Goal: Transaction & Acquisition: Download file/media

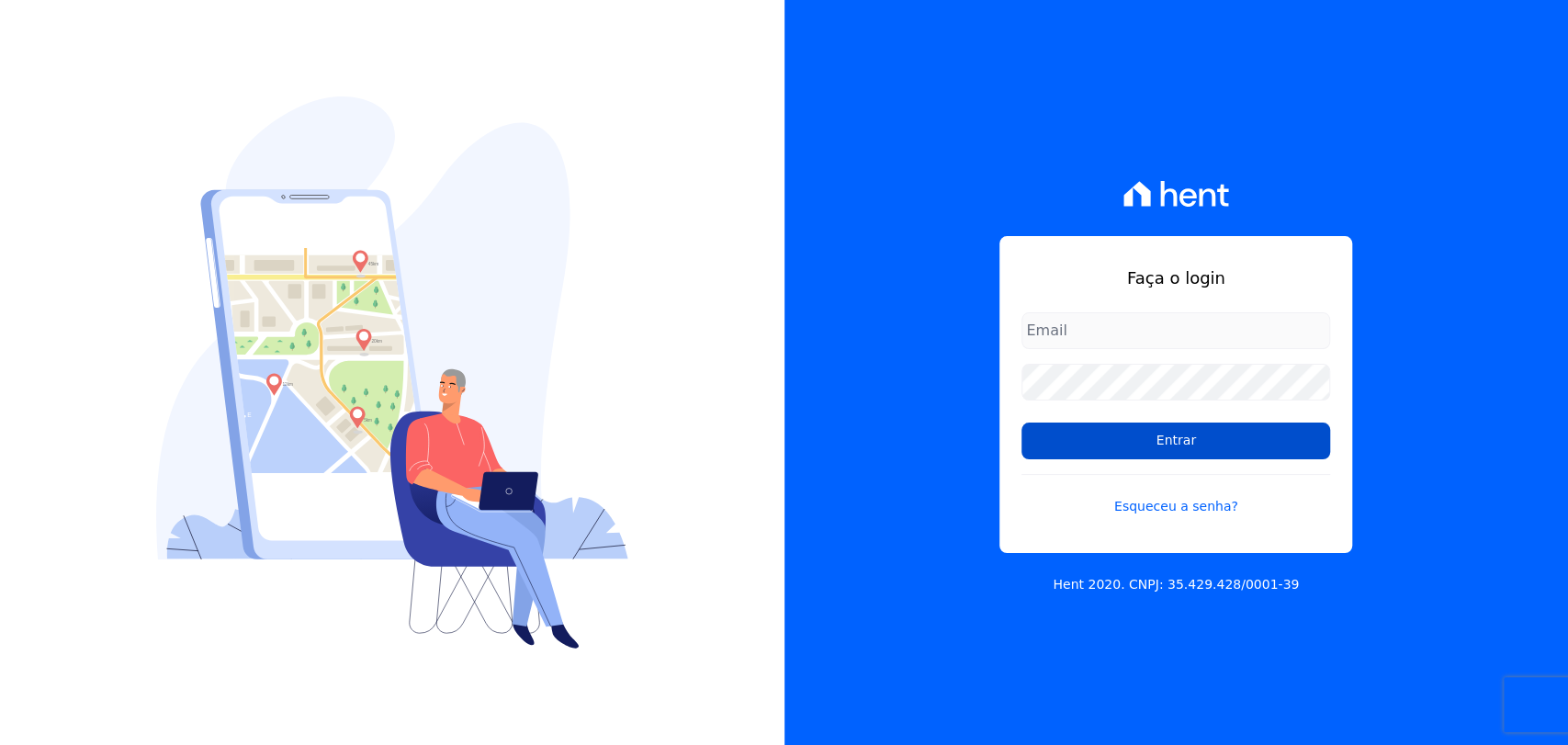
type input "[PERSON_NAME][EMAIL_ADDRESS][PERSON_NAME][DOMAIN_NAME]"
click at [1191, 437] on input "Entrar" at bounding box center [1176, 440] width 309 height 37
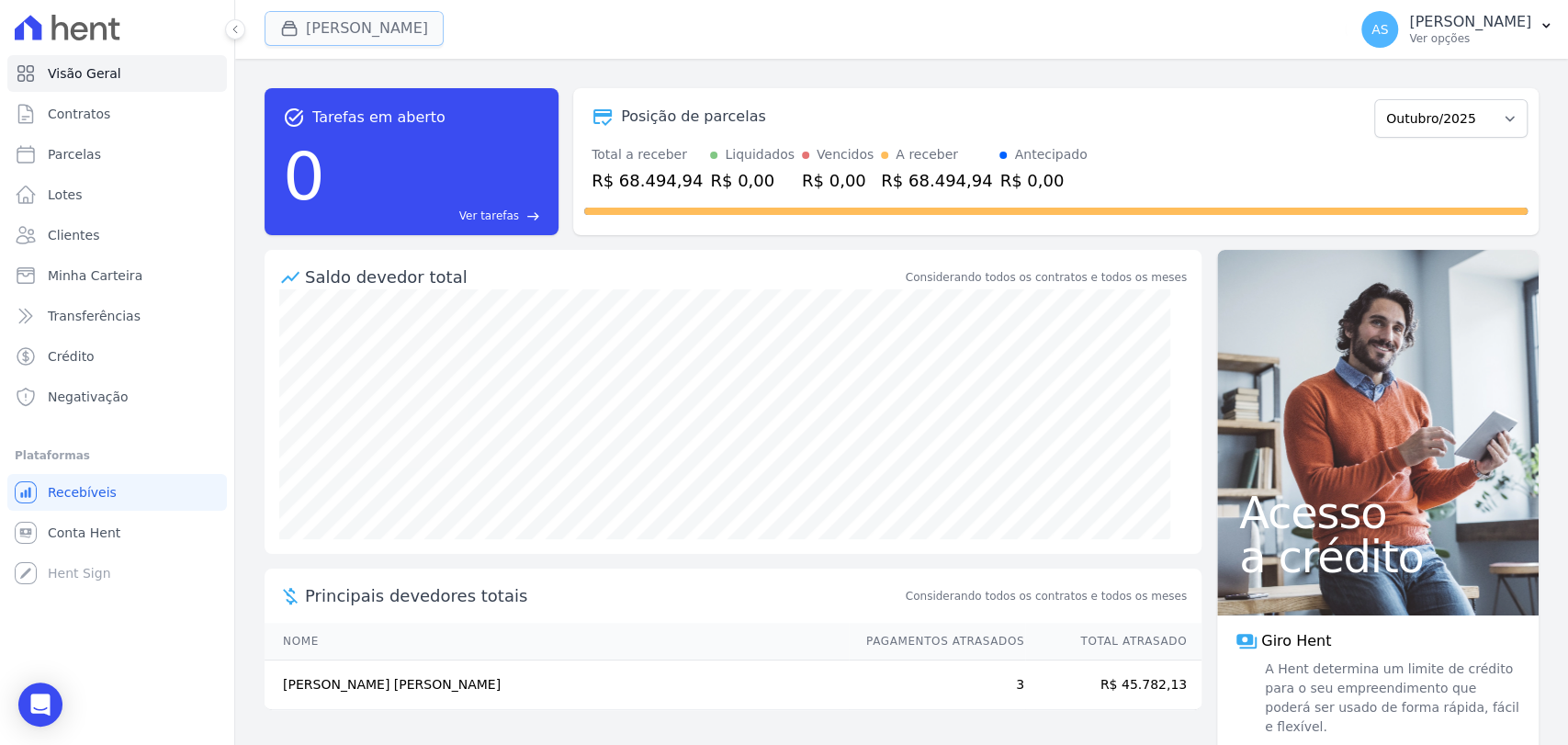
click at [316, 24] on button "Amaré Arpoador" at bounding box center [355, 29] width 179 height 35
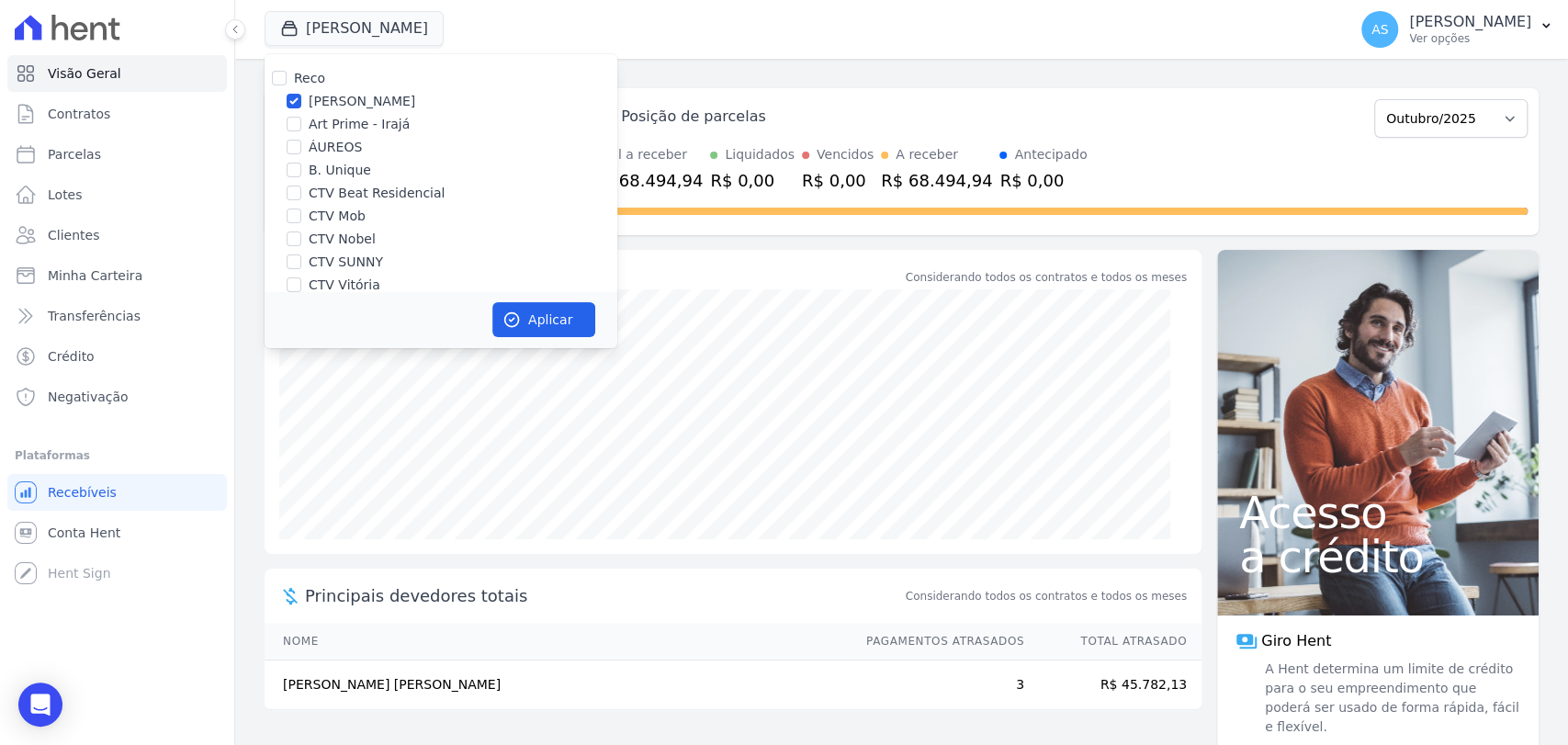
click at [288, 75] on div "Reco" at bounding box center [441, 78] width 353 height 19
click at [282, 75] on input "Reco" at bounding box center [278, 77] width 14 height 14
checkbox input "true"
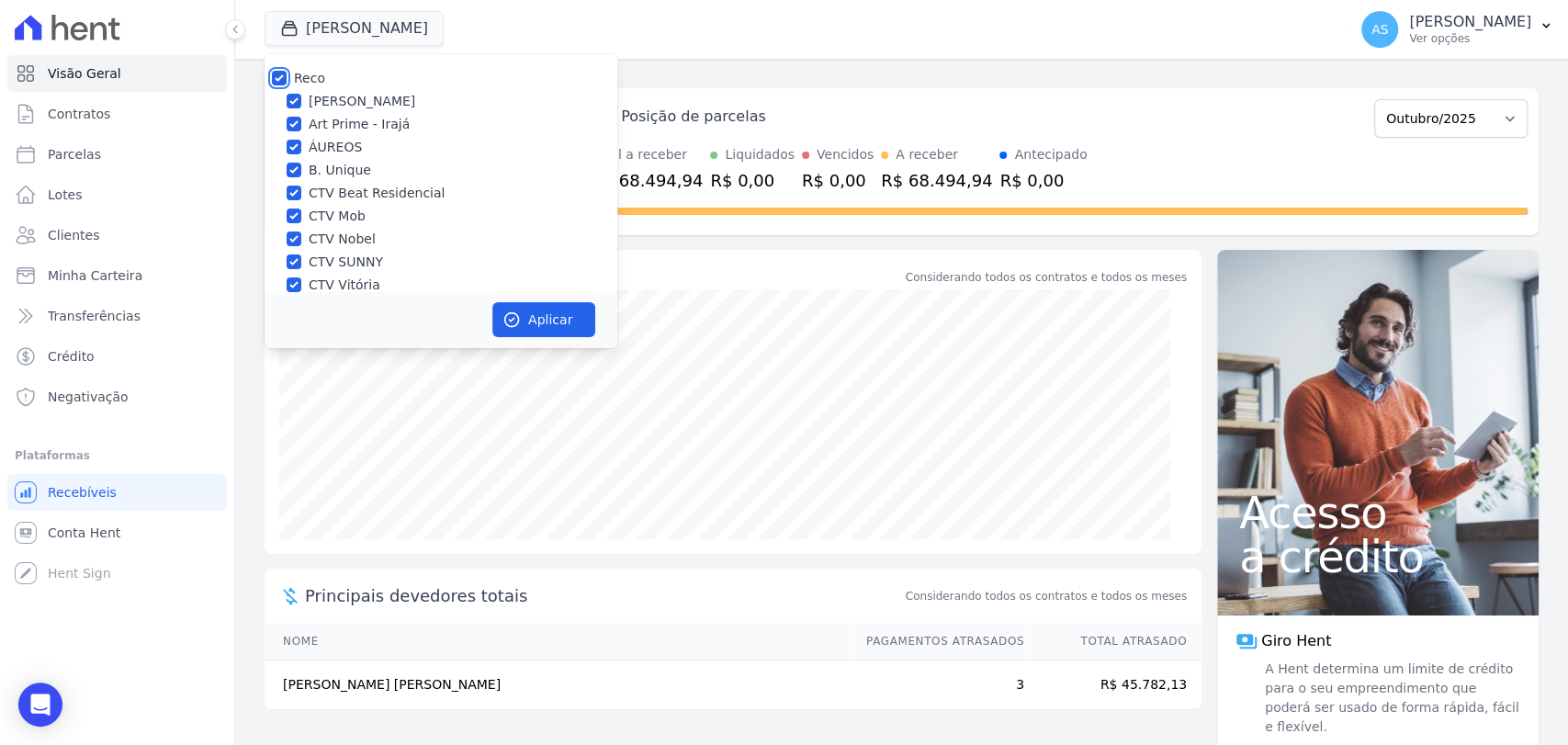
checkbox input "true"
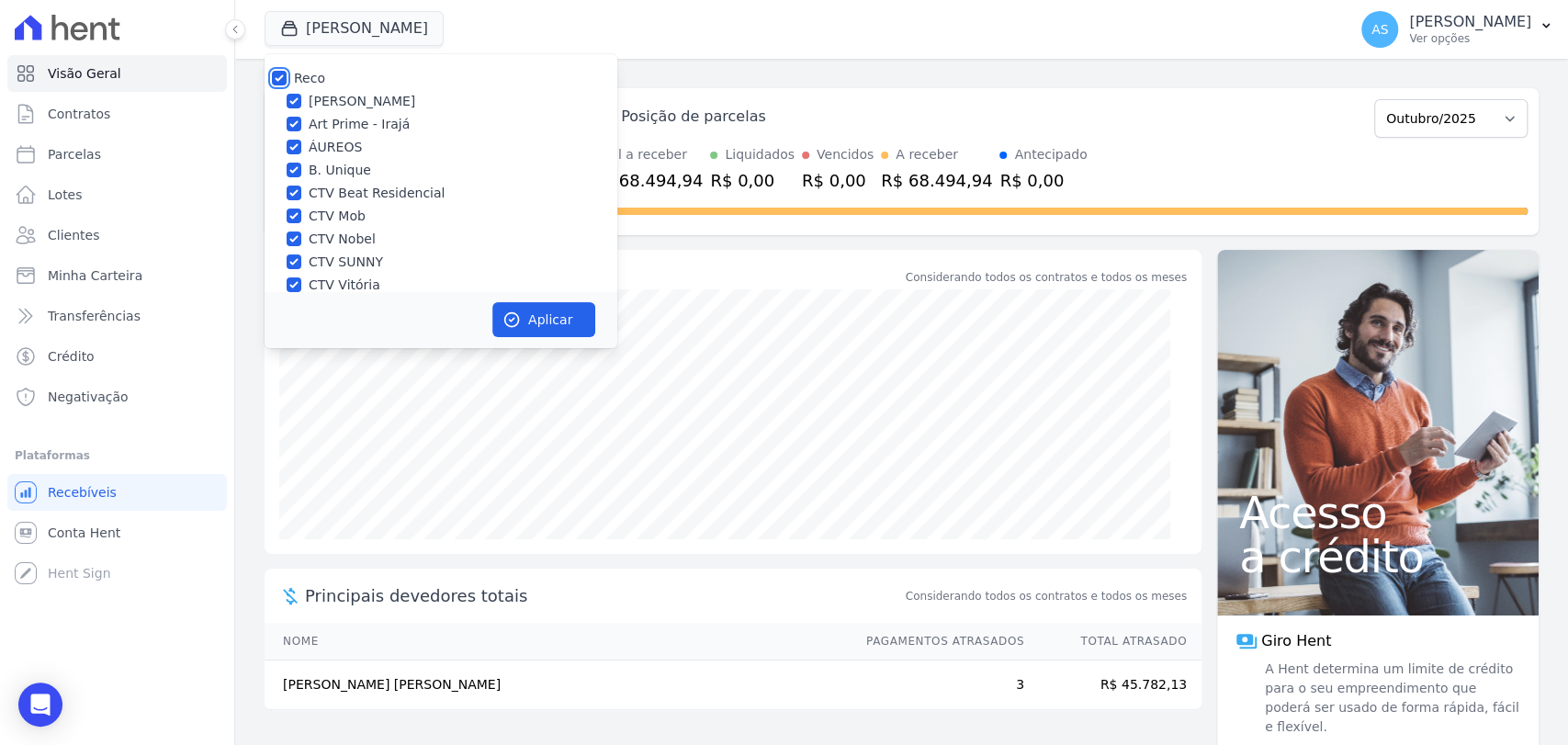
checkbox input "true"
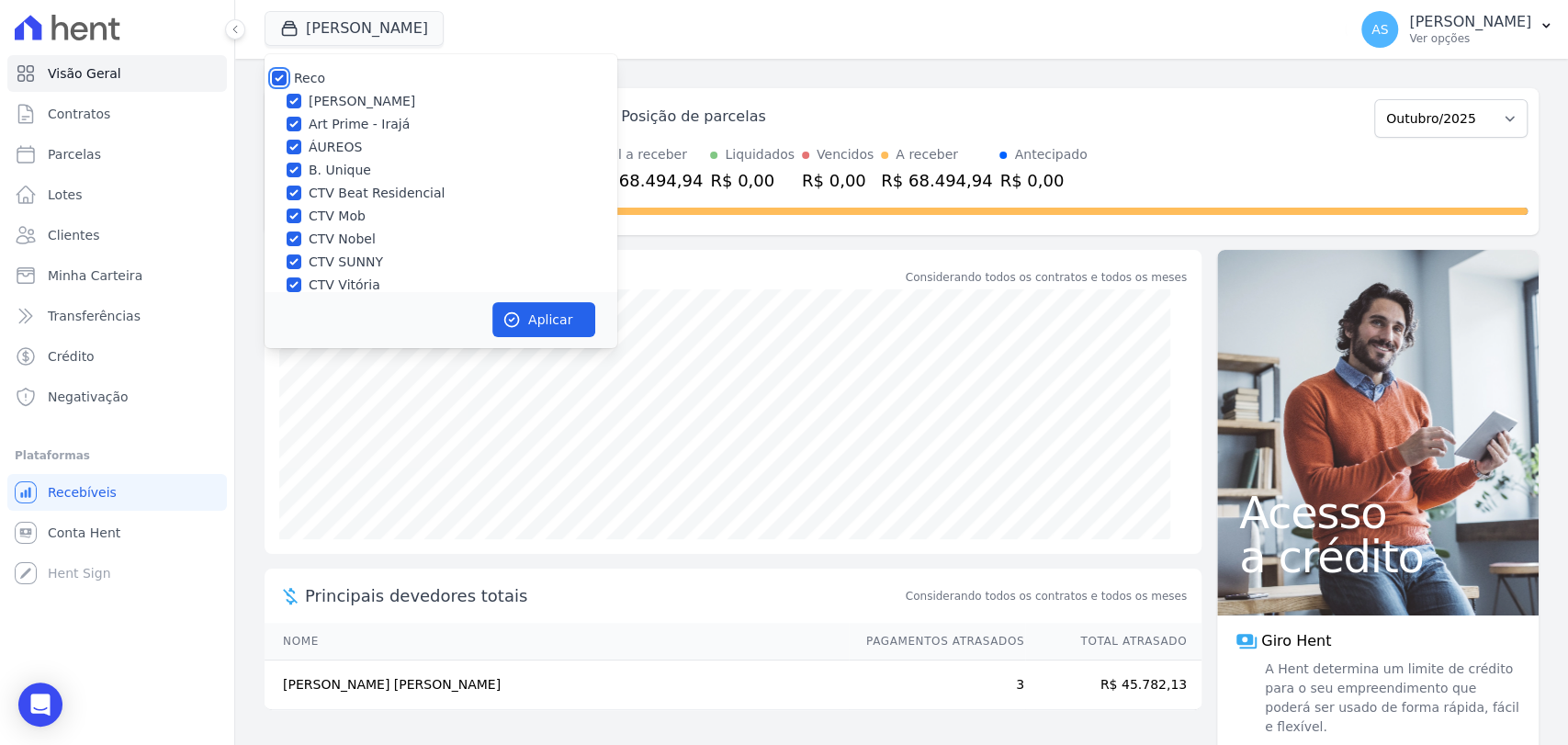
checkbox input "true"
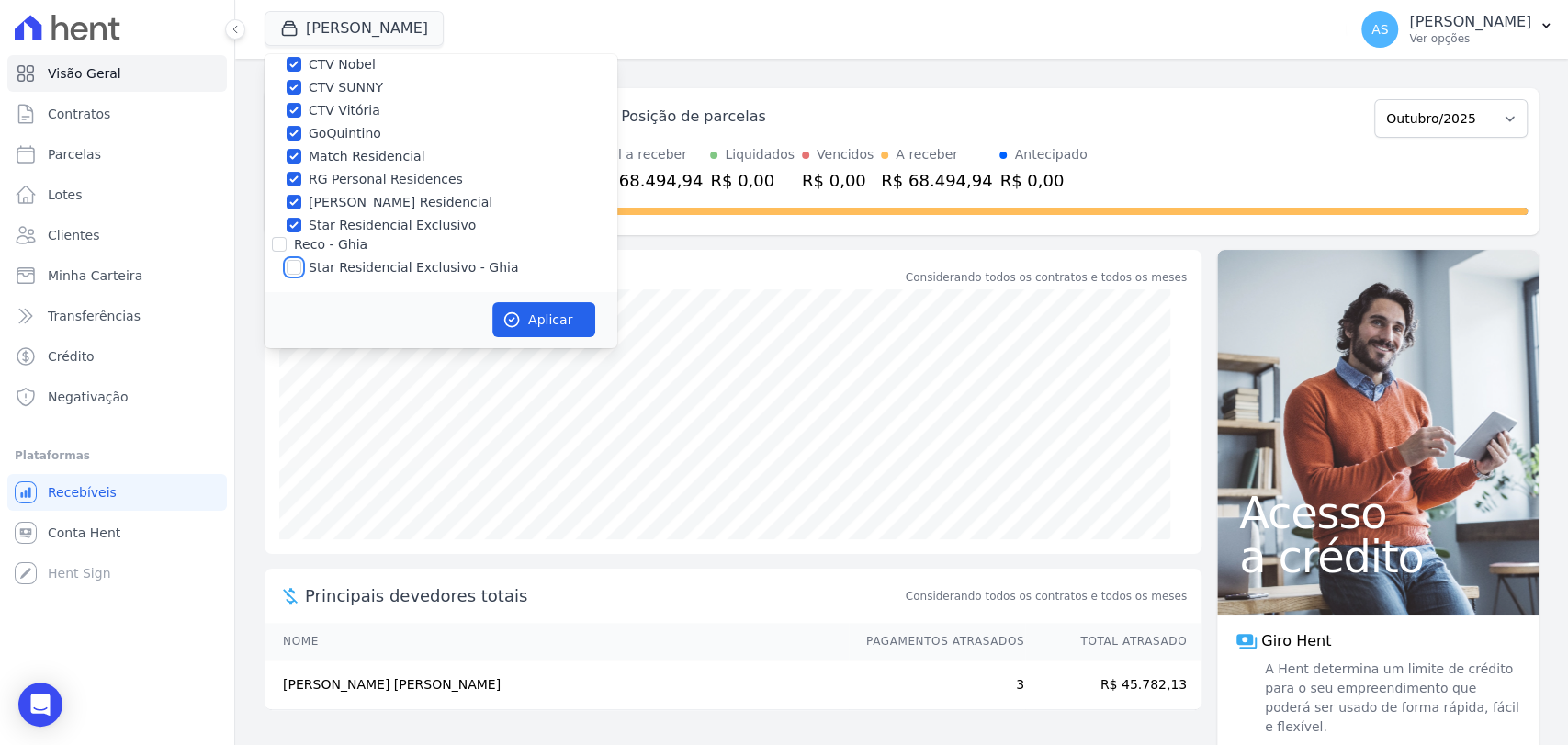
click at [299, 272] on input "Star Residencial Exclusivo - Ghia" at bounding box center [294, 267] width 14 height 14
checkbox input "true"
click at [539, 322] on button "Aplicar" at bounding box center [544, 319] width 103 height 35
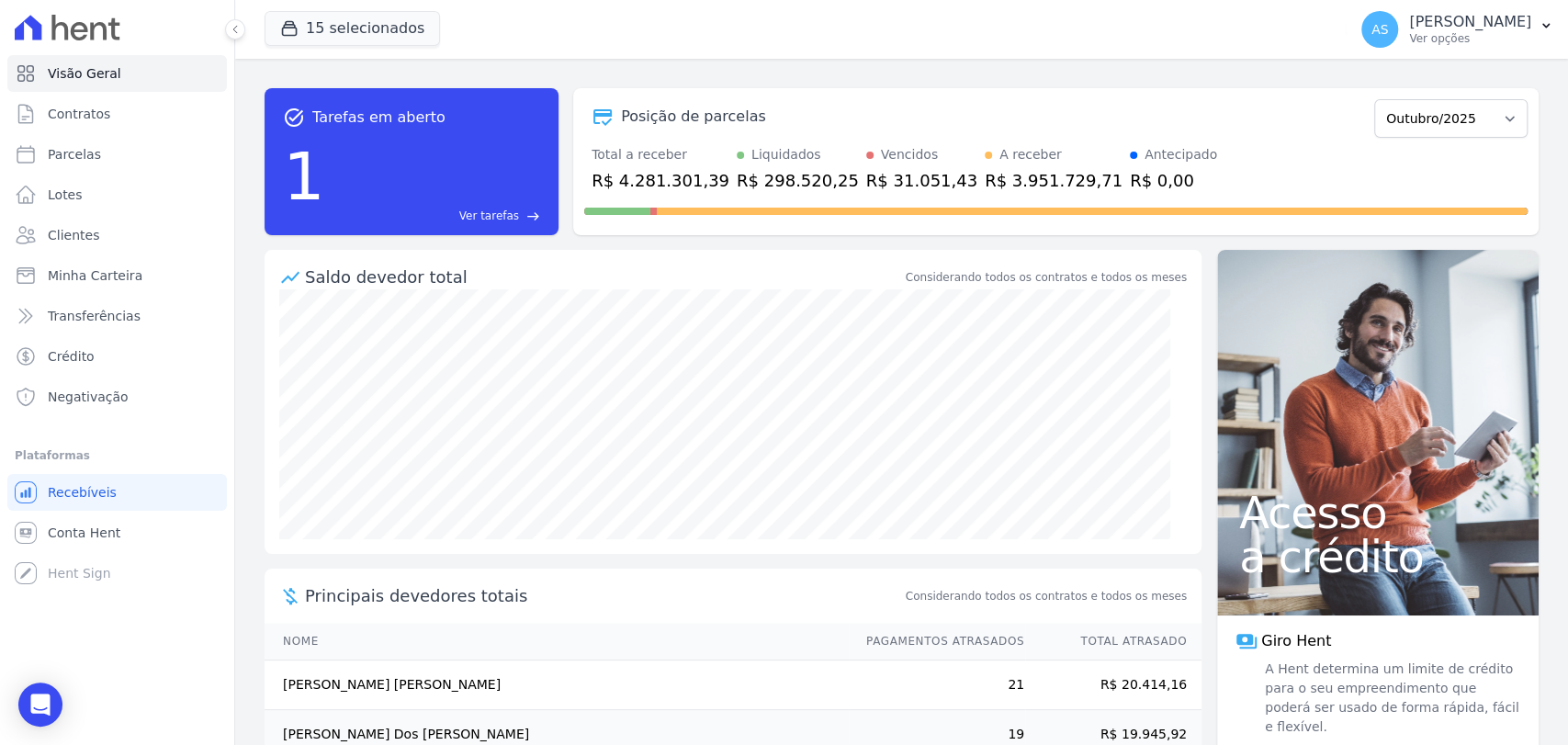
click at [485, 210] on span "Ver tarefas" at bounding box center [489, 215] width 60 height 16
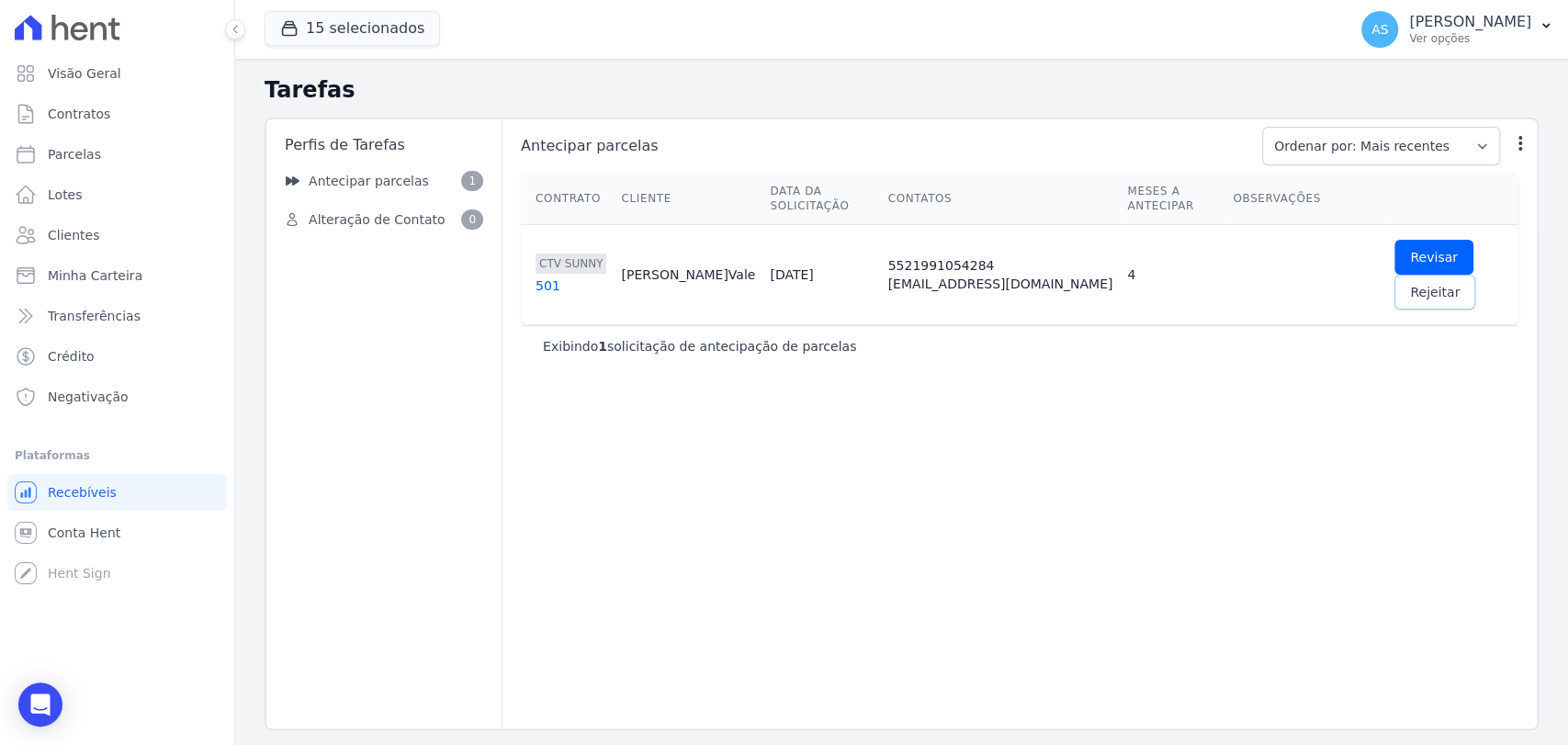
click at [1459, 283] on span "Rejeitar" at bounding box center [1435, 292] width 50 height 18
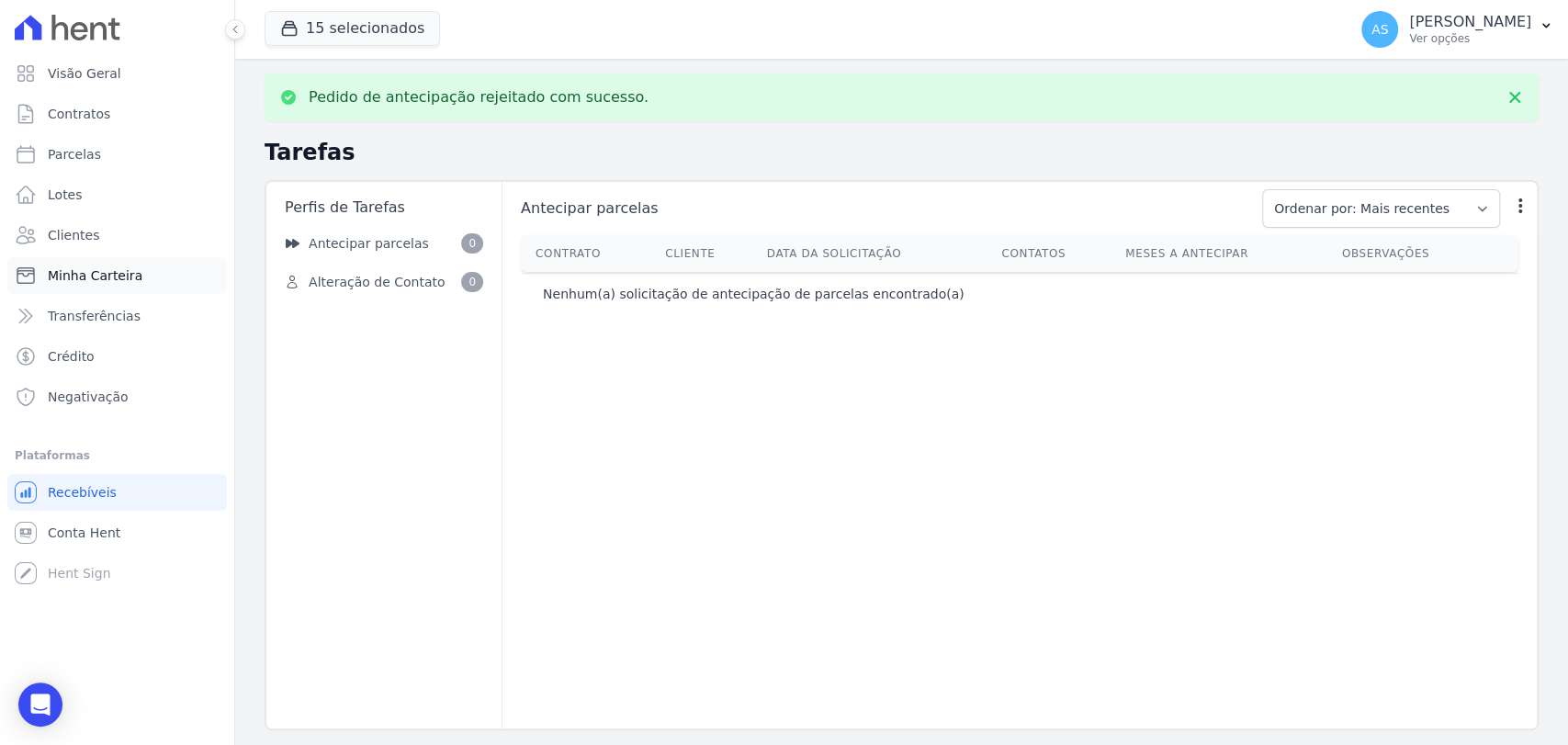
click at [69, 268] on span "Minha Carteira" at bounding box center [94, 274] width 94 height 18
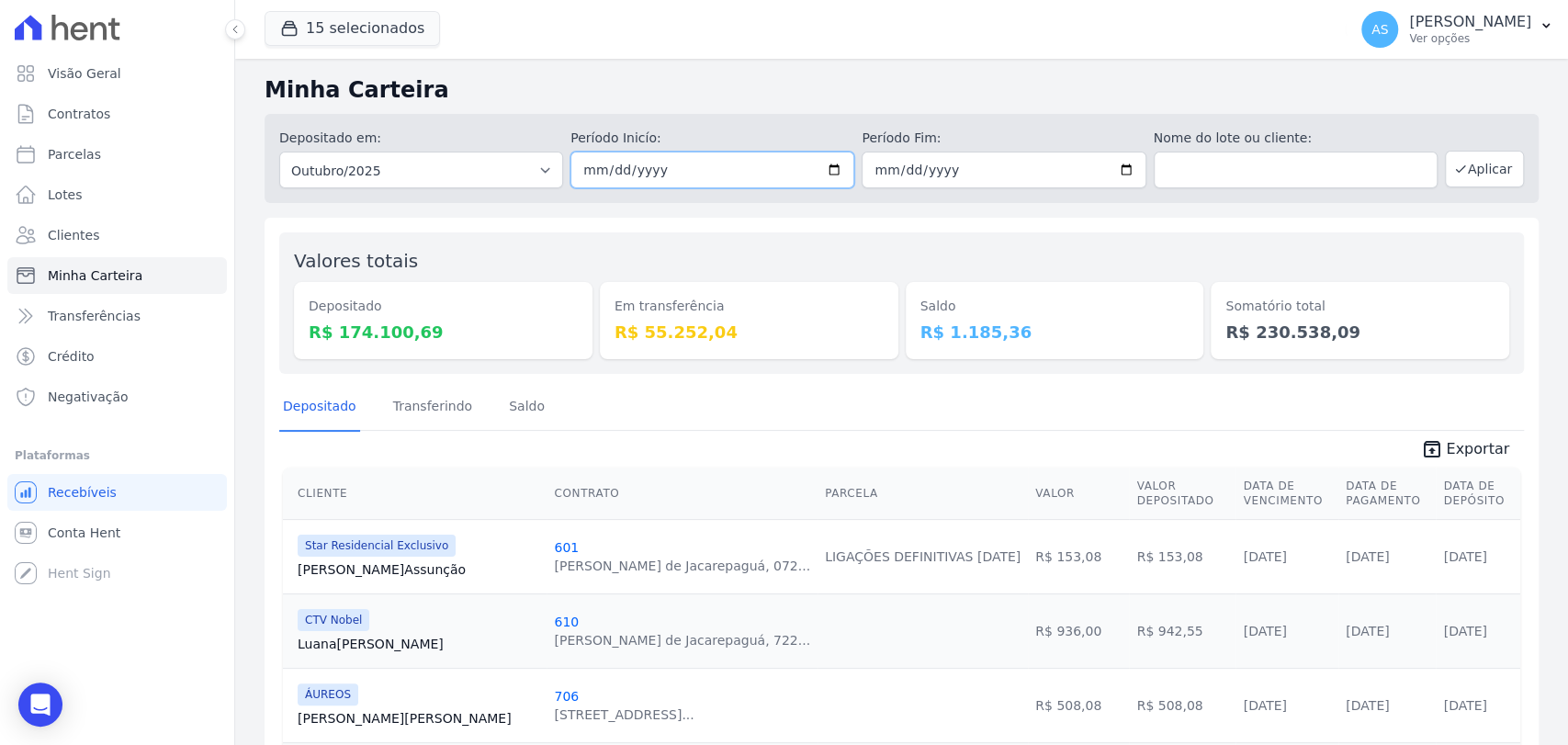
click at [825, 172] on input "2025-10-01" at bounding box center [712, 170] width 284 height 37
type input "2025-10-02"
click at [1115, 166] on input "2025-10-31" at bounding box center [1004, 170] width 284 height 37
type input "2025-10-02"
click at [1474, 164] on button "Aplicar" at bounding box center [1484, 169] width 79 height 37
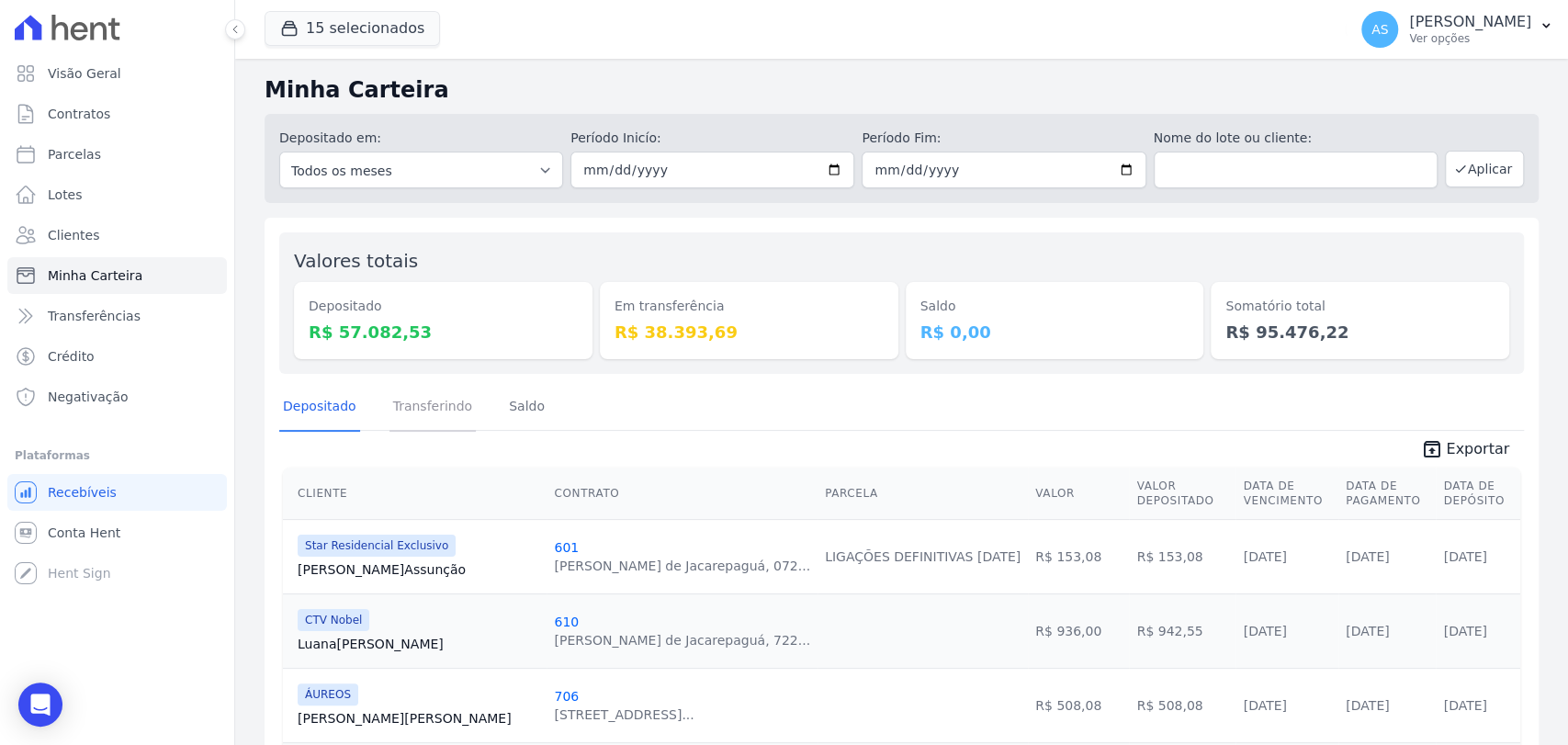
click at [428, 409] on link "Transferindo" at bounding box center [434, 408] width 88 height 48
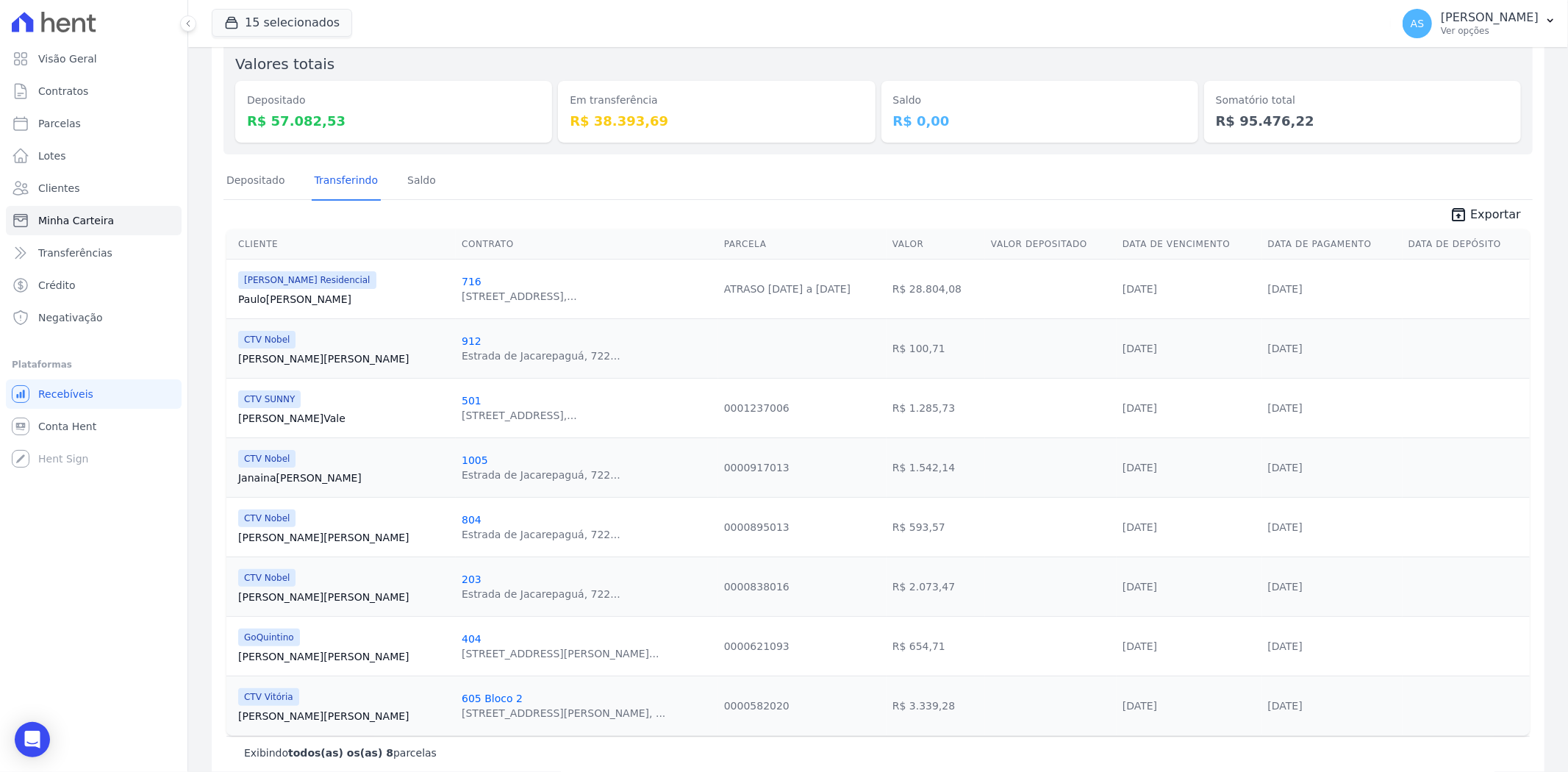
scroll to position [167, 0]
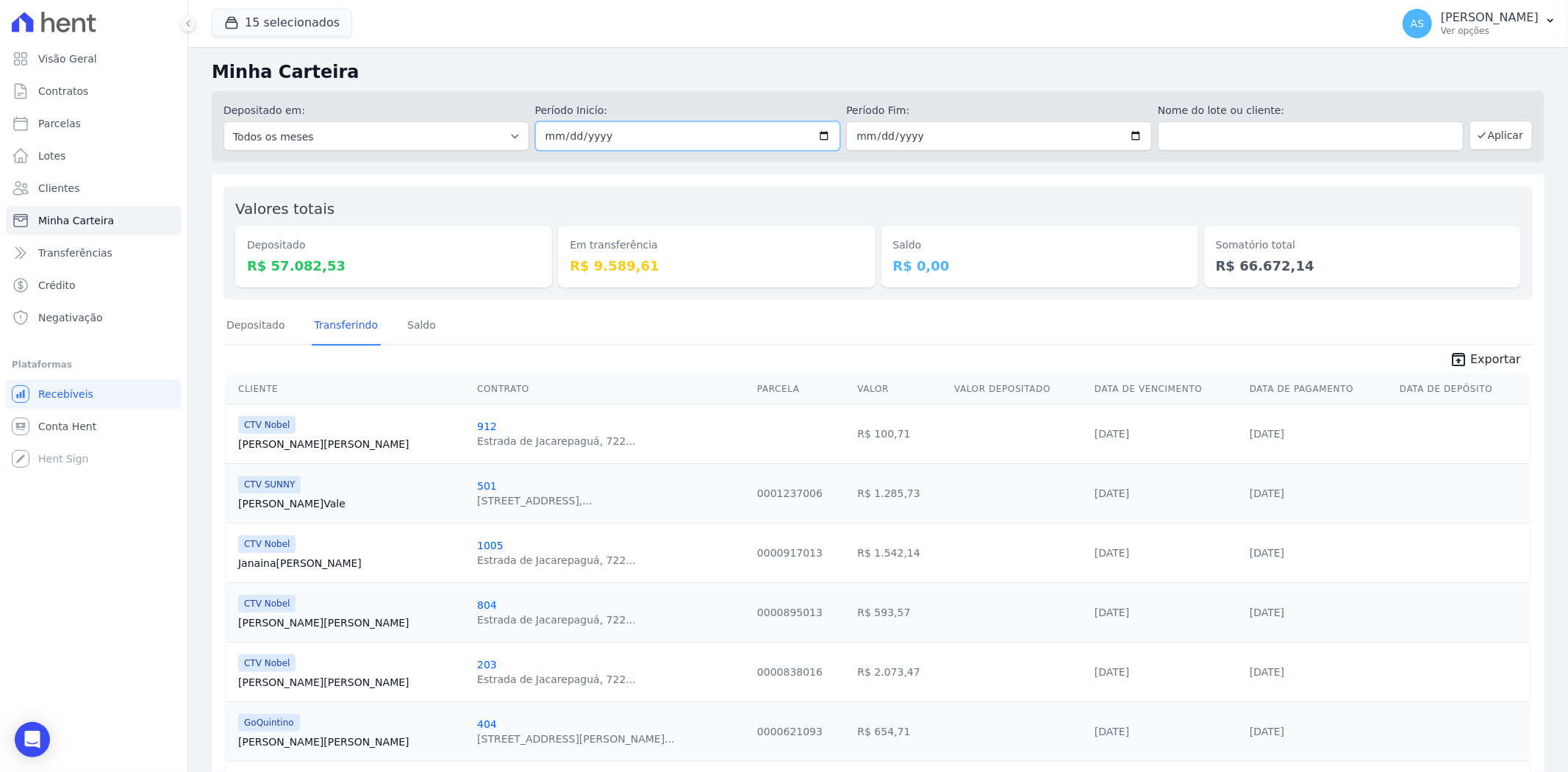
click at [821, 138] on input "[DATE]" at bounding box center [688, 136] width 306 height 30
type input "[DATE]"
click at [1127, 130] on input "[DATE]" at bounding box center [998, 136] width 306 height 30
type input "2025-10-03"
click at [1480, 135] on button "Aplicar" at bounding box center [1501, 135] width 63 height 30
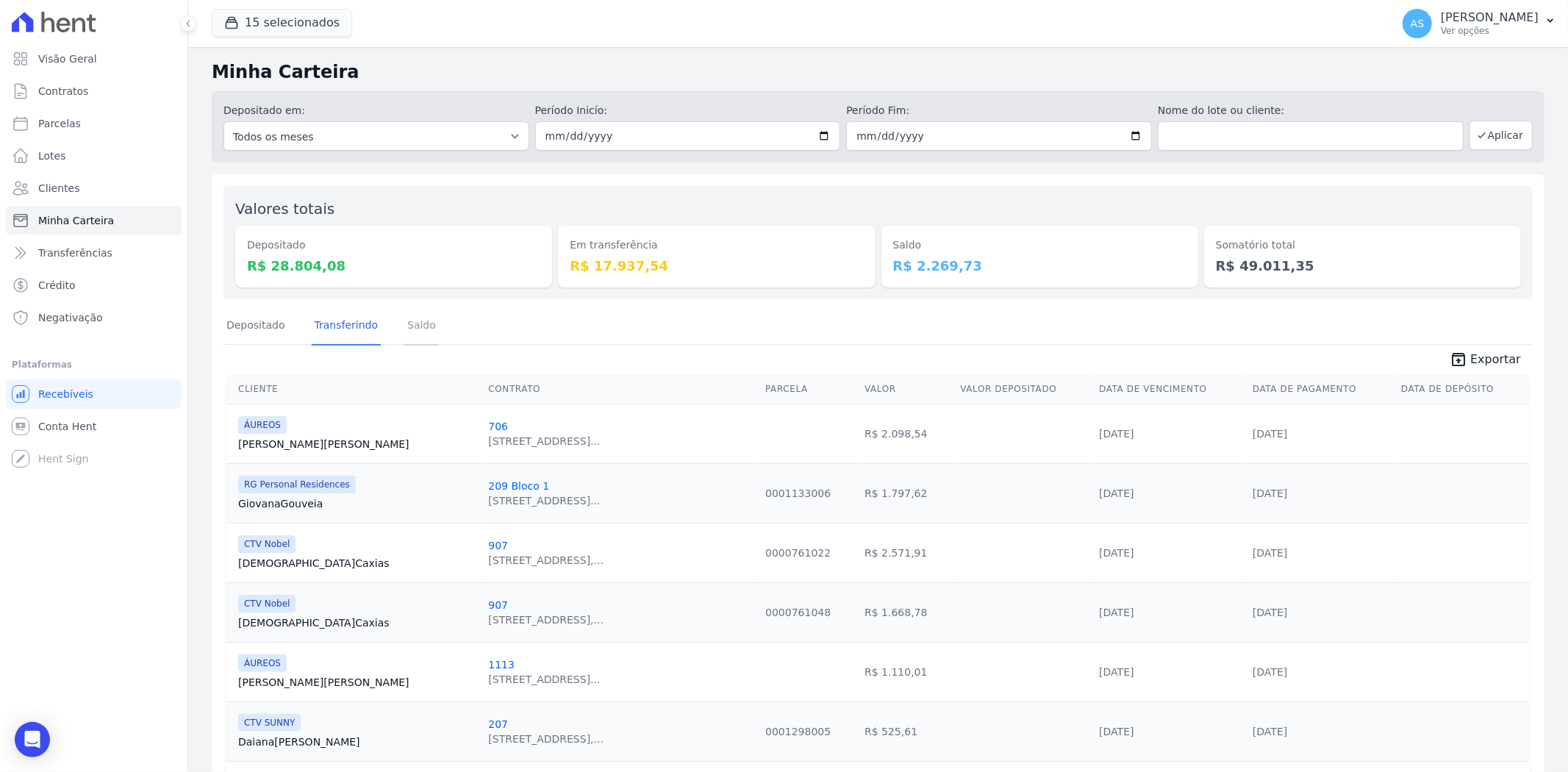
click at [404, 335] on link "Saldo" at bounding box center [421, 326] width 34 height 38
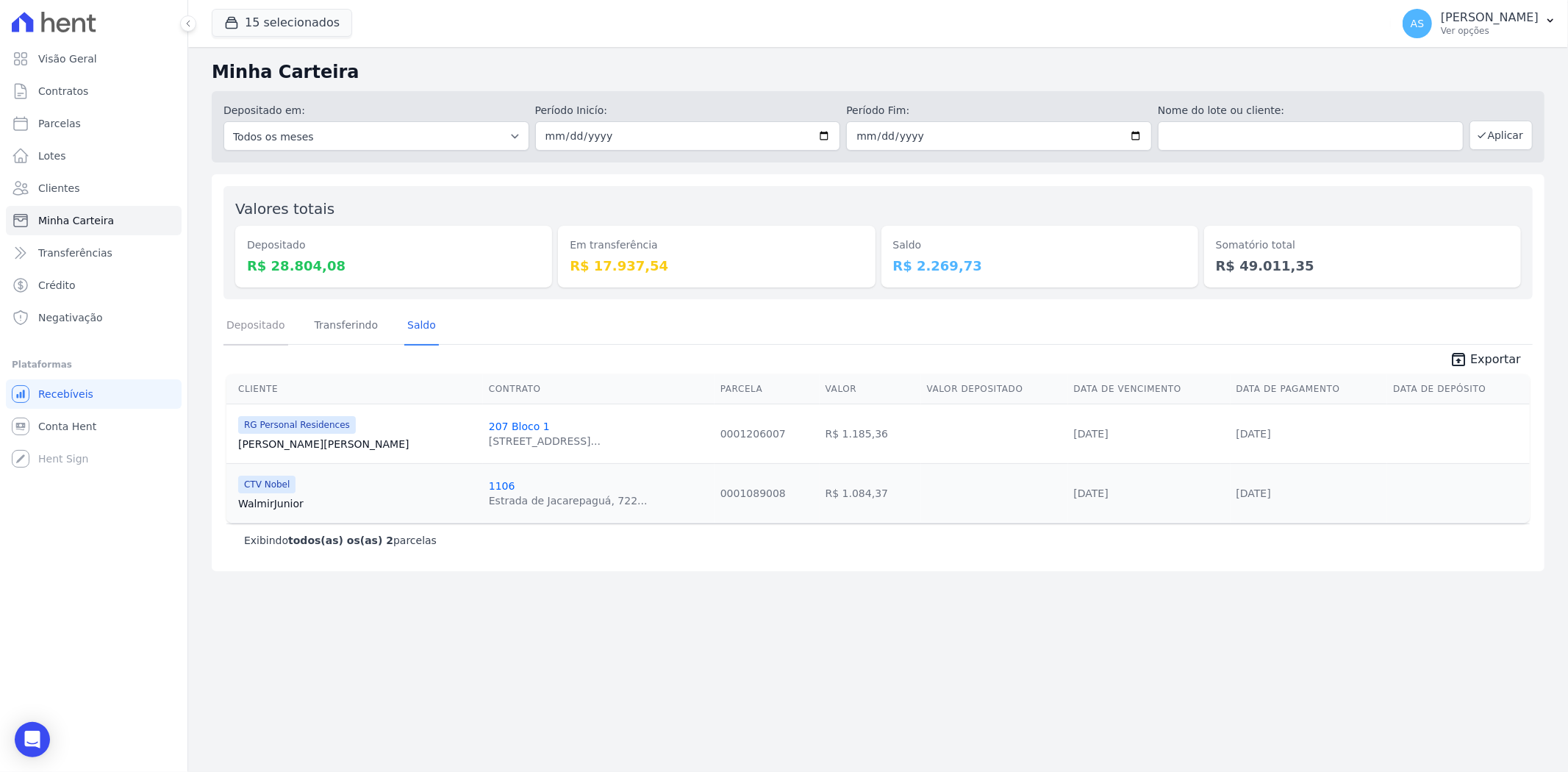
click at [247, 326] on link "Depositado" at bounding box center [255, 326] width 65 height 38
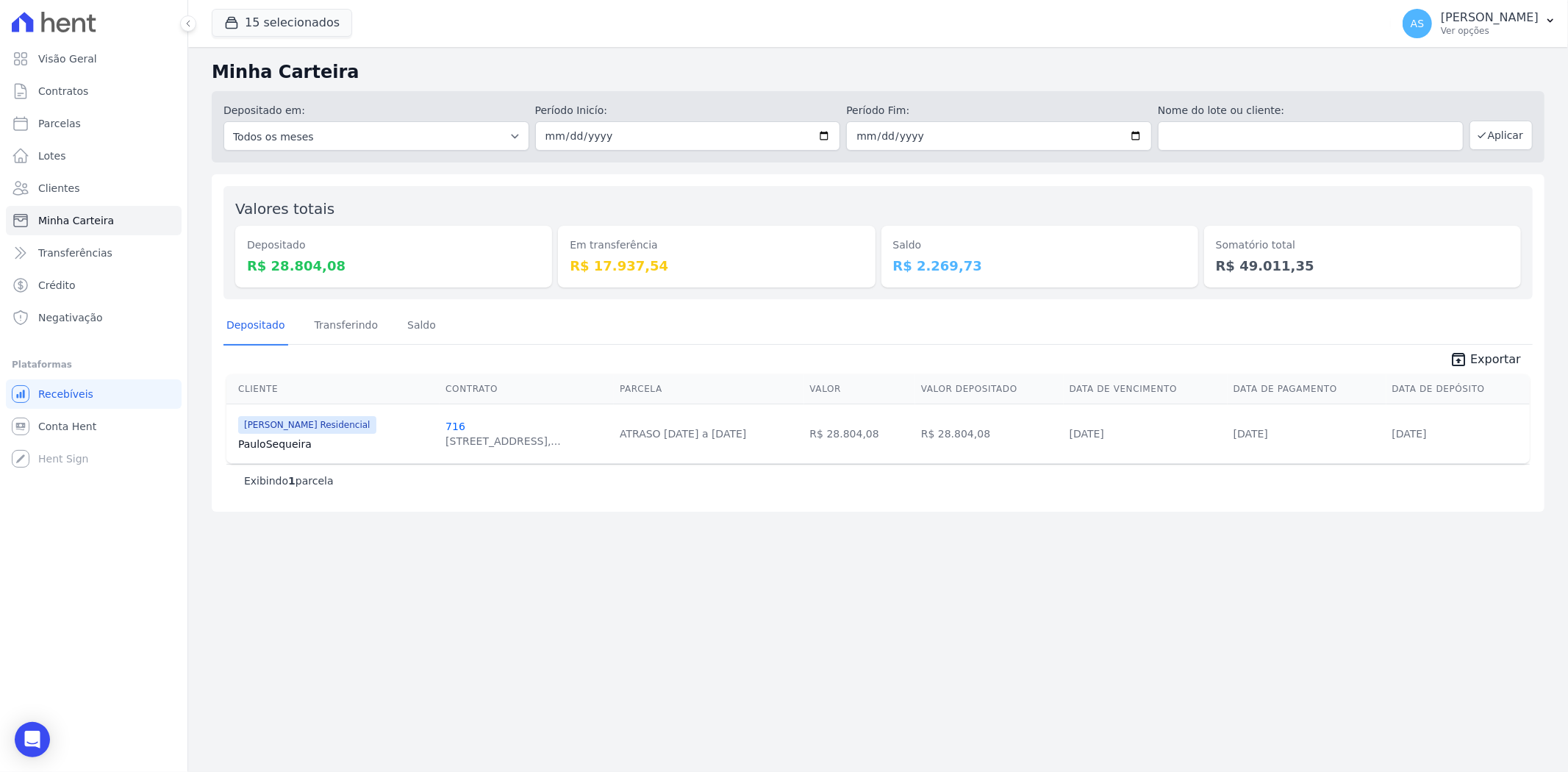
click at [290, 445] on link "Paulo Sequeira" at bounding box center [336, 443] width 195 height 14
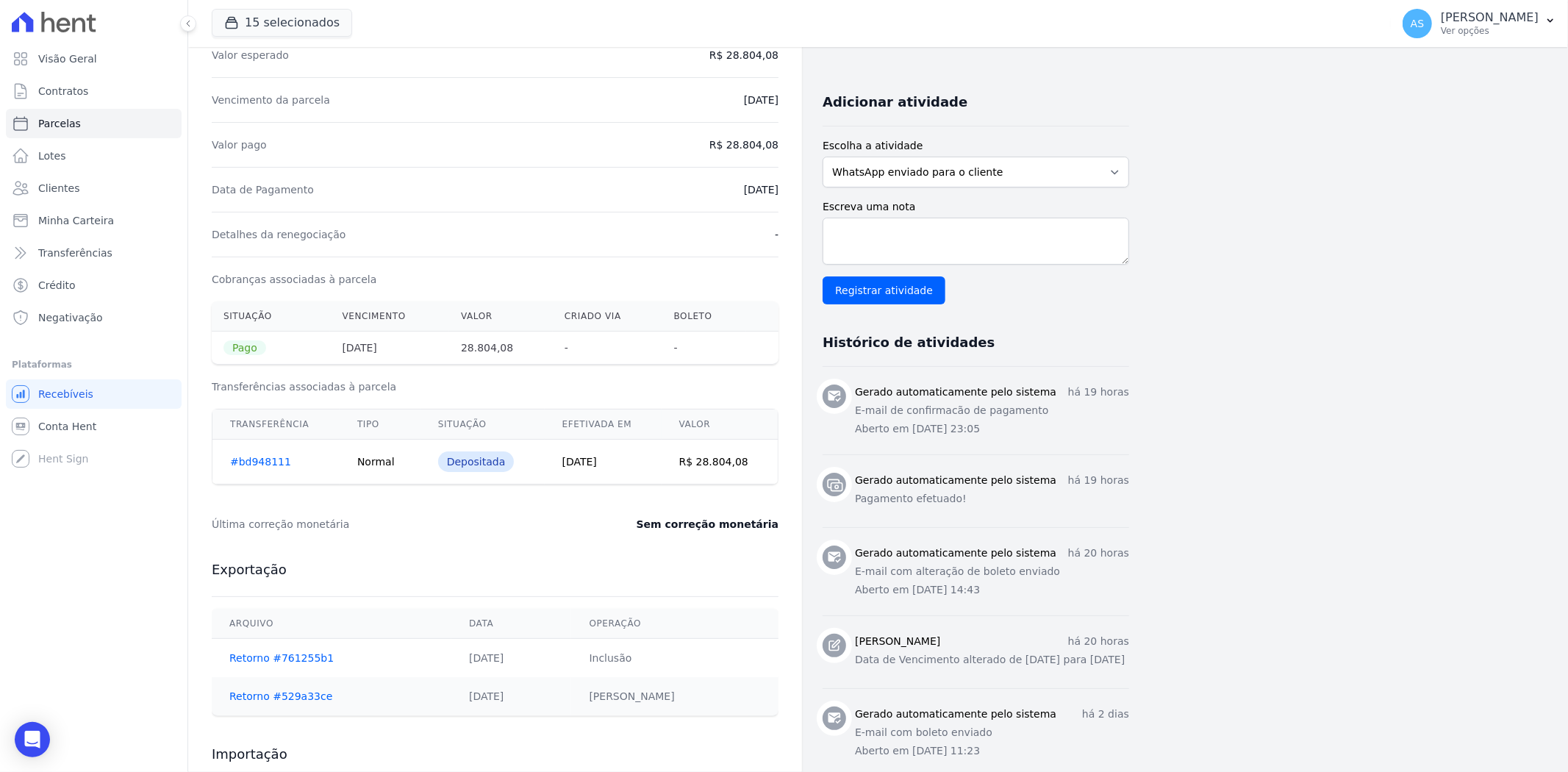
scroll to position [326, 0]
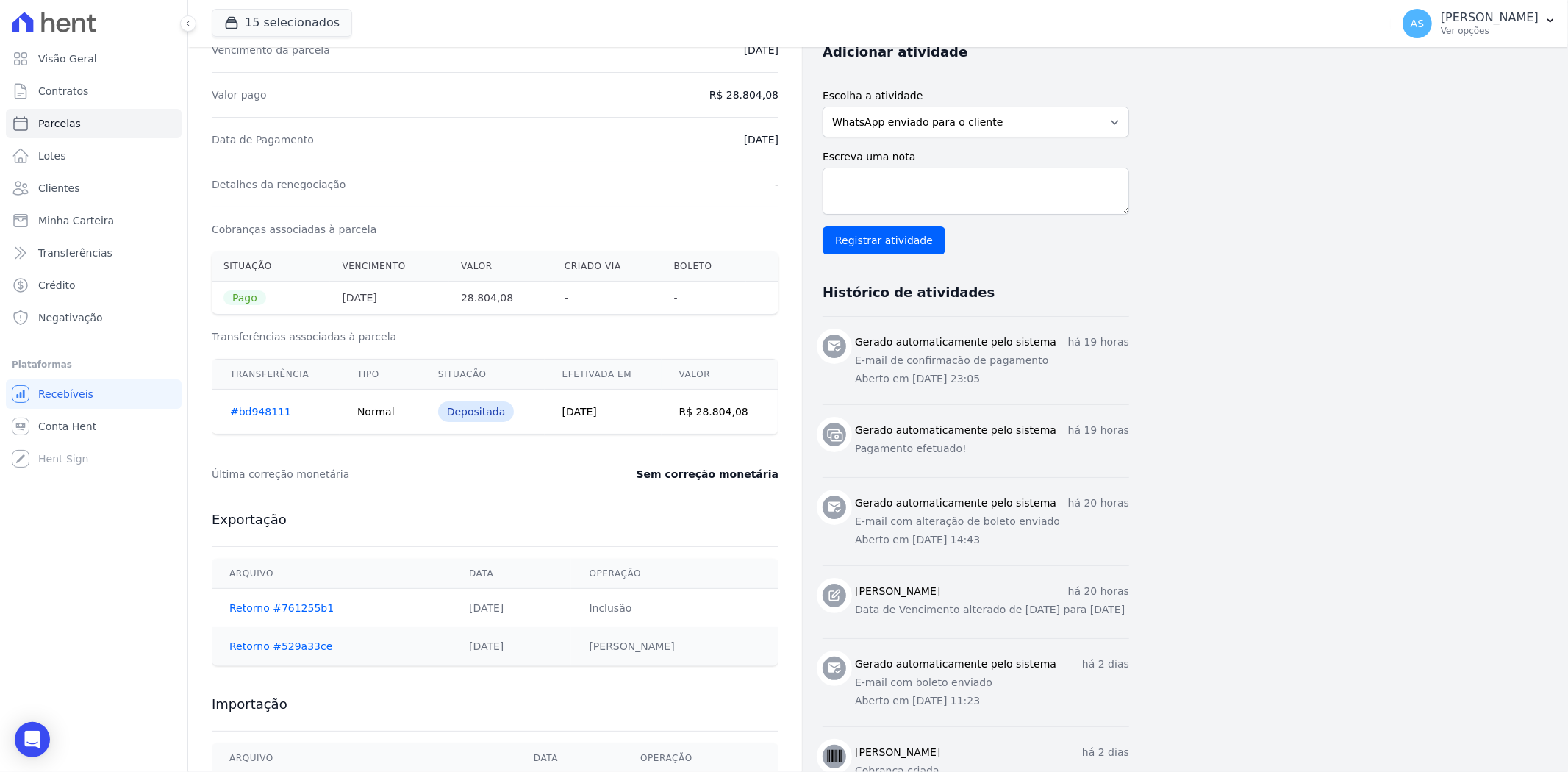
click at [258, 412] on link "#bd948111" at bounding box center [261, 411] width 61 height 11
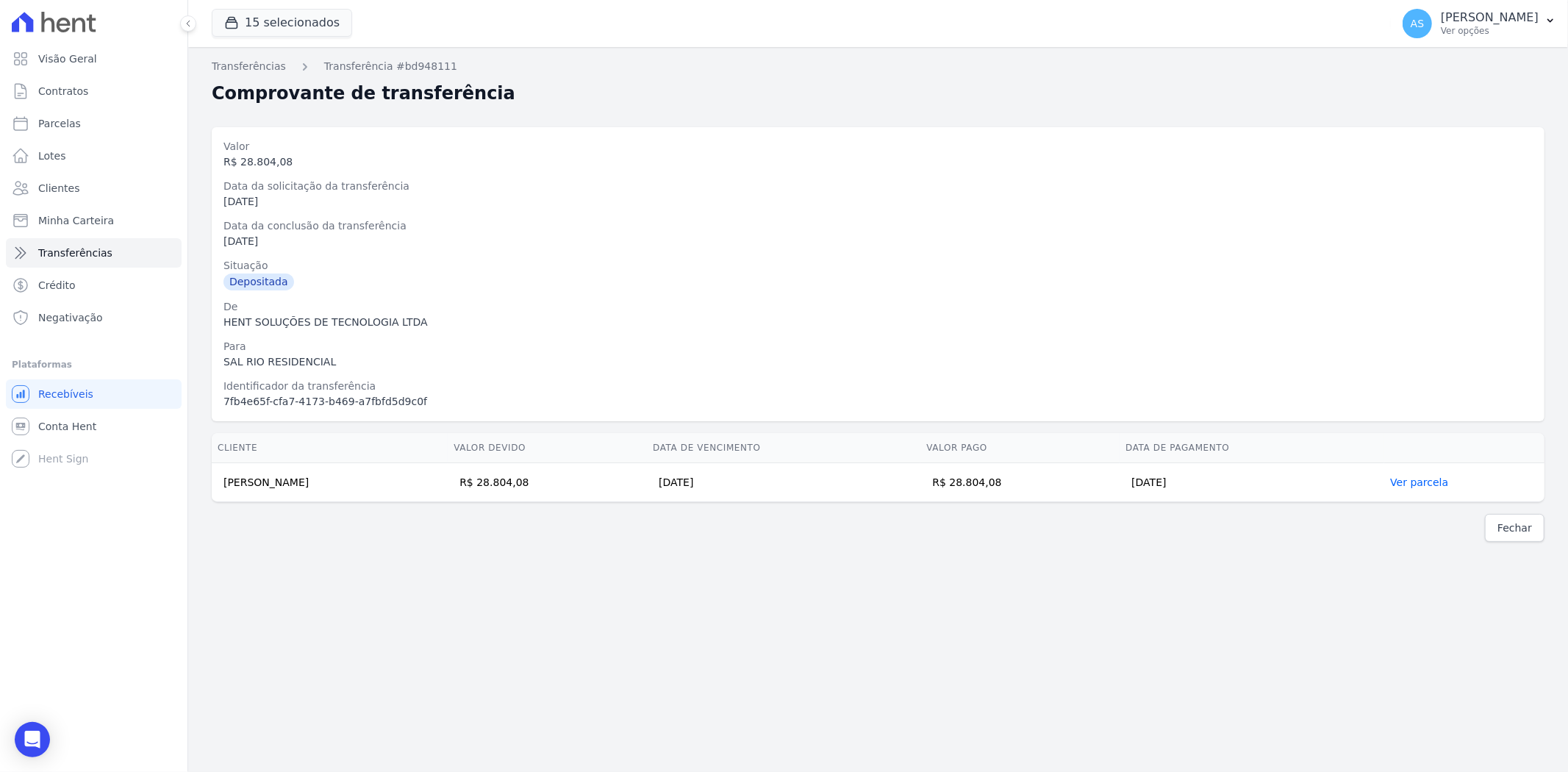
drag, startPoint x: 378, startPoint y: 487, endPoint x: 218, endPoint y: 488, distance: 160.0
click at [218, 488] on td "Paulo Antonio Marques Sequeira" at bounding box center [329, 482] width 236 height 39
copy td "Paulo Antonio Marques Sequeira"
drag, startPoint x: 1073, startPoint y: 485, endPoint x: 1029, endPoint y: 487, distance: 44.0
click at [1029, 487] on td "R$ 28.804,08" at bounding box center [1020, 482] width 199 height 39
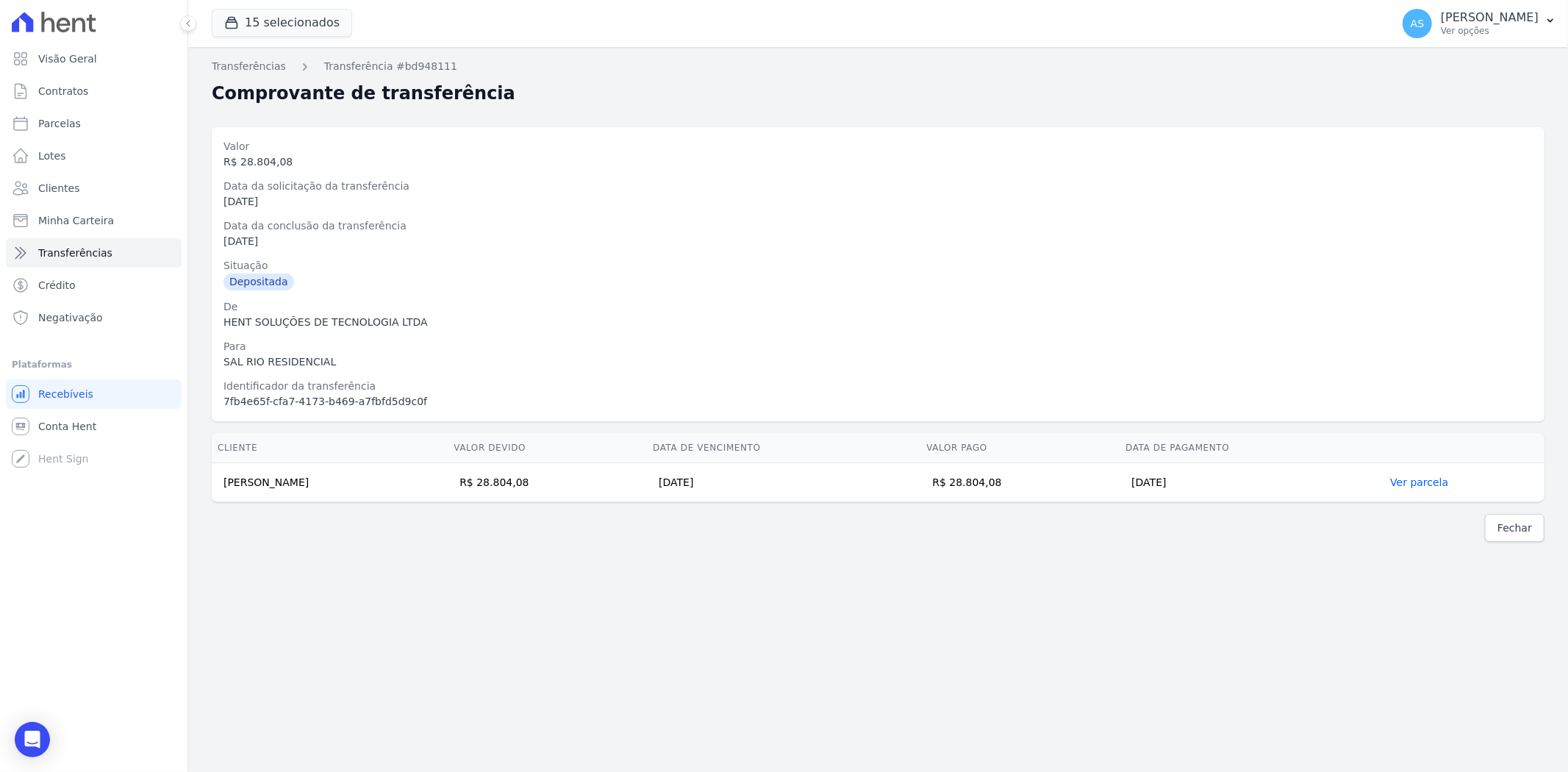
copy td "28.804,08"
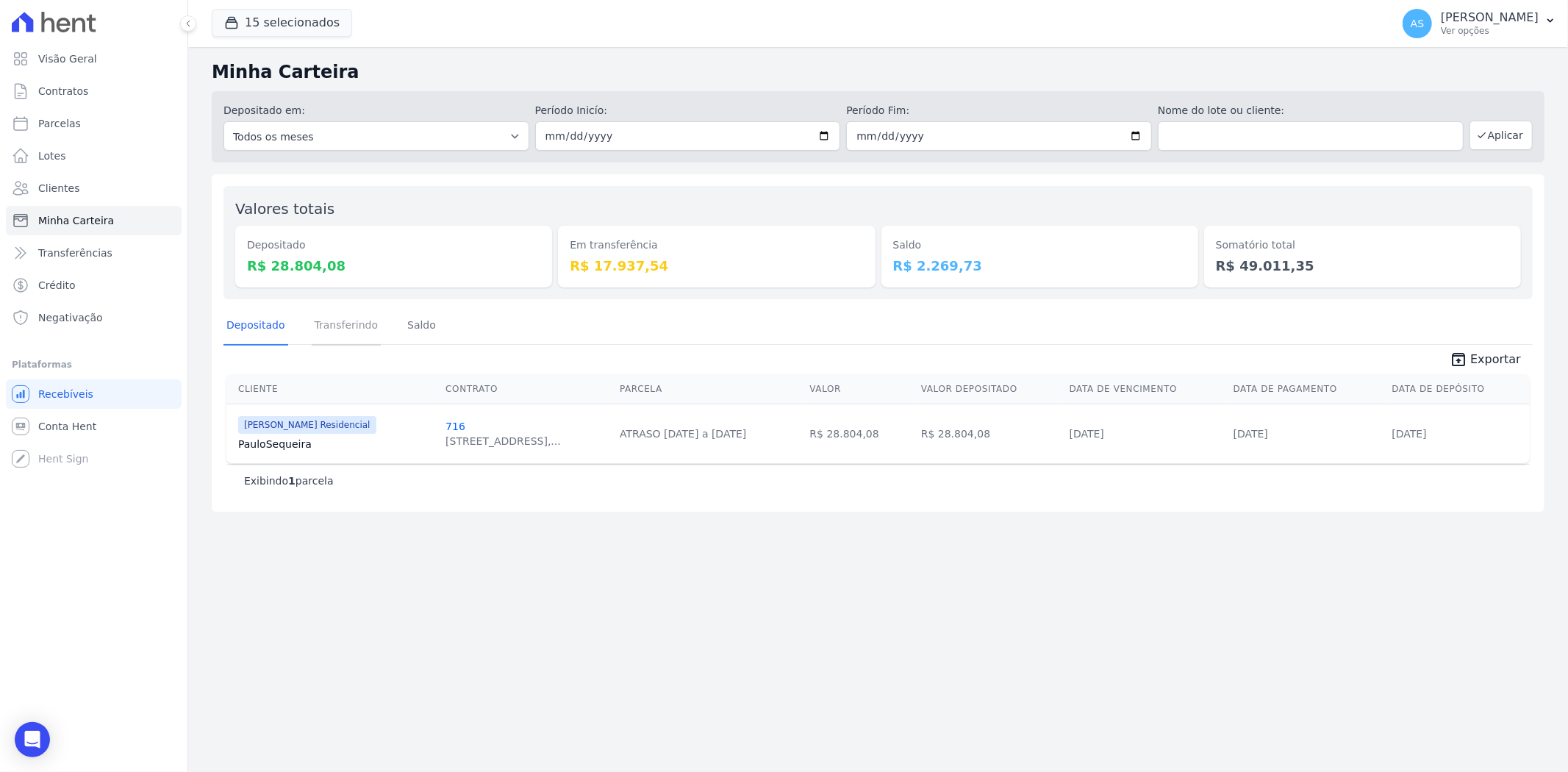
click at [335, 325] on link "Transferindo" at bounding box center [347, 326] width 70 height 38
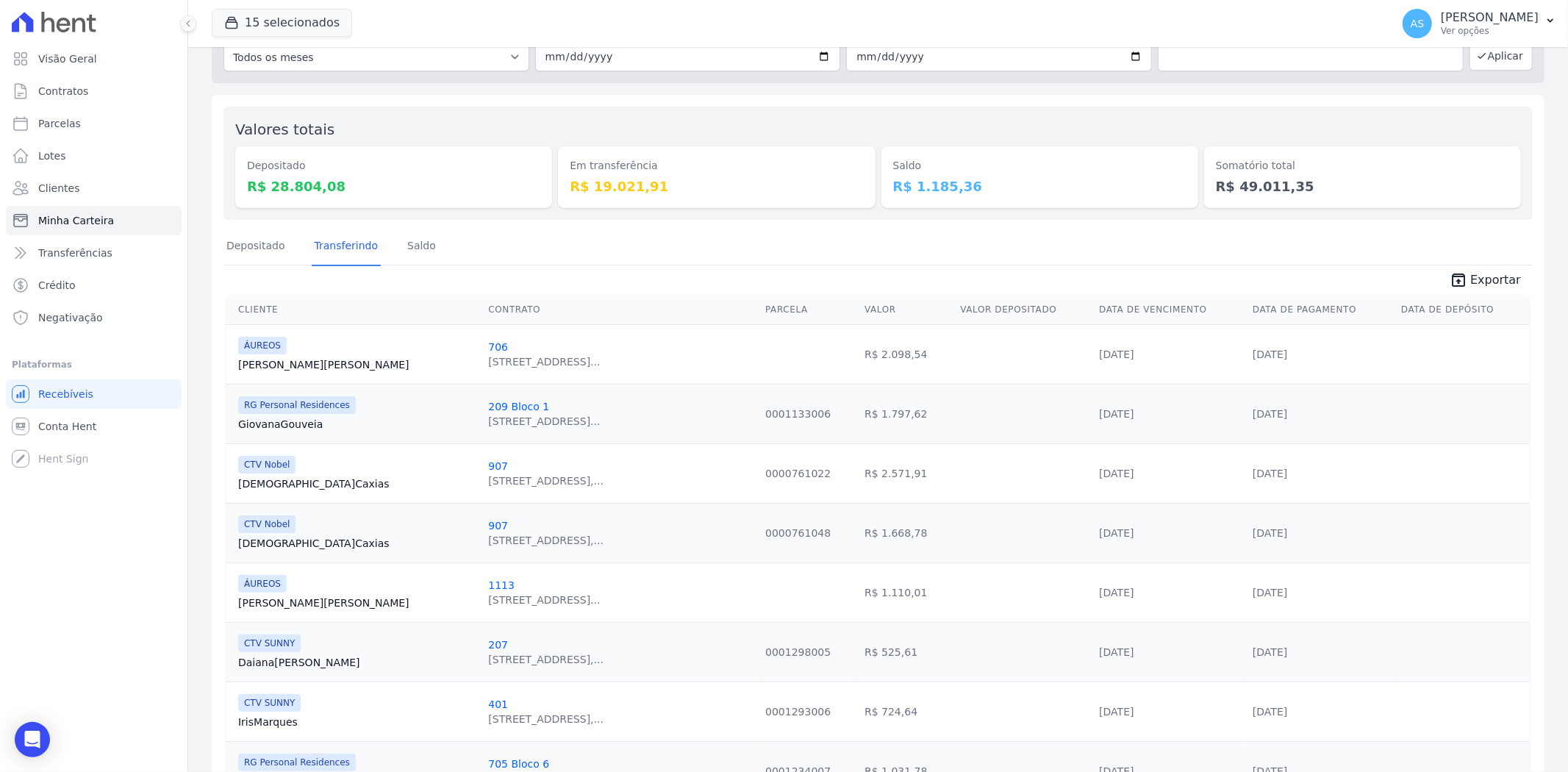
scroll to position [72, 0]
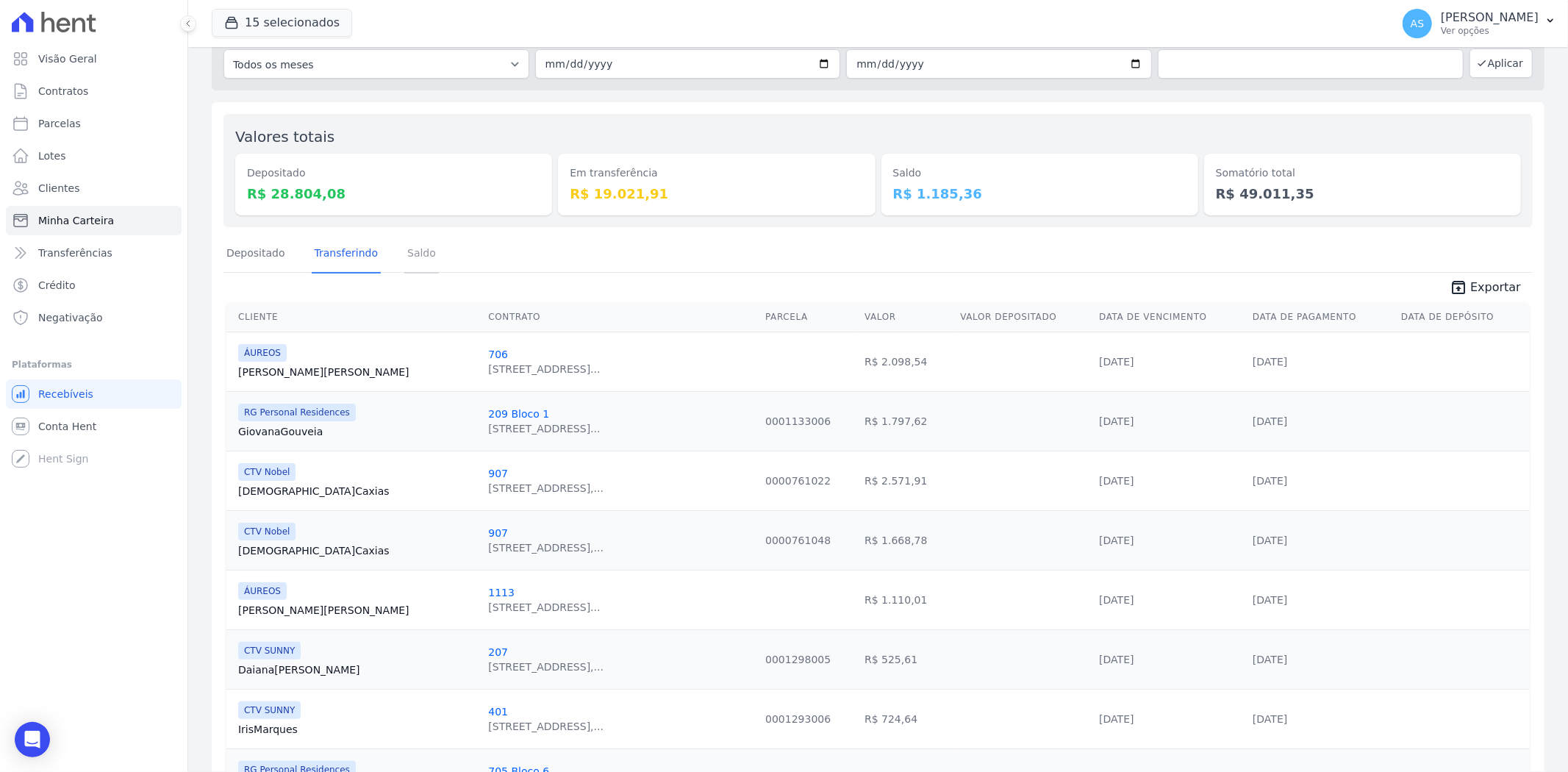
click at [416, 255] on link "Saldo" at bounding box center [421, 254] width 34 height 38
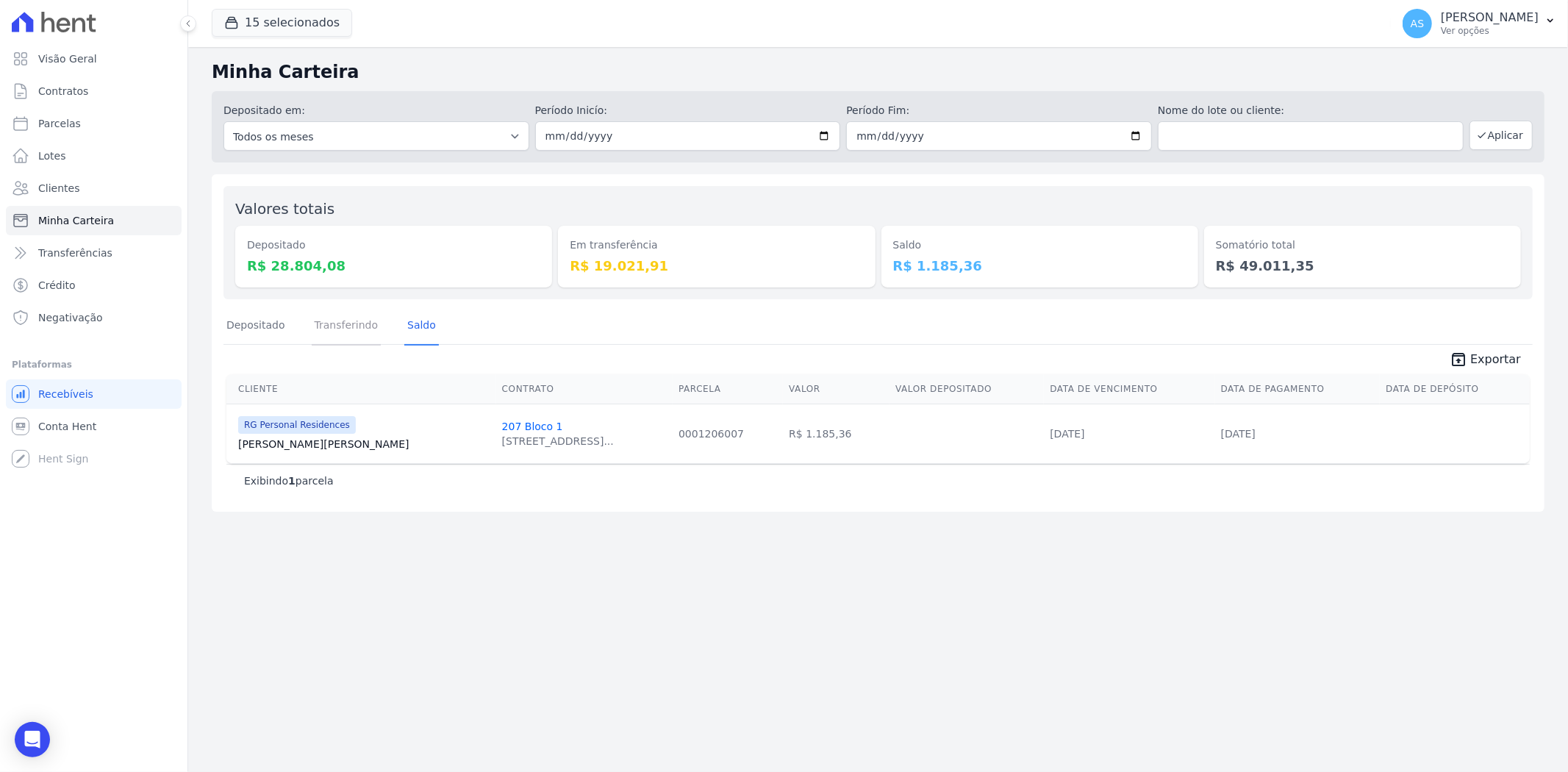
click at [339, 321] on link "Transferindo" at bounding box center [347, 326] width 70 height 38
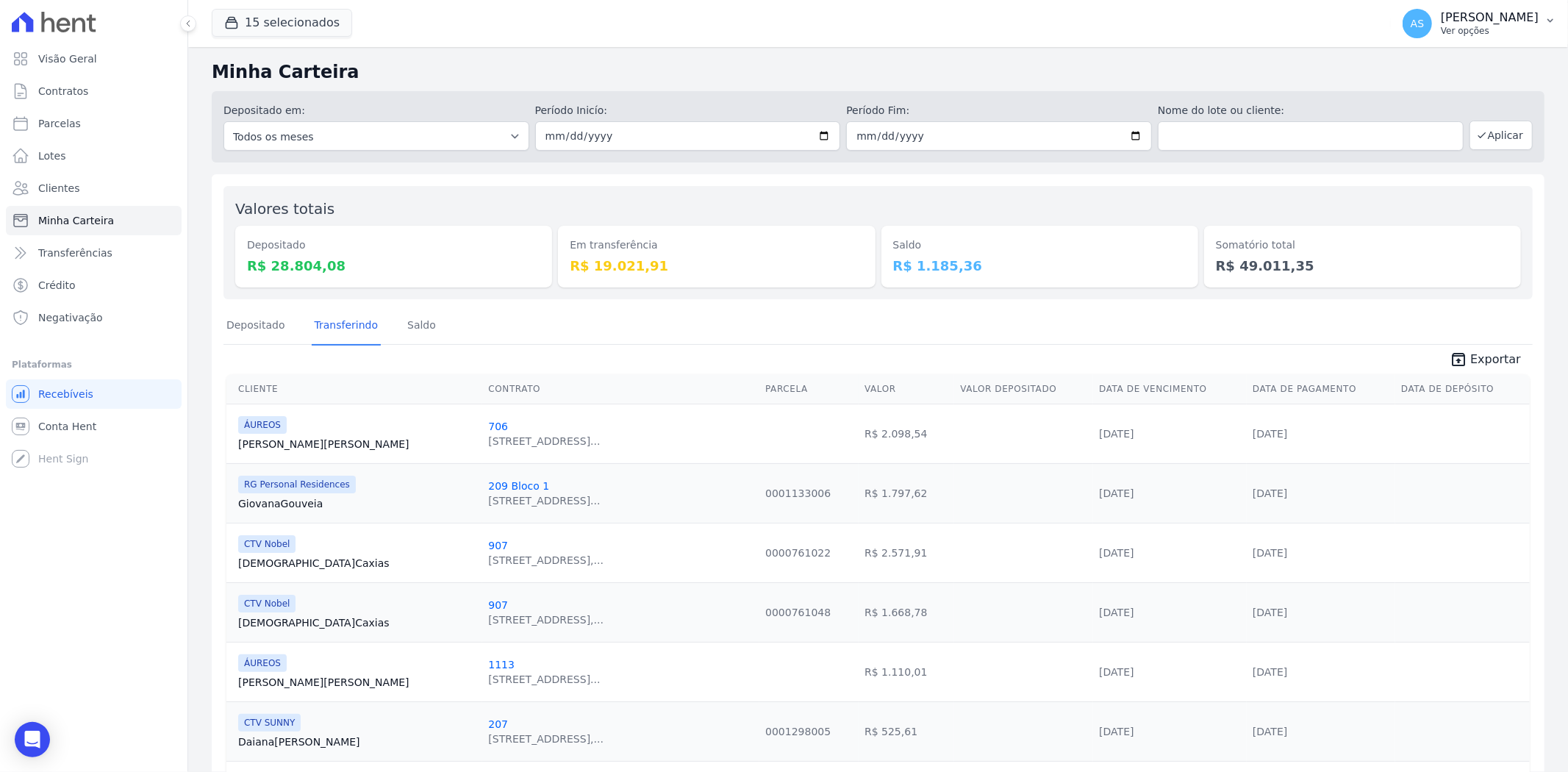
click at [1521, 12] on p "[PERSON_NAME]" at bounding box center [1489, 17] width 98 height 14
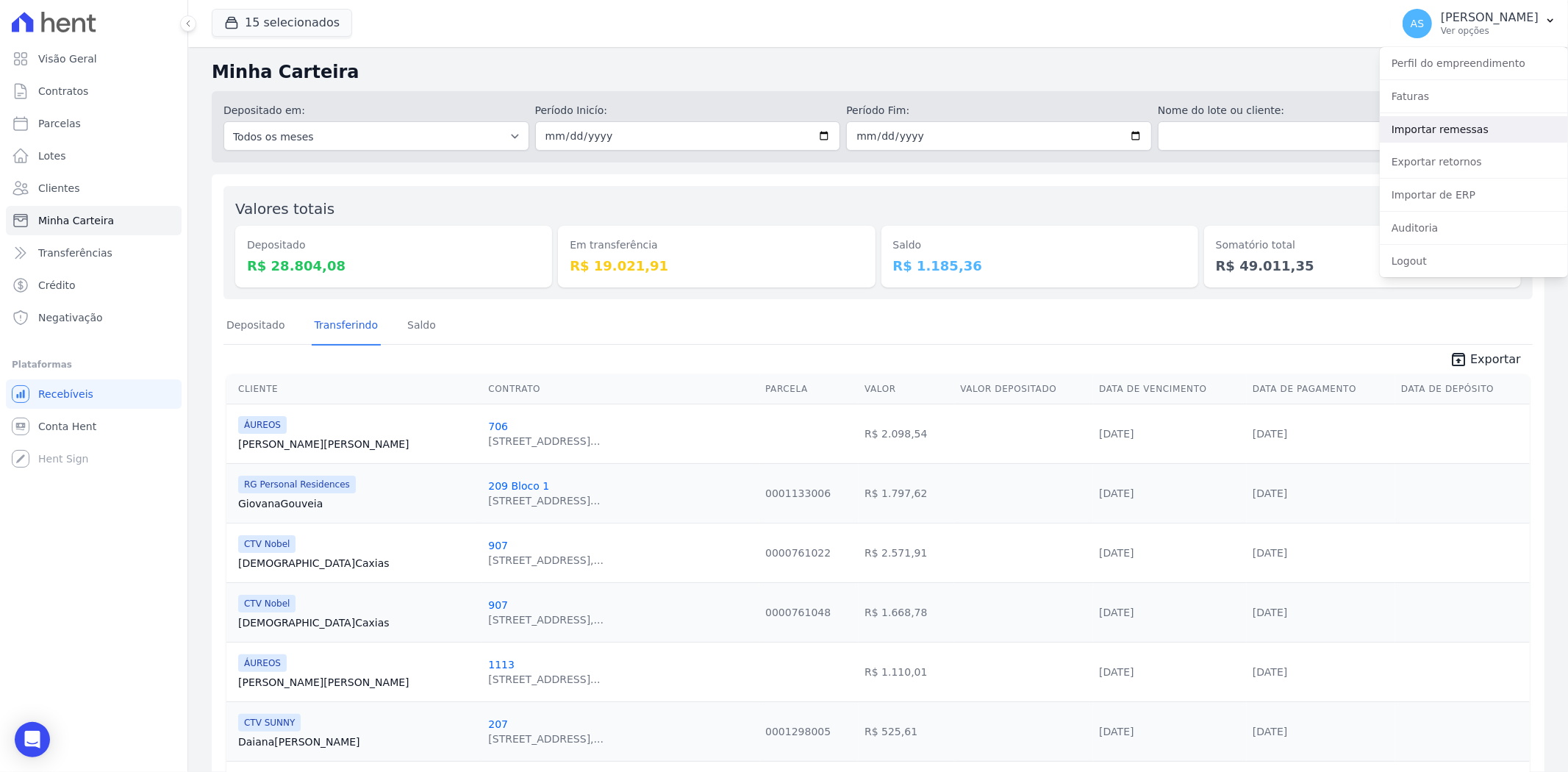
click at [1436, 132] on link "Importar remessas" at bounding box center [1473, 129] width 188 height 27
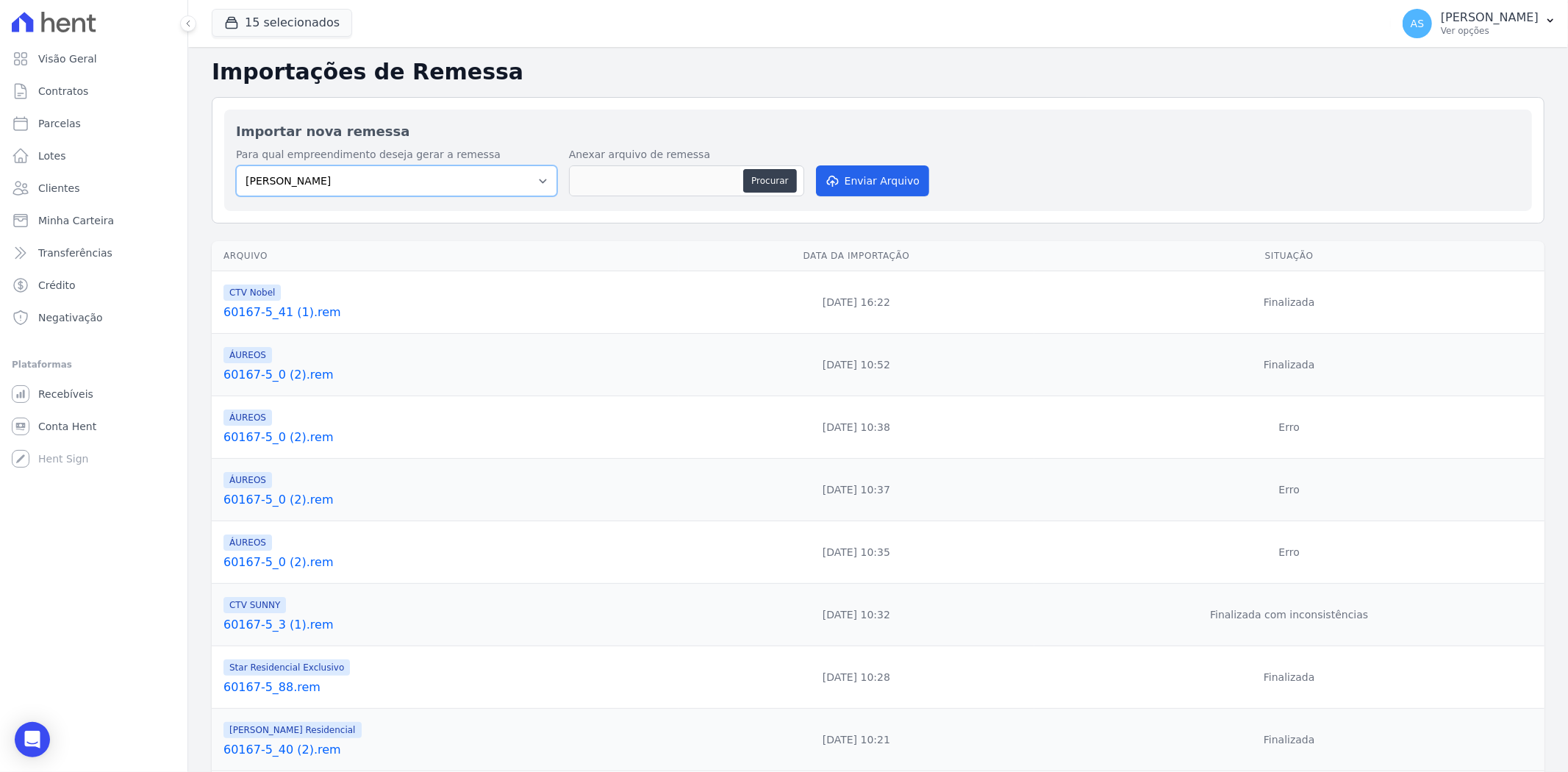
click at [535, 173] on select "Amaré Arpoador Art Prime - Irajá ÁUREOS B. Unique CTV Beat Residencial CTV Mob …" at bounding box center [396, 181] width 321 height 31
select select "02ac0a85-22be-41ef-923f-eaf7bf61794c"
click at [236, 166] on select "Amaré Arpoador Art Prime - Irajá ÁUREOS B. Unique CTV Beat Residencial CTV Mob …" at bounding box center [396, 181] width 321 height 31
click at [762, 180] on button "Procurar" at bounding box center [769, 181] width 53 height 24
type input "60167-5_44 (1).rem"
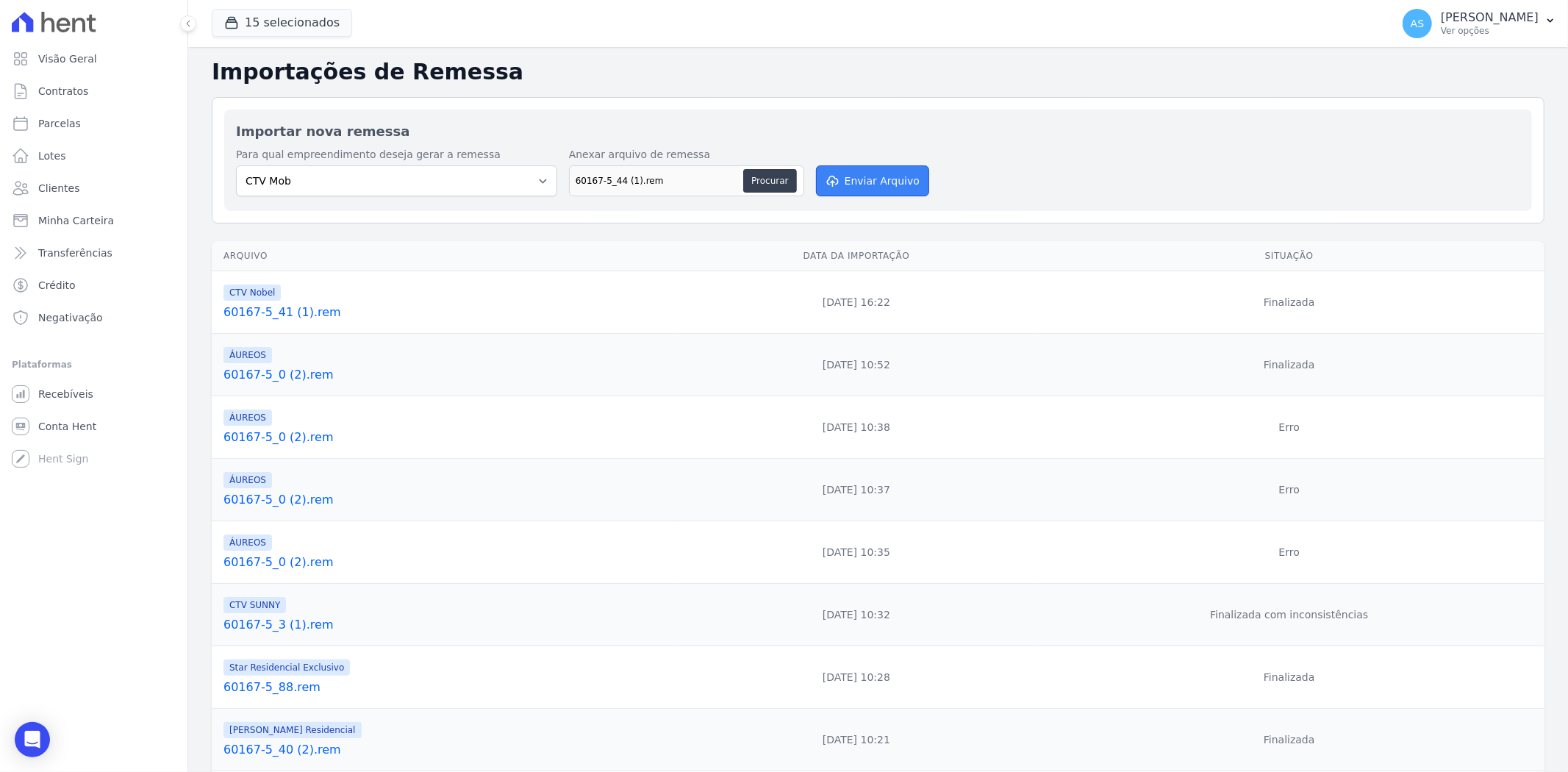
click at [876, 168] on button "Enviar Arquivo" at bounding box center [872, 181] width 113 height 31
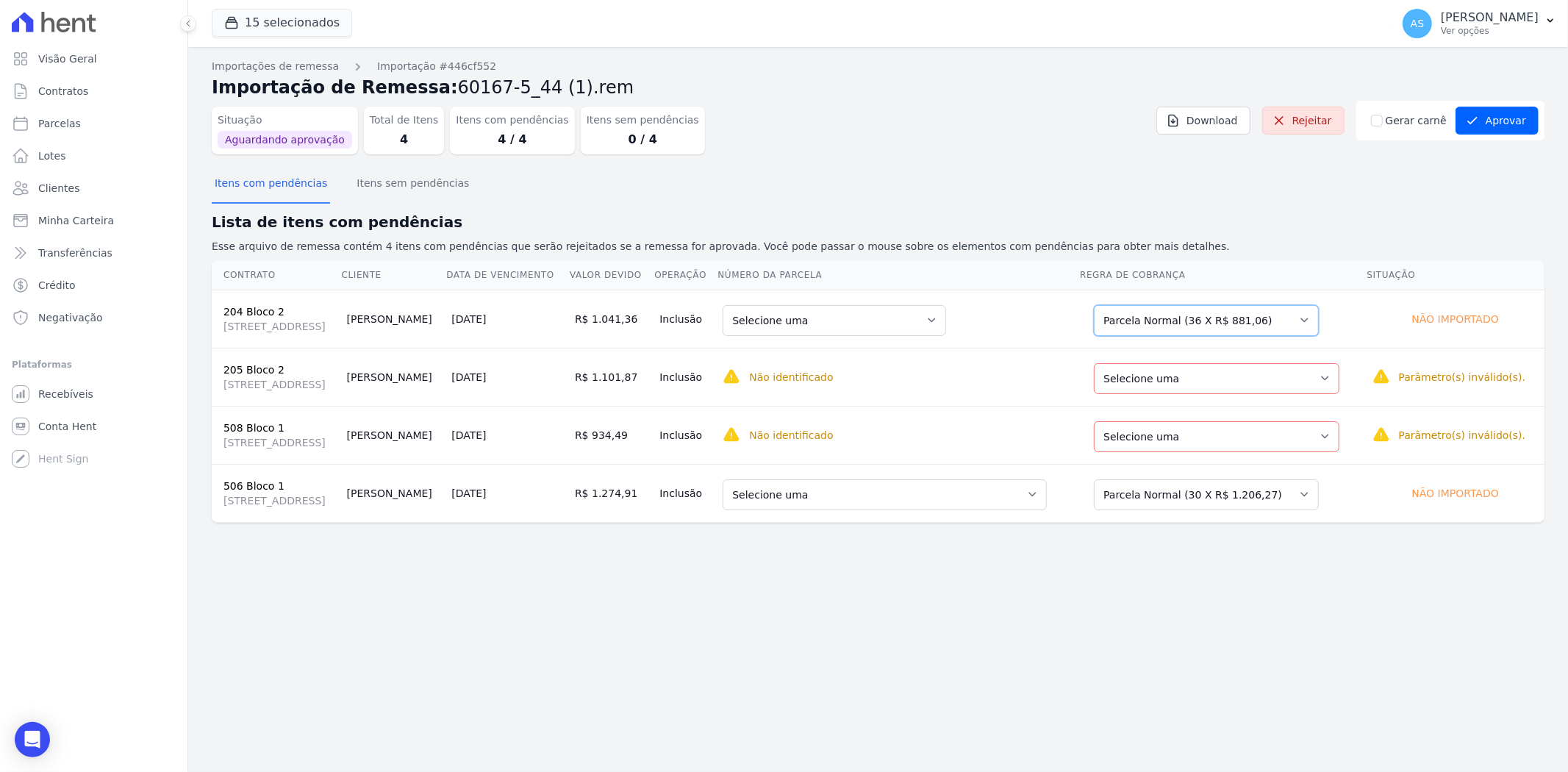
click at [1319, 333] on select "Selecione uma Nova Parcela Avulsa Parcela Avulsa Existente Sinal (1 X R$ 1.000,…" at bounding box center [1206, 320] width 225 height 31
click at [1339, 390] on select "Selecione uma Nova Parcela Avulsa Parcela Avulsa Existente Outros (1 X R$ 5.000…" at bounding box center [1216, 378] width 246 height 31
click at [1339, 445] on select "Selecione uma Nova Parcela Avulsa Parcela Avulsa Existente Parcela Normal (35 X…" at bounding box center [1216, 436] width 246 height 31
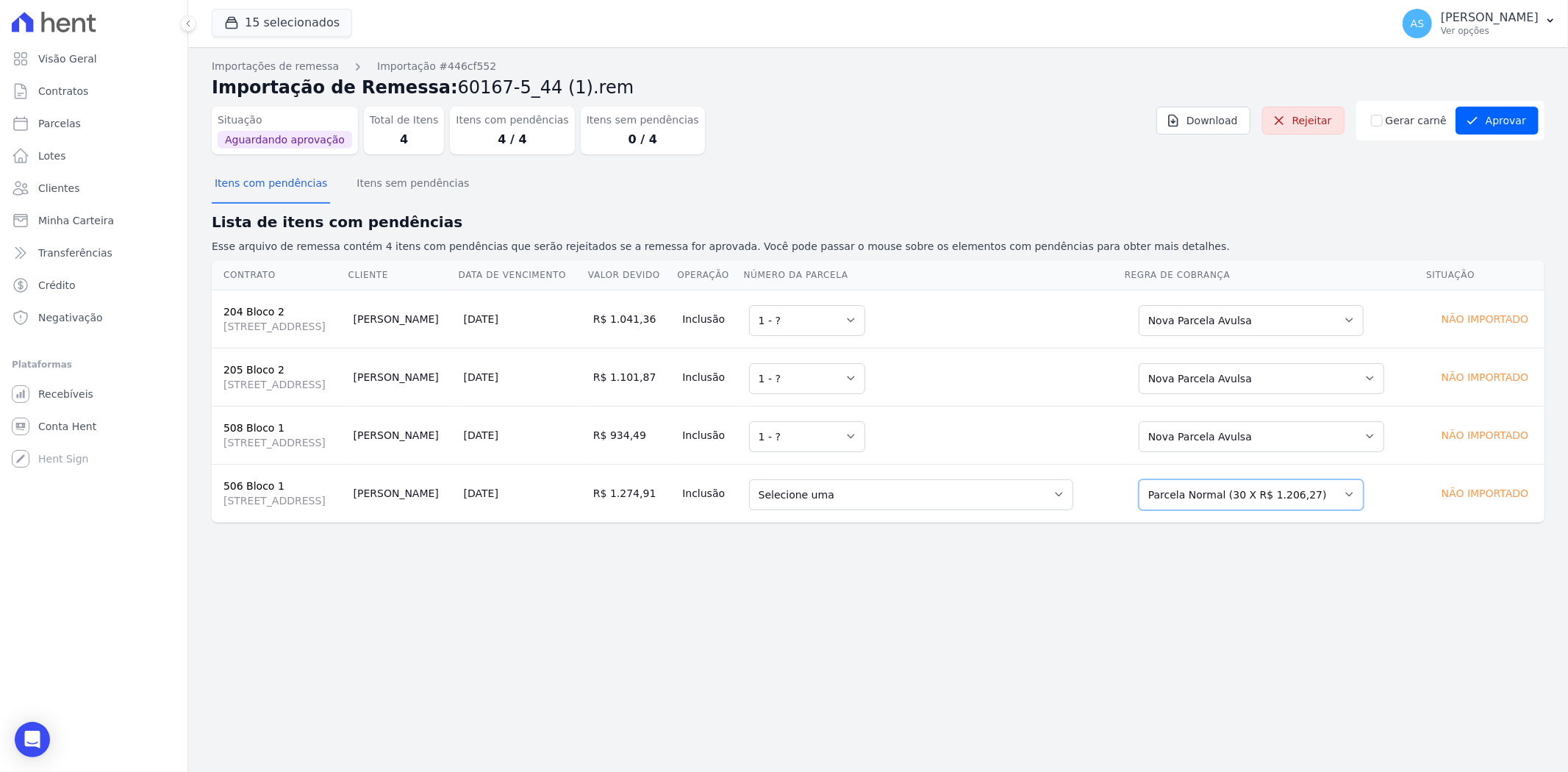
click at [1364, 491] on select "Selecione uma Nova Parcela Avulsa Parcela Avulsa Existente Outros (1 X R$ 6.038…" at bounding box center [1251, 494] width 225 height 31
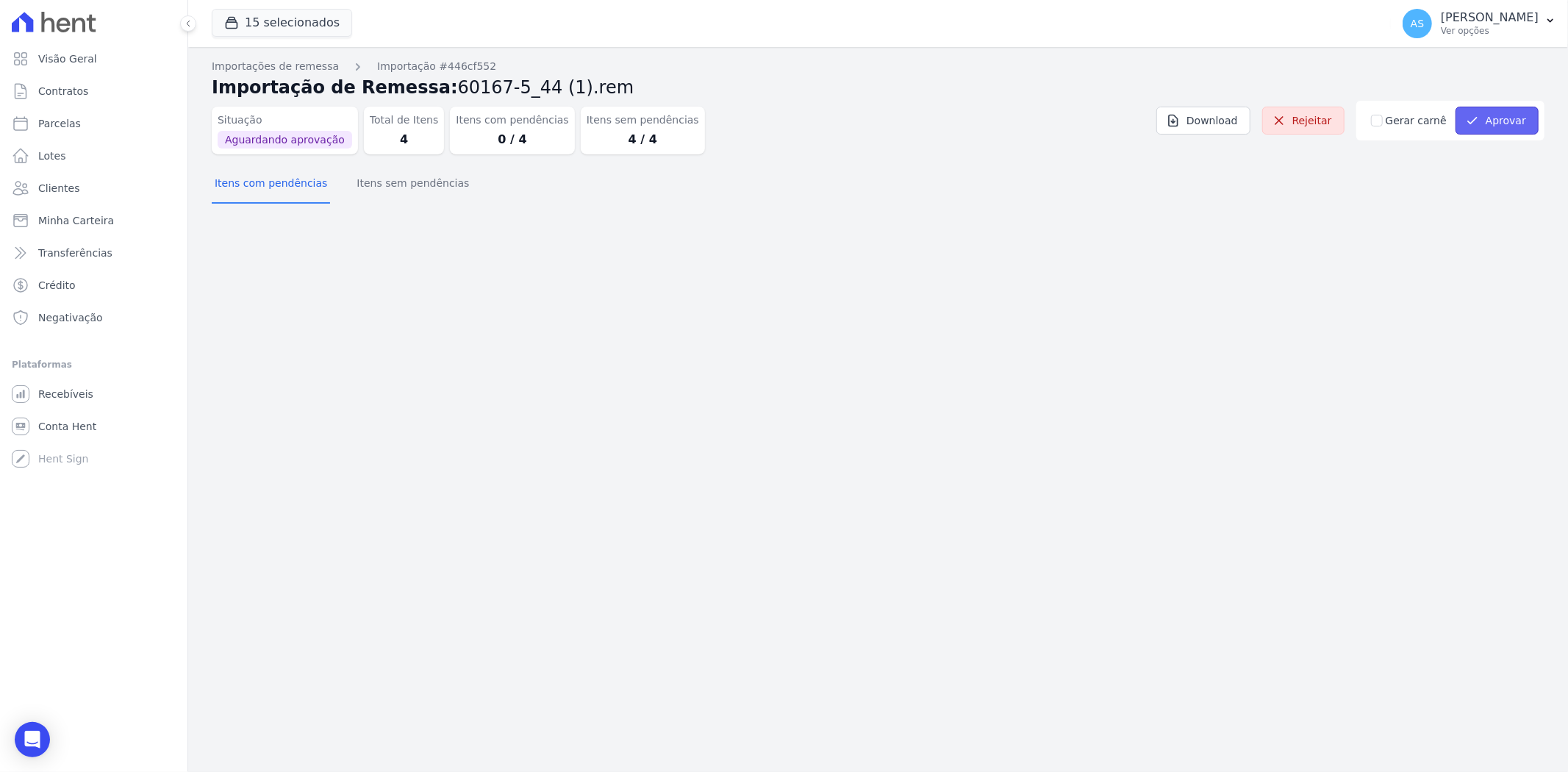
click at [1496, 116] on button "Aprovar" at bounding box center [1496, 121] width 83 height 28
click at [1551, 19] on icon "button" at bounding box center [1550, 20] width 11 height 11
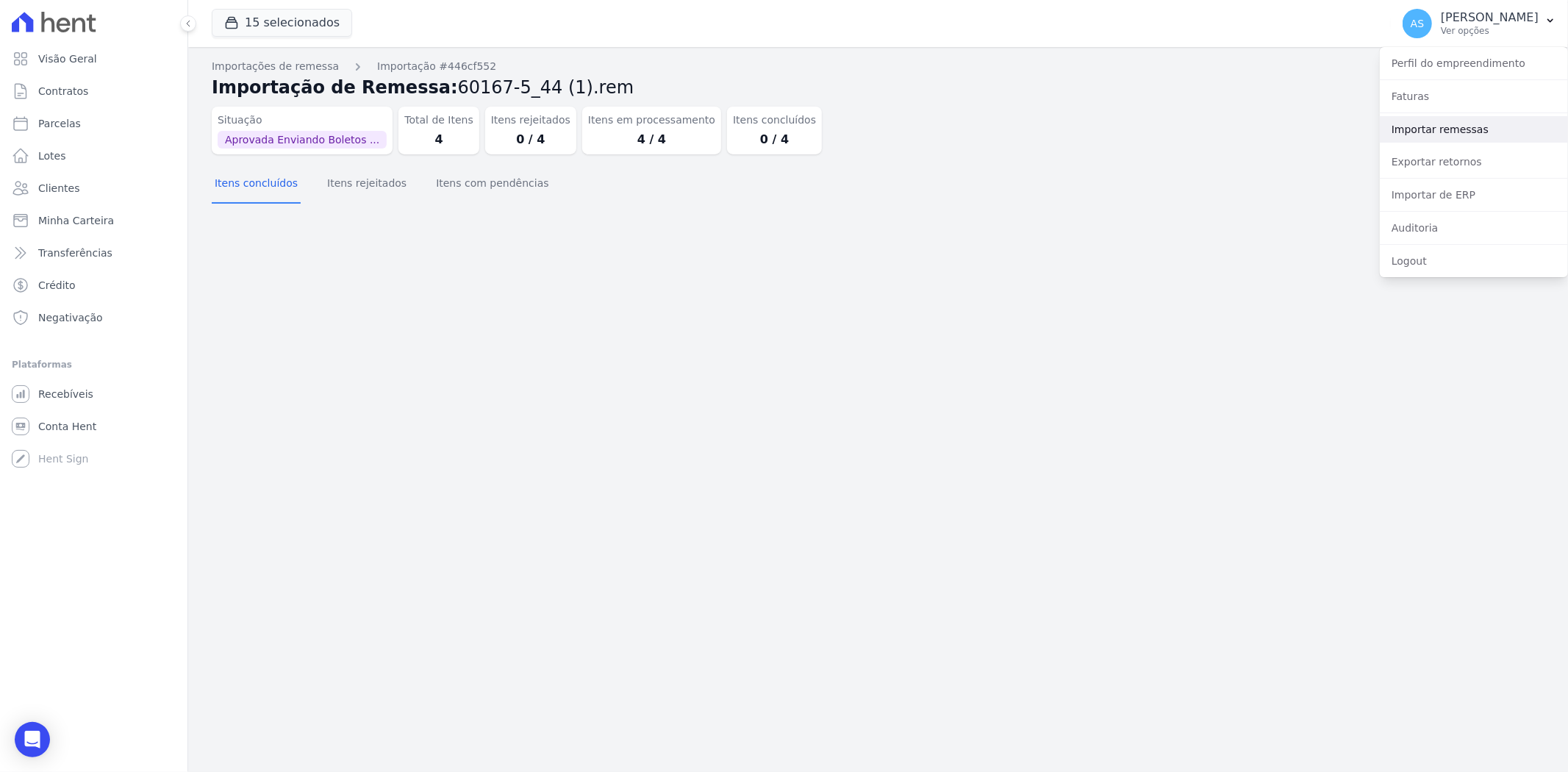
click at [1454, 133] on link "Importar remessas" at bounding box center [1473, 129] width 188 height 27
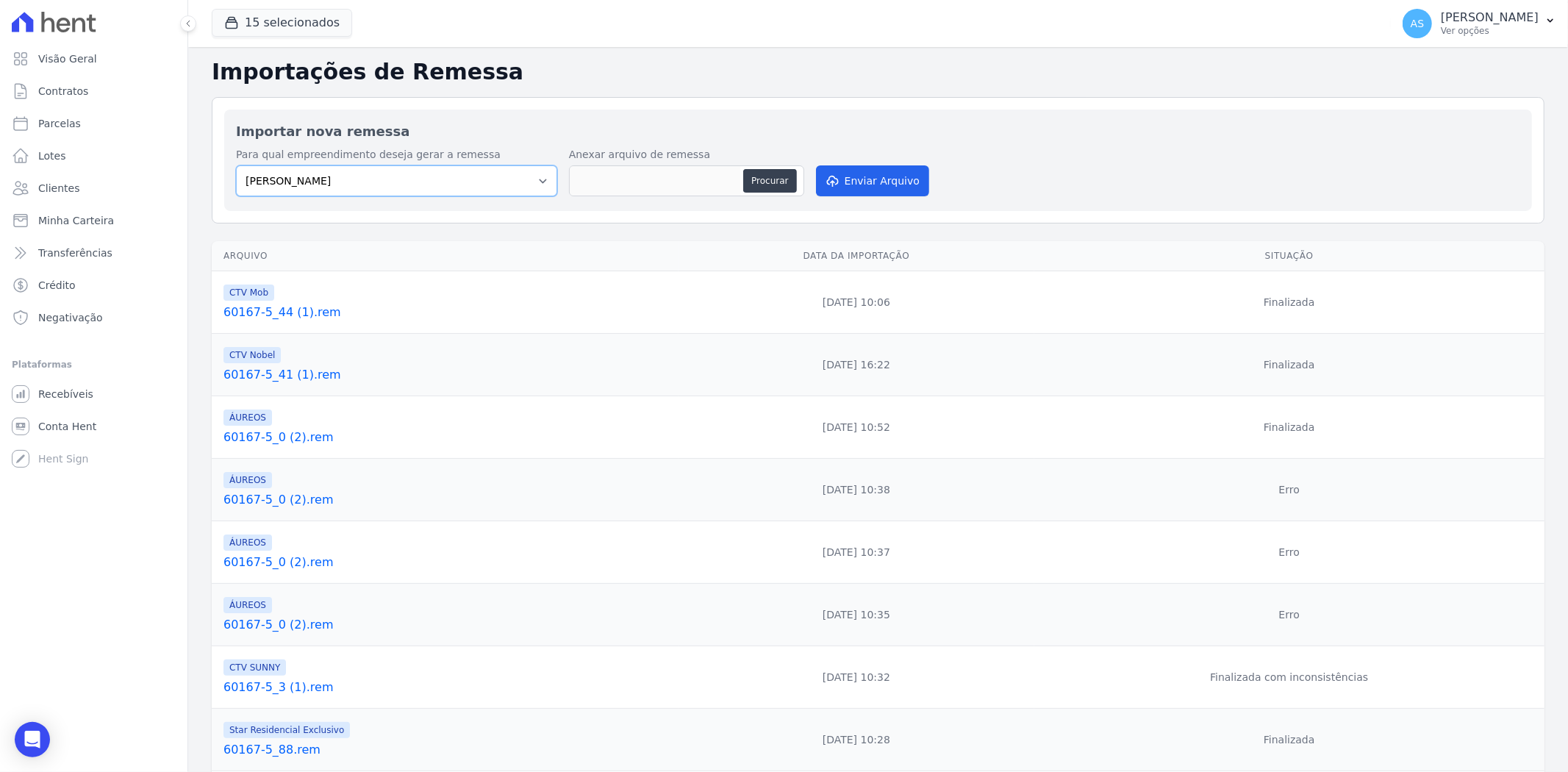
click at [534, 182] on select "[PERSON_NAME] Art Prime - [PERSON_NAME] Unique CTV Beat Residencial CTV Mob CTV…" at bounding box center [396, 181] width 321 height 31
select select "a0d5e938-65f1-4477-80e0-85c36a394064"
click at [236, 166] on select "[PERSON_NAME] Art Prime - [PERSON_NAME] Unique CTV Beat Residencial CTV Mob CTV…" at bounding box center [396, 181] width 321 height 31
click at [766, 179] on button "Procurar" at bounding box center [769, 181] width 53 height 24
type input "60167-5_53.rem"
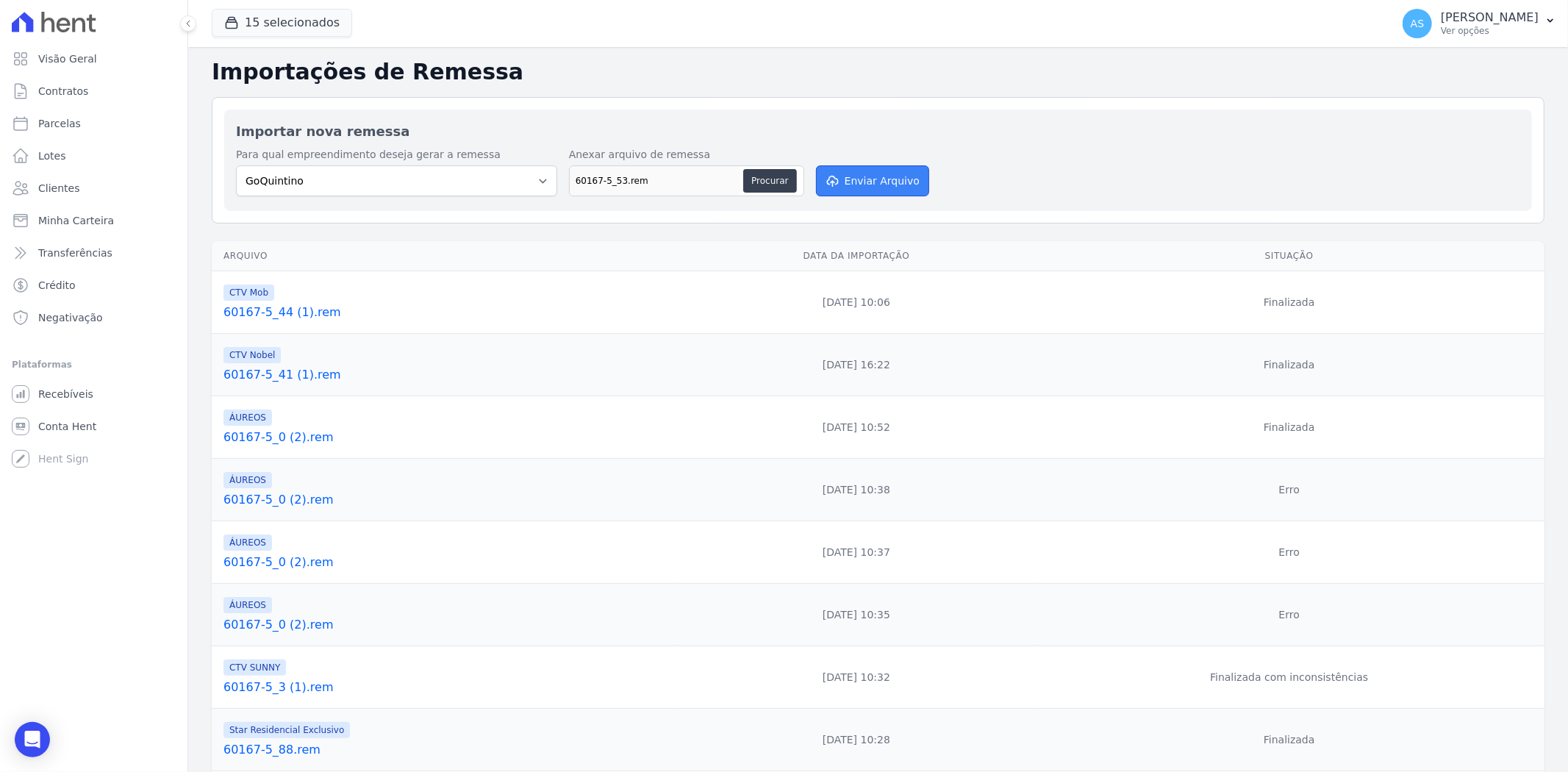
click at [889, 180] on button "Enviar Arquivo" at bounding box center [872, 181] width 113 height 31
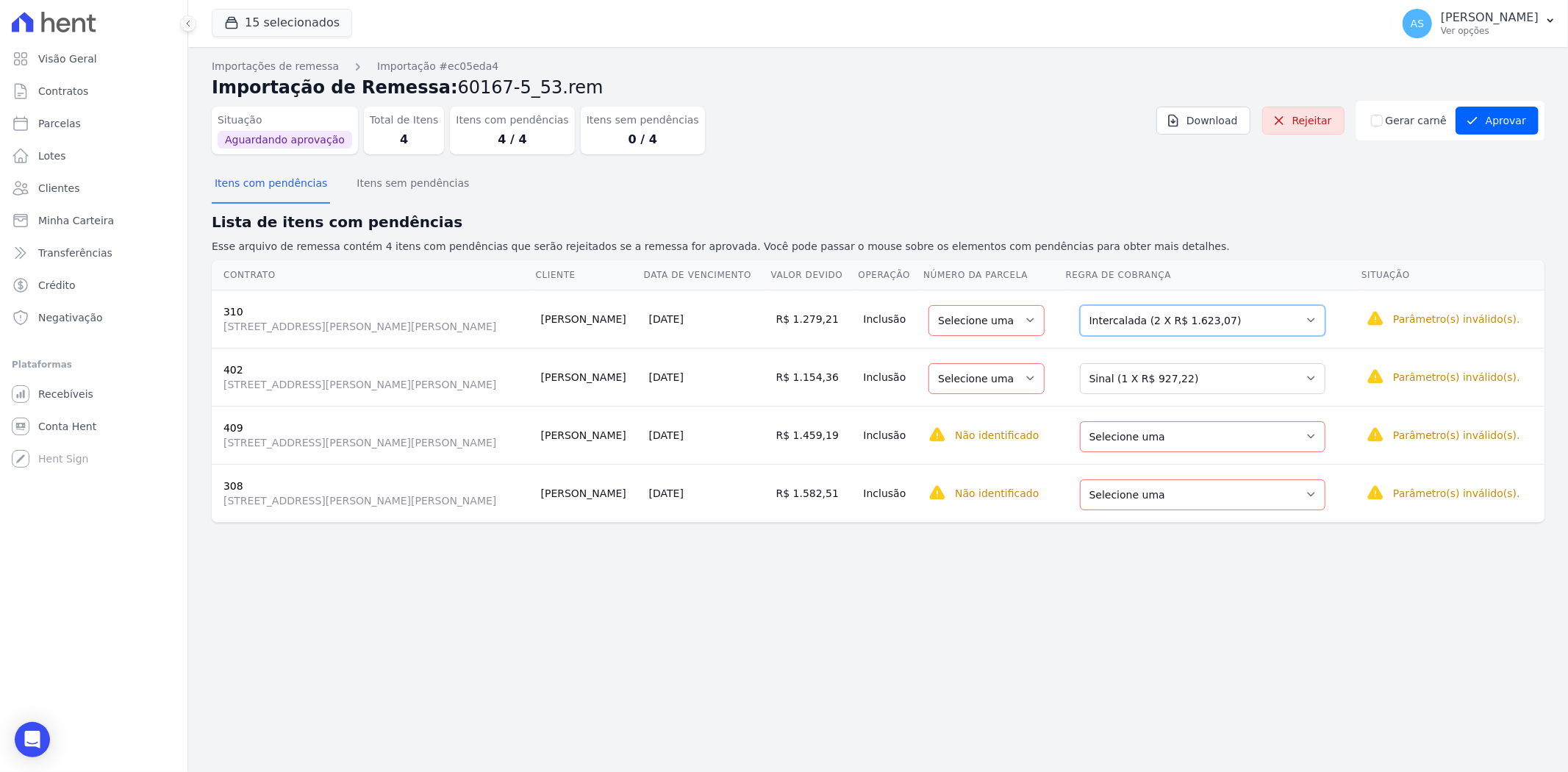
click at [1299, 317] on select "Selecione uma Nova Parcela Avulsa Parcela Avulsa Existente Financiamento CEF (1…" at bounding box center [1203, 320] width 246 height 31
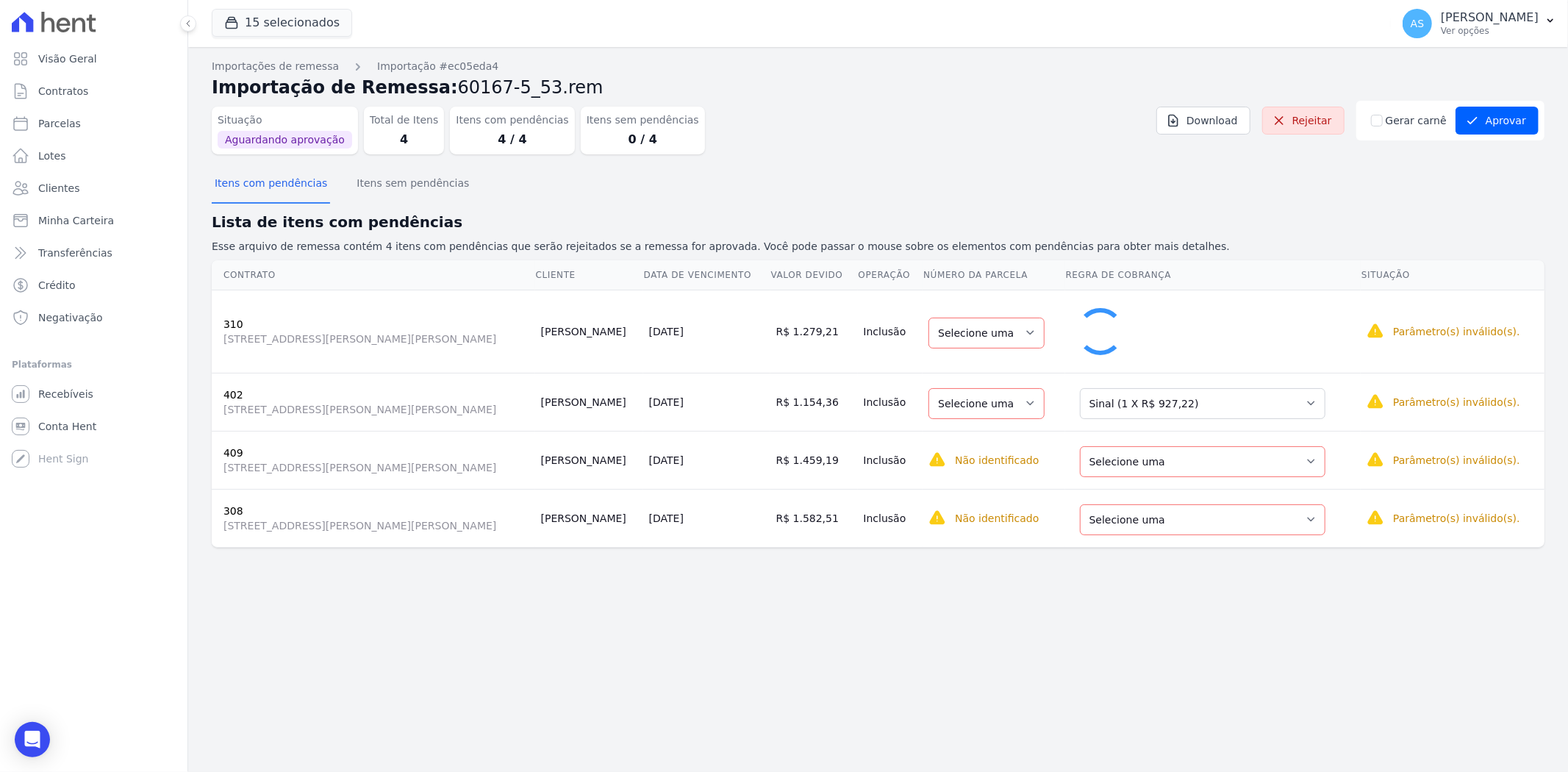
select select "1"
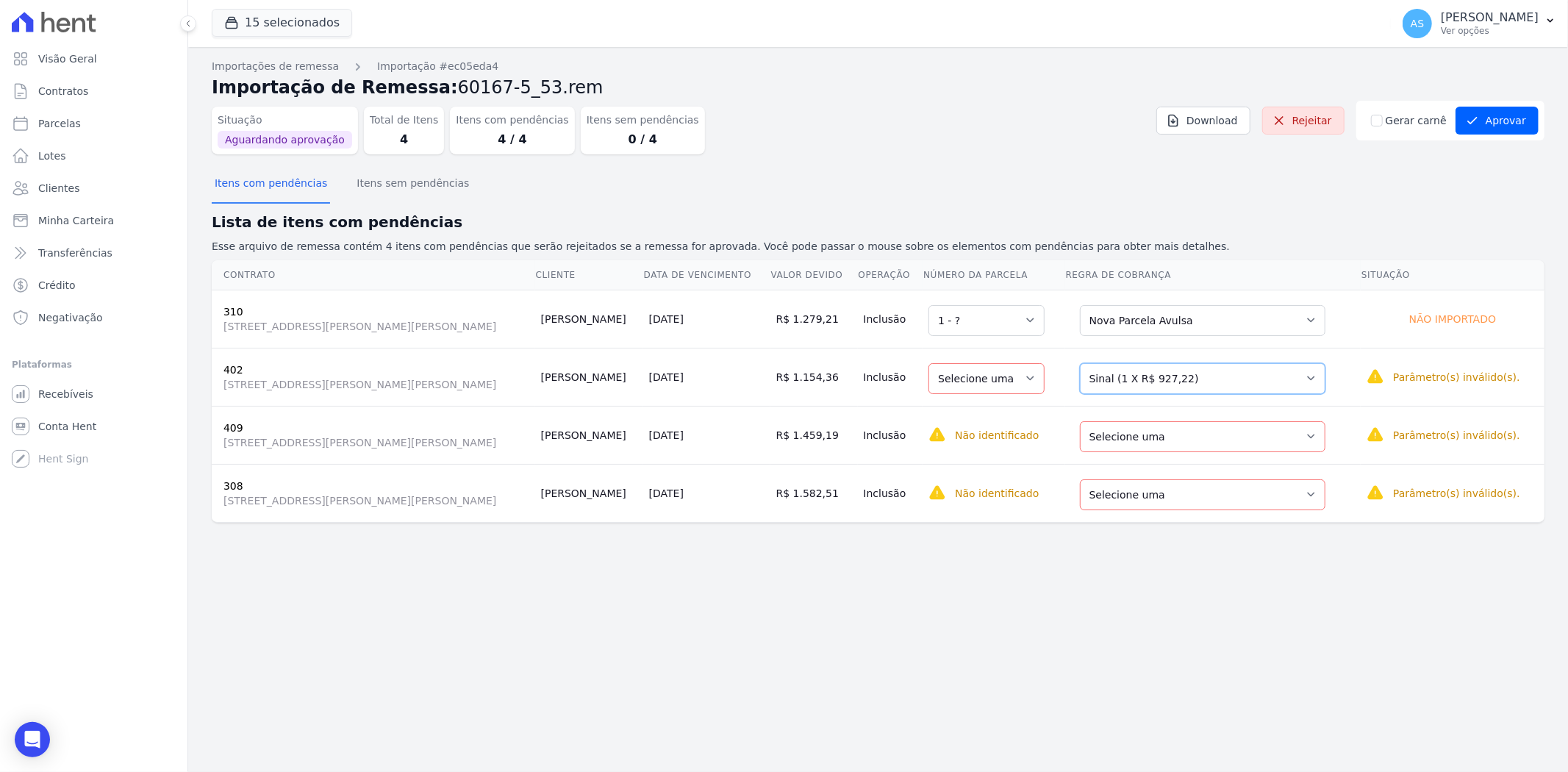
click at [1296, 377] on select "Selecione uma Nova Parcela Avulsa Parcela Avulsa Existente Outros (1 X R$ 6.000…" at bounding box center [1203, 378] width 246 height 31
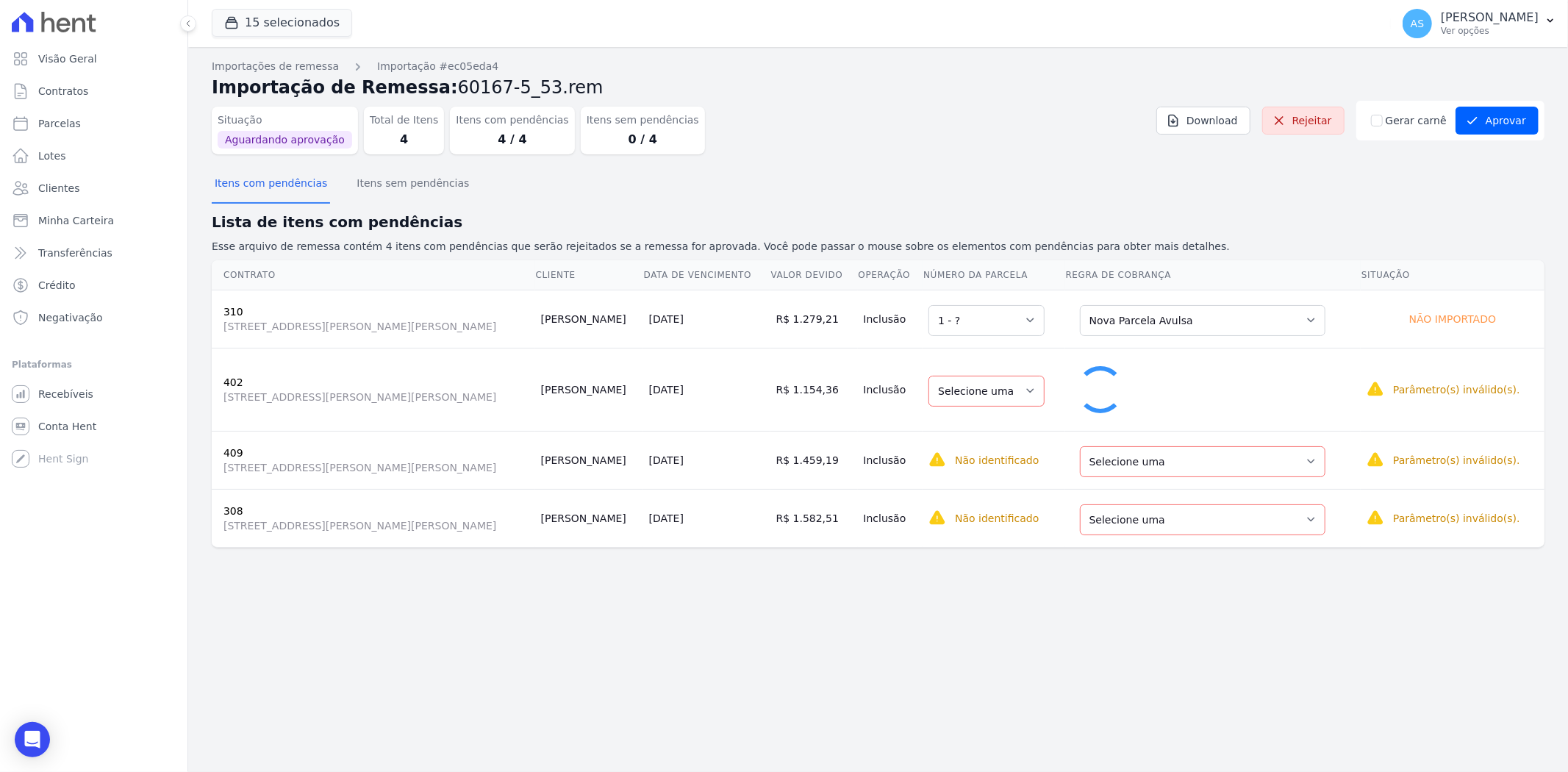
select select "1"
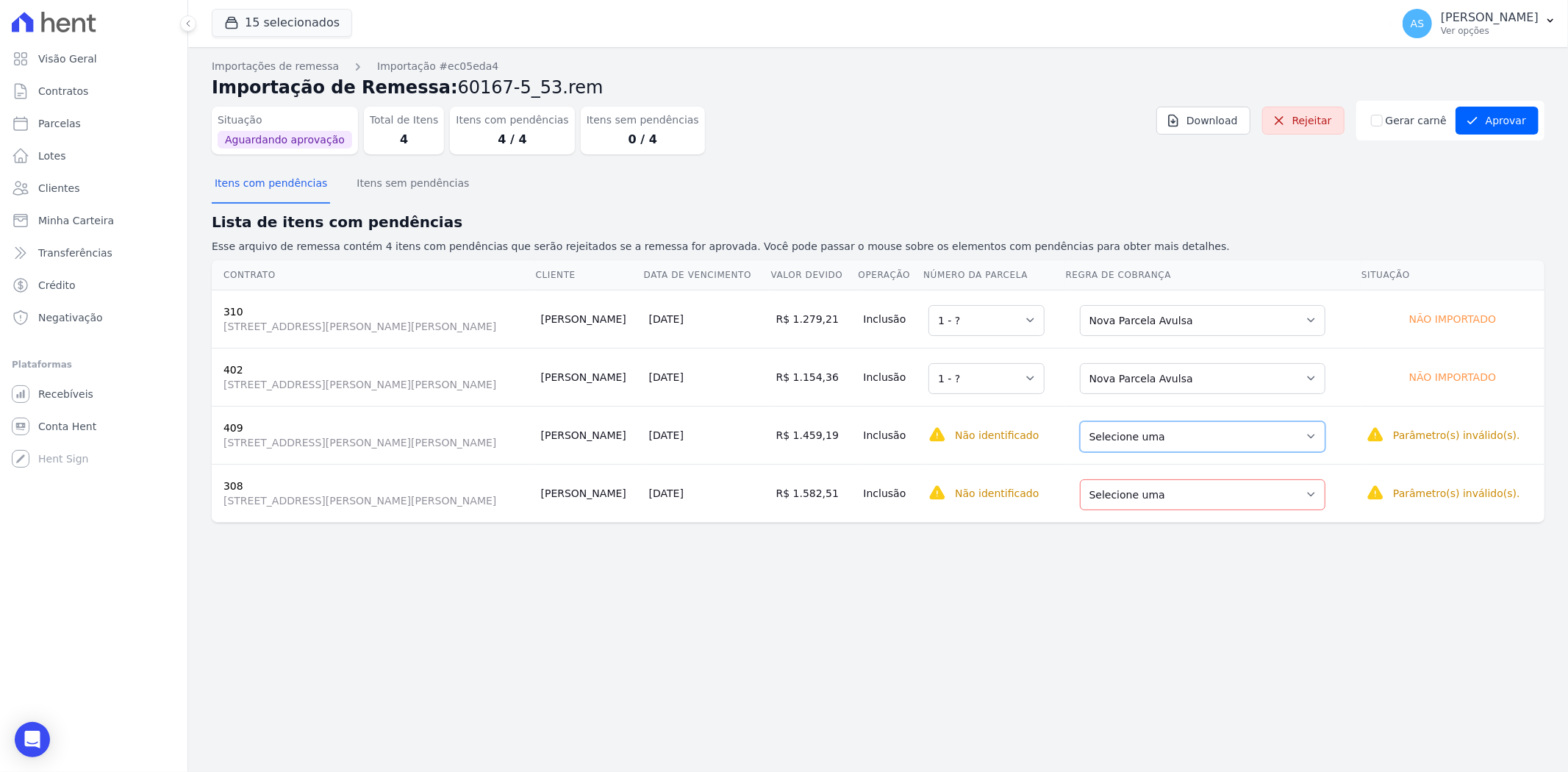
click at [1303, 431] on select "Selecione uma Nova Parcela Avulsa Parcela Avulsa Existente Outros (1 X R$ 5.999…" at bounding box center [1203, 436] width 246 height 31
click at [1299, 494] on select "Selecione uma Nova Parcela Avulsa Parcela Avulsa Existente Parcela Normal (72 X…" at bounding box center [1203, 494] width 246 height 31
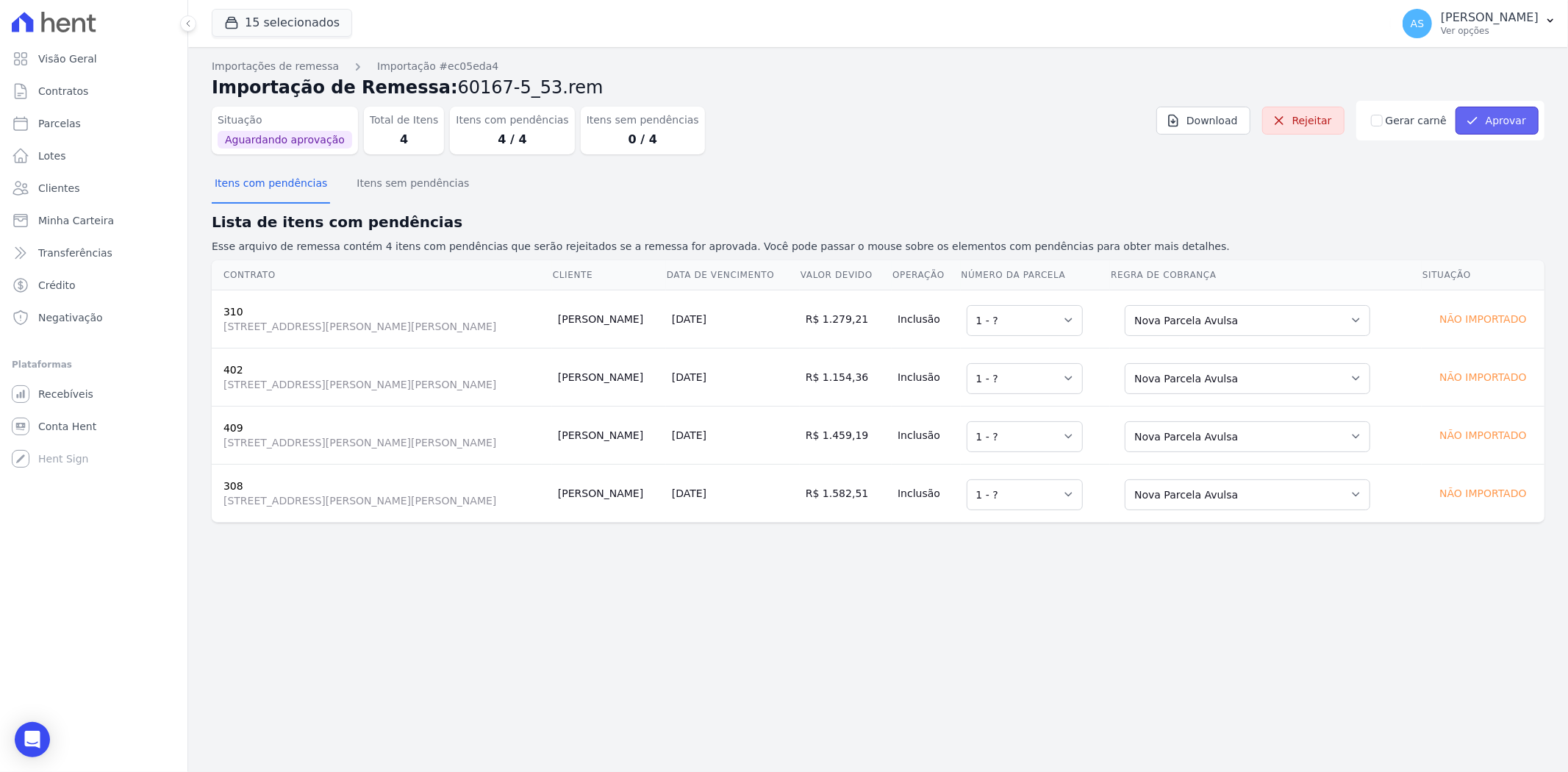
click at [1514, 123] on button "Aprovar" at bounding box center [1496, 121] width 83 height 28
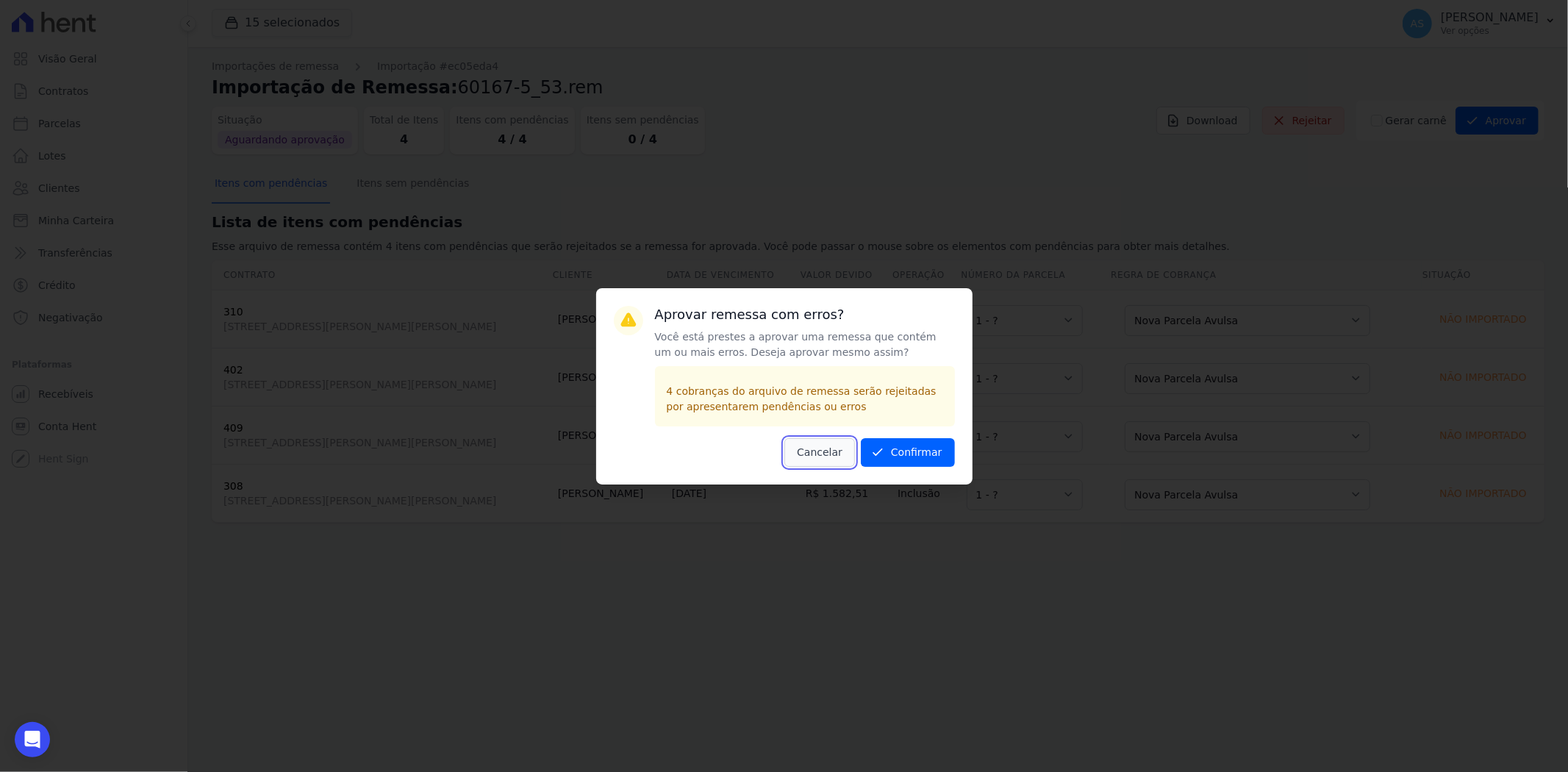
click at [815, 455] on button "Cancelar" at bounding box center [819, 452] width 71 height 29
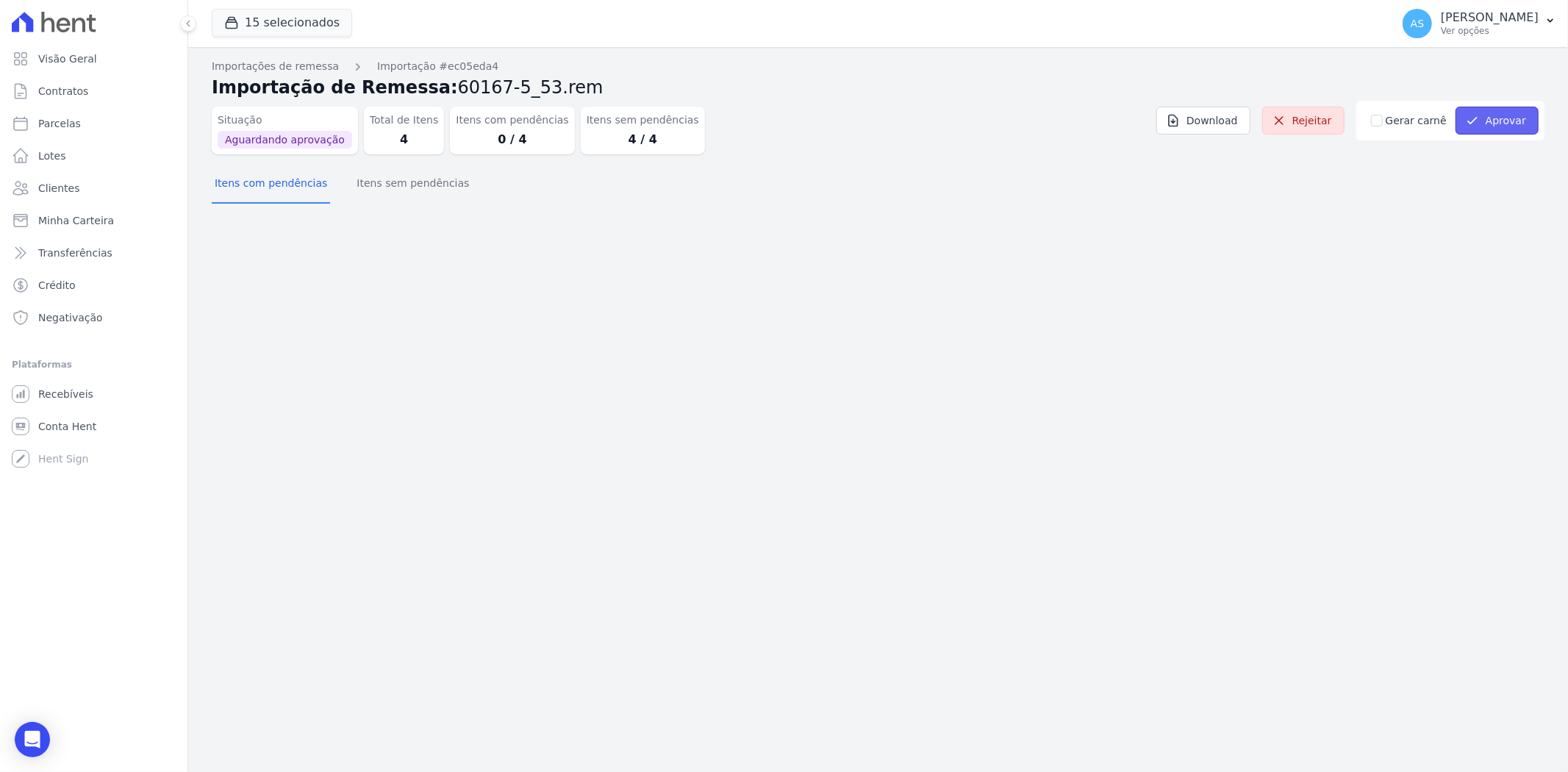
click at [1521, 123] on button "Aprovar" at bounding box center [1496, 121] width 83 height 28
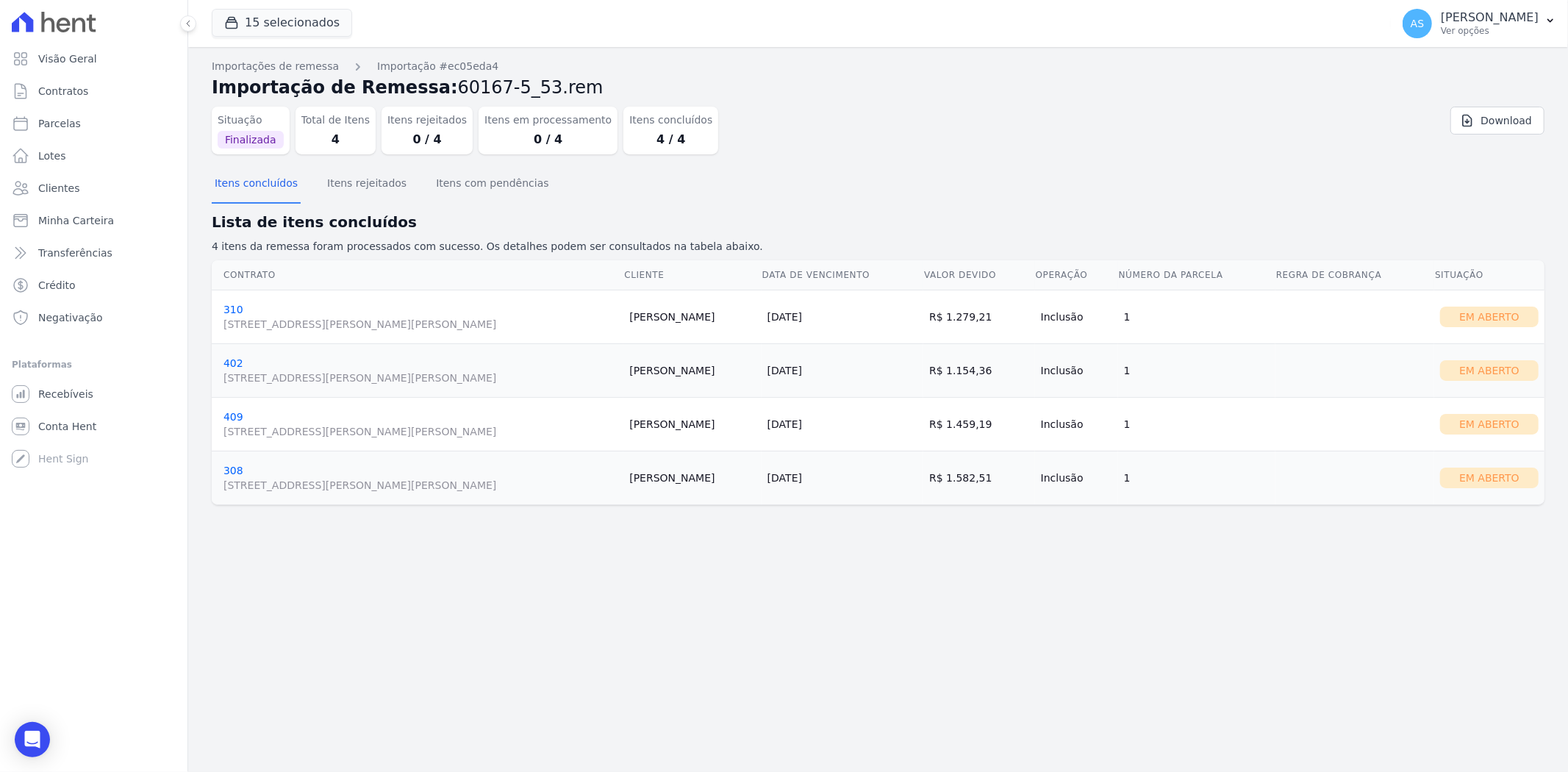
click at [666, 317] on td "[PERSON_NAME]" at bounding box center [692, 317] width 137 height 53
click at [70, 221] on span "Minha Carteira" at bounding box center [76, 220] width 76 height 14
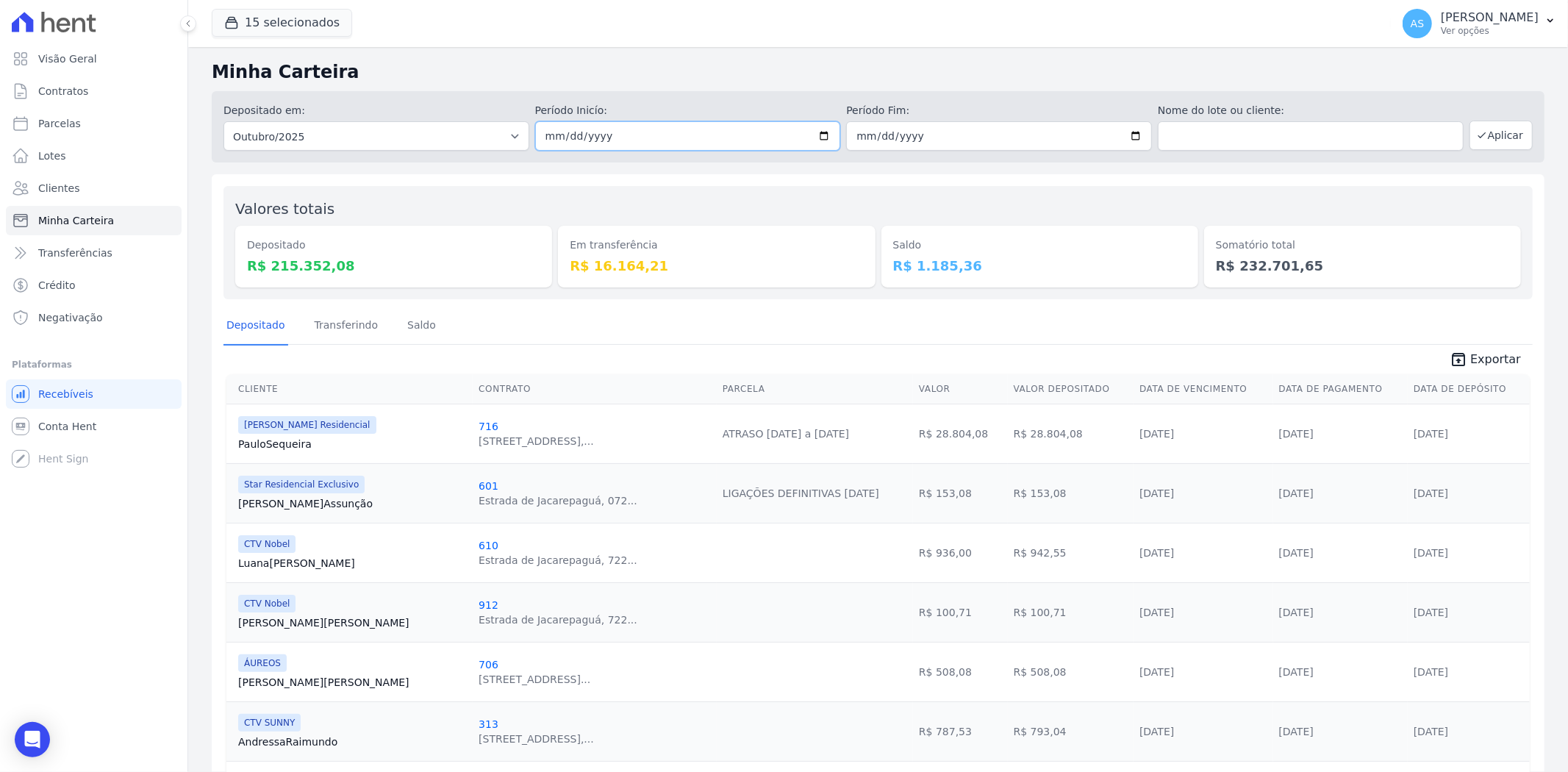
click at [820, 133] on input "[DATE]" at bounding box center [688, 136] width 306 height 30
type input "[DATE]"
click at [1125, 136] on input "[DATE]" at bounding box center [998, 136] width 306 height 30
type input "[DATE]"
click at [1480, 135] on button "Aplicar" at bounding box center [1501, 135] width 63 height 30
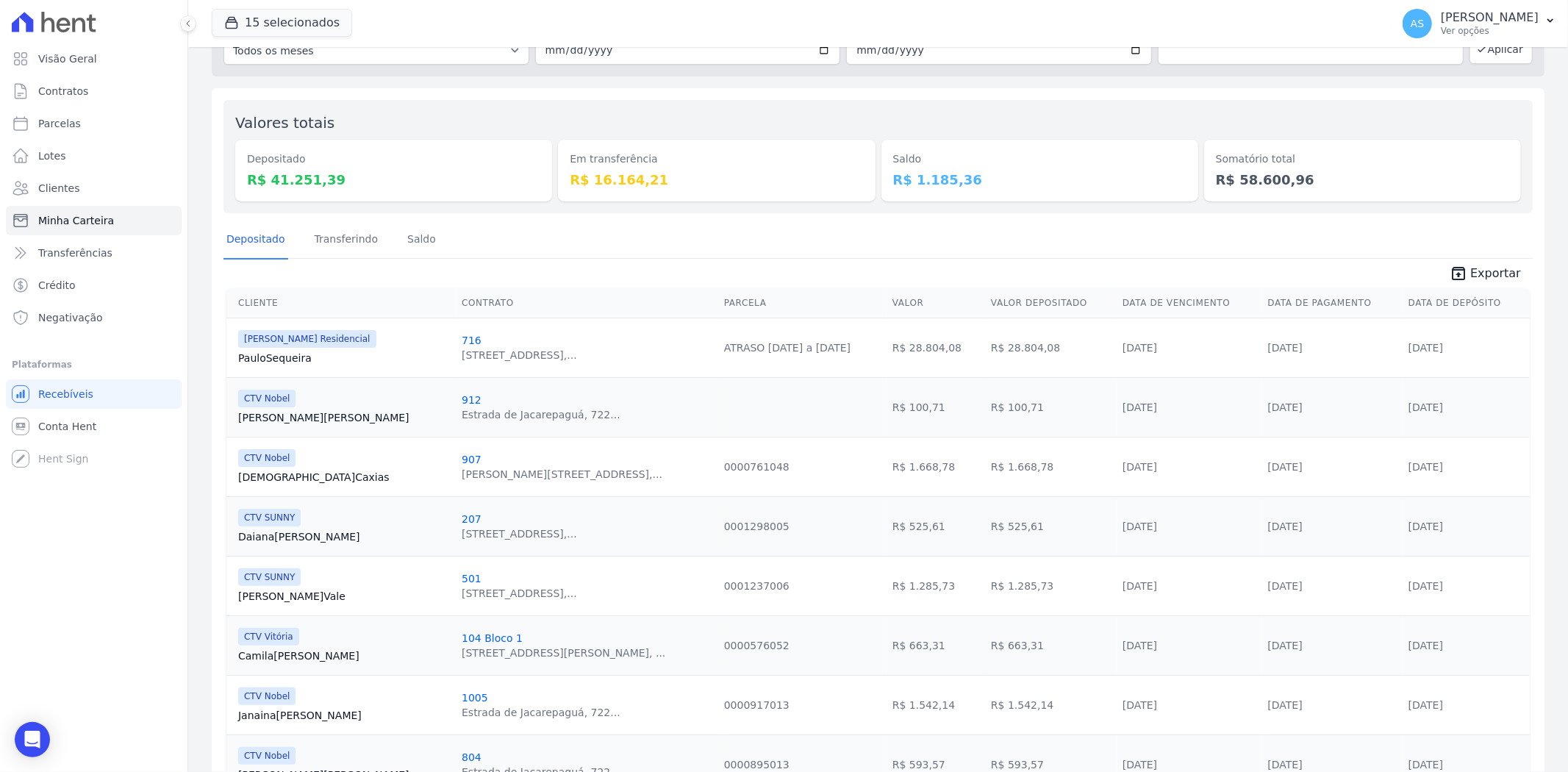
scroll to position [82, 0]
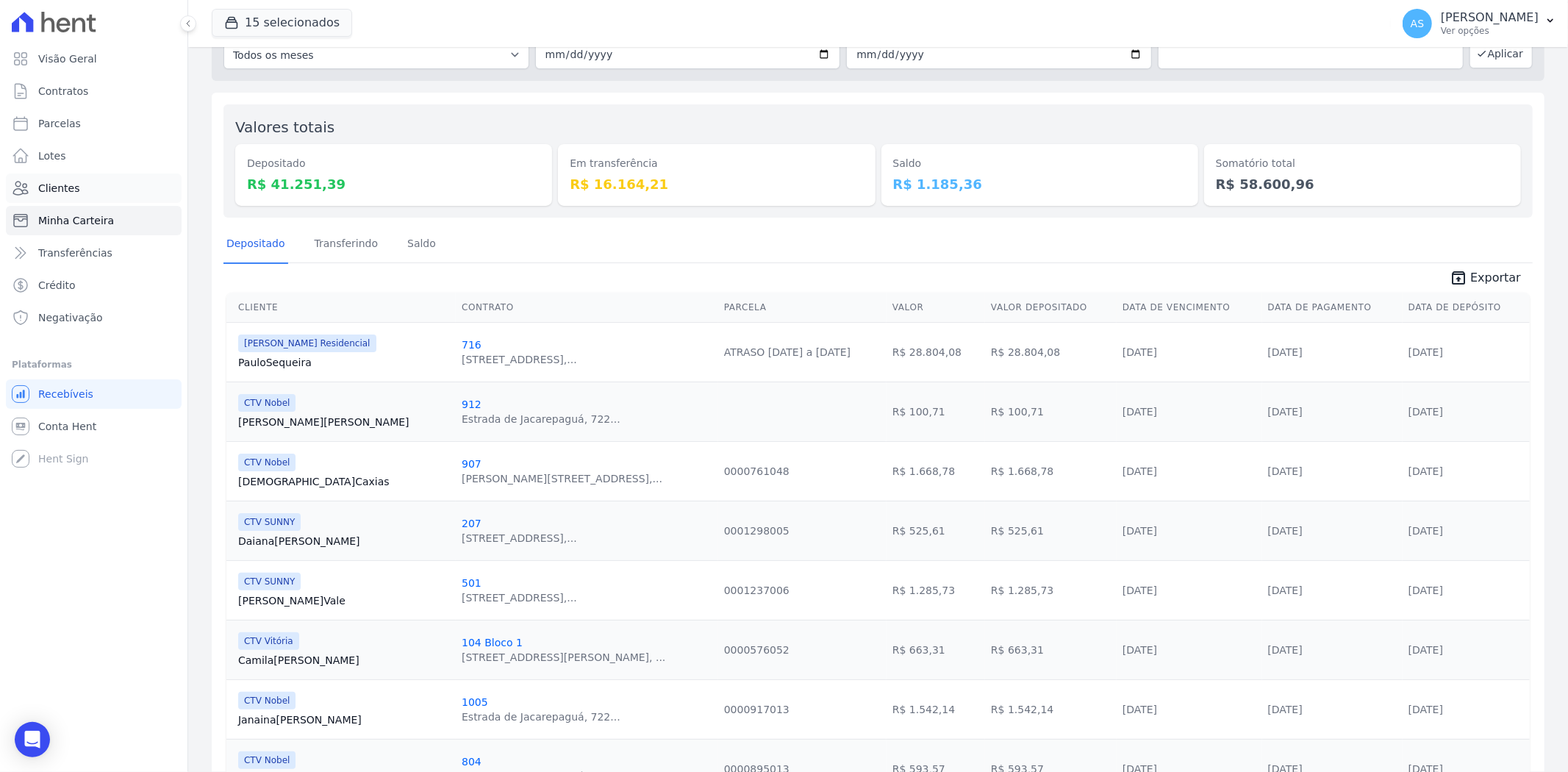
click at [57, 189] on span "Clientes" at bounding box center [59, 188] width 41 height 14
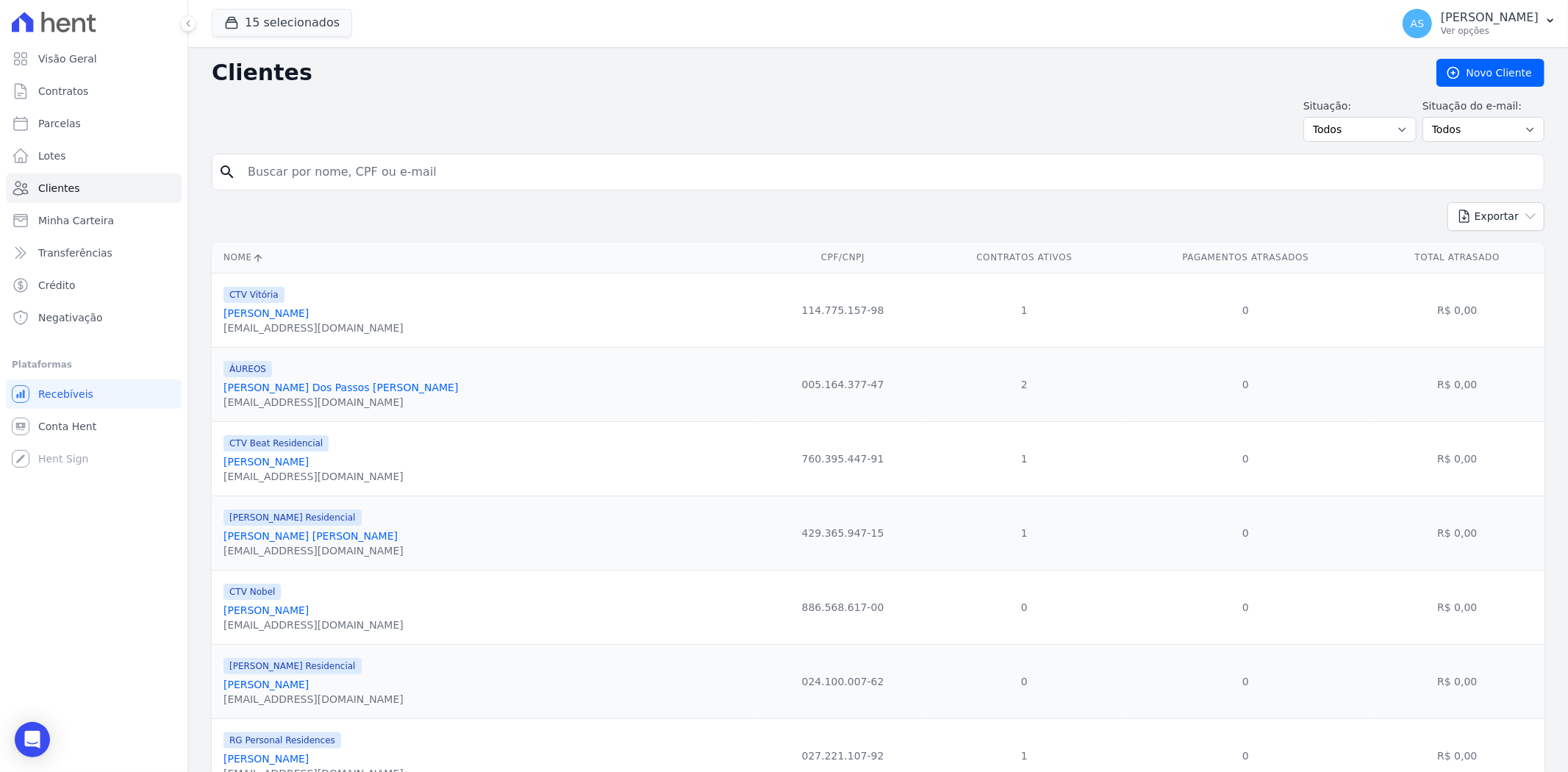
click at [288, 176] on input "search" at bounding box center [888, 172] width 1299 height 30
paste input "[PERSON_NAME]"
type input "[PERSON_NAME]"
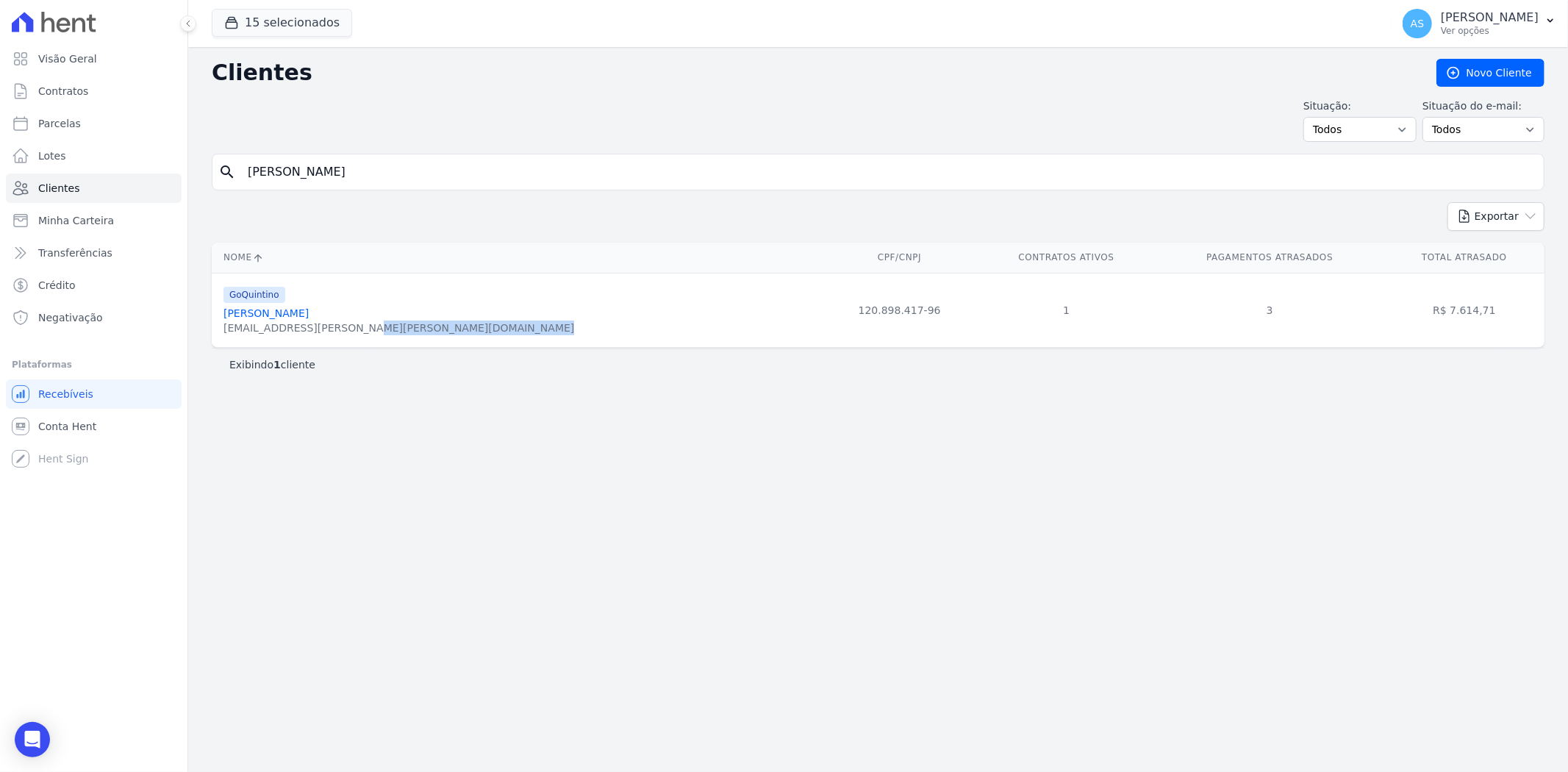
drag, startPoint x: 361, startPoint y: 330, endPoint x: 222, endPoint y: 336, distance: 139.1
click at [222, 336] on td "GoQuintino [PERSON_NAME] De Faria [EMAIL_ADDRESS][PERSON_NAME][PERSON_NAME][DOM…" at bounding box center [517, 310] width 610 height 74
copy div "[EMAIL_ADDRESS][PERSON_NAME][PERSON_NAME][DOMAIN_NAME]"
drag, startPoint x: 288, startPoint y: 170, endPoint x: 223, endPoint y: 172, distance: 65.0
click at [223, 172] on div "search [PERSON_NAME]" at bounding box center [878, 172] width 1332 height 37
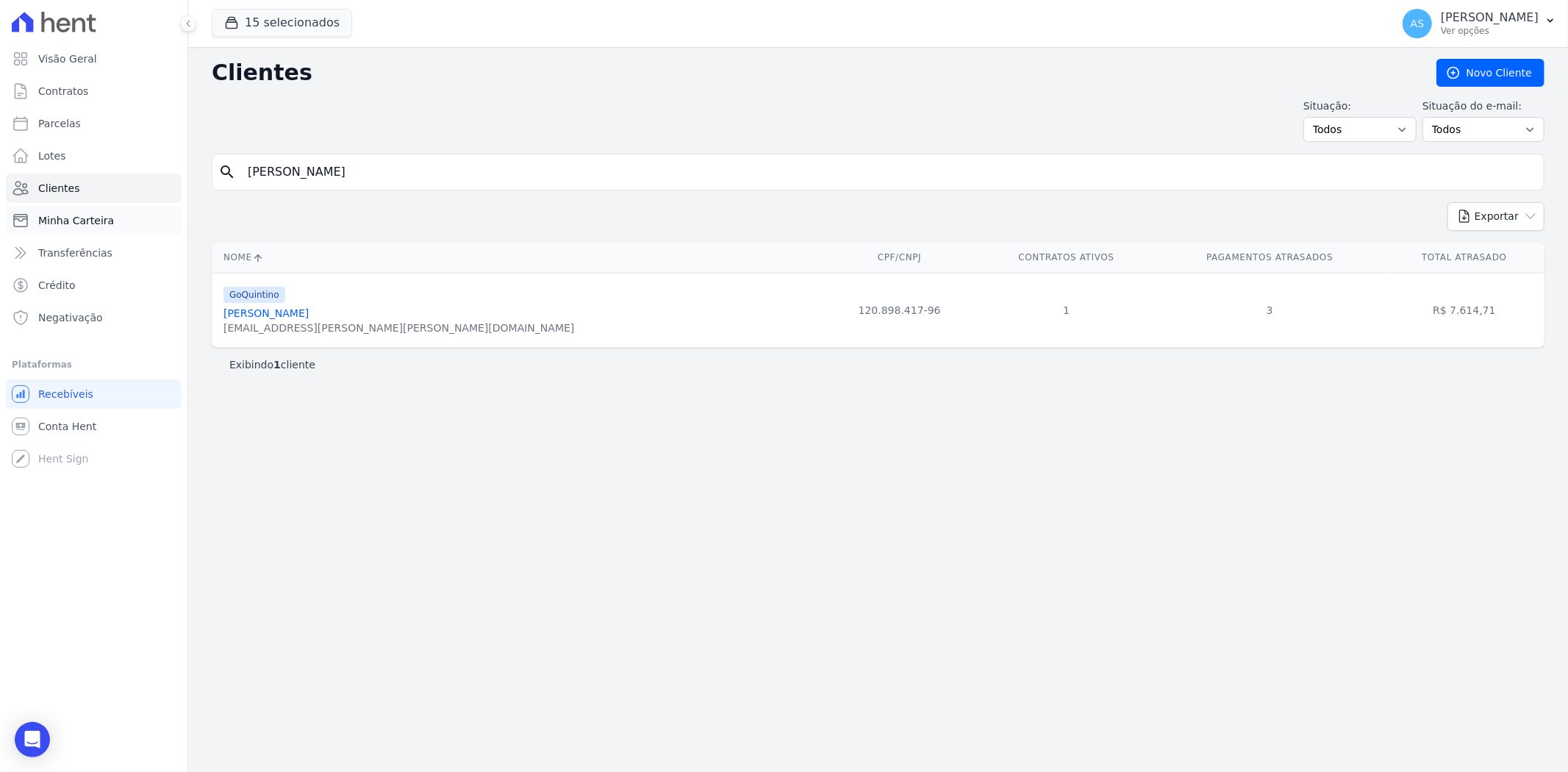
click at [50, 214] on span "Minha Carteira" at bounding box center [76, 220] width 76 height 14
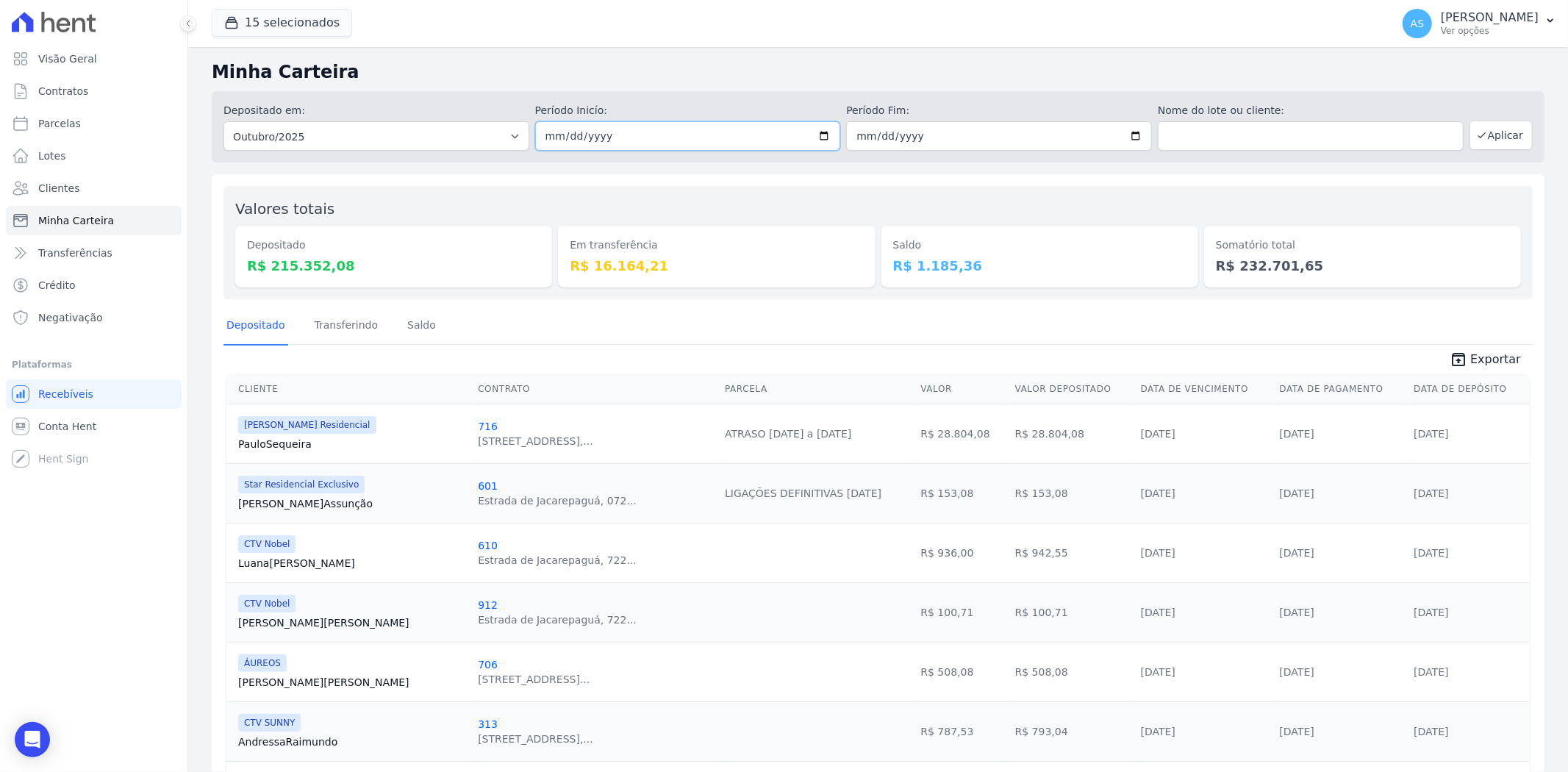
click at [816, 134] on input "2025-10-01" at bounding box center [688, 136] width 306 height 30
type input "[DATE]"
click at [1126, 130] on input "2025-10-31" at bounding box center [998, 136] width 306 height 30
type input "[DATE]"
click at [1489, 137] on button "Aplicar" at bounding box center [1501, 135] width 63 height 30
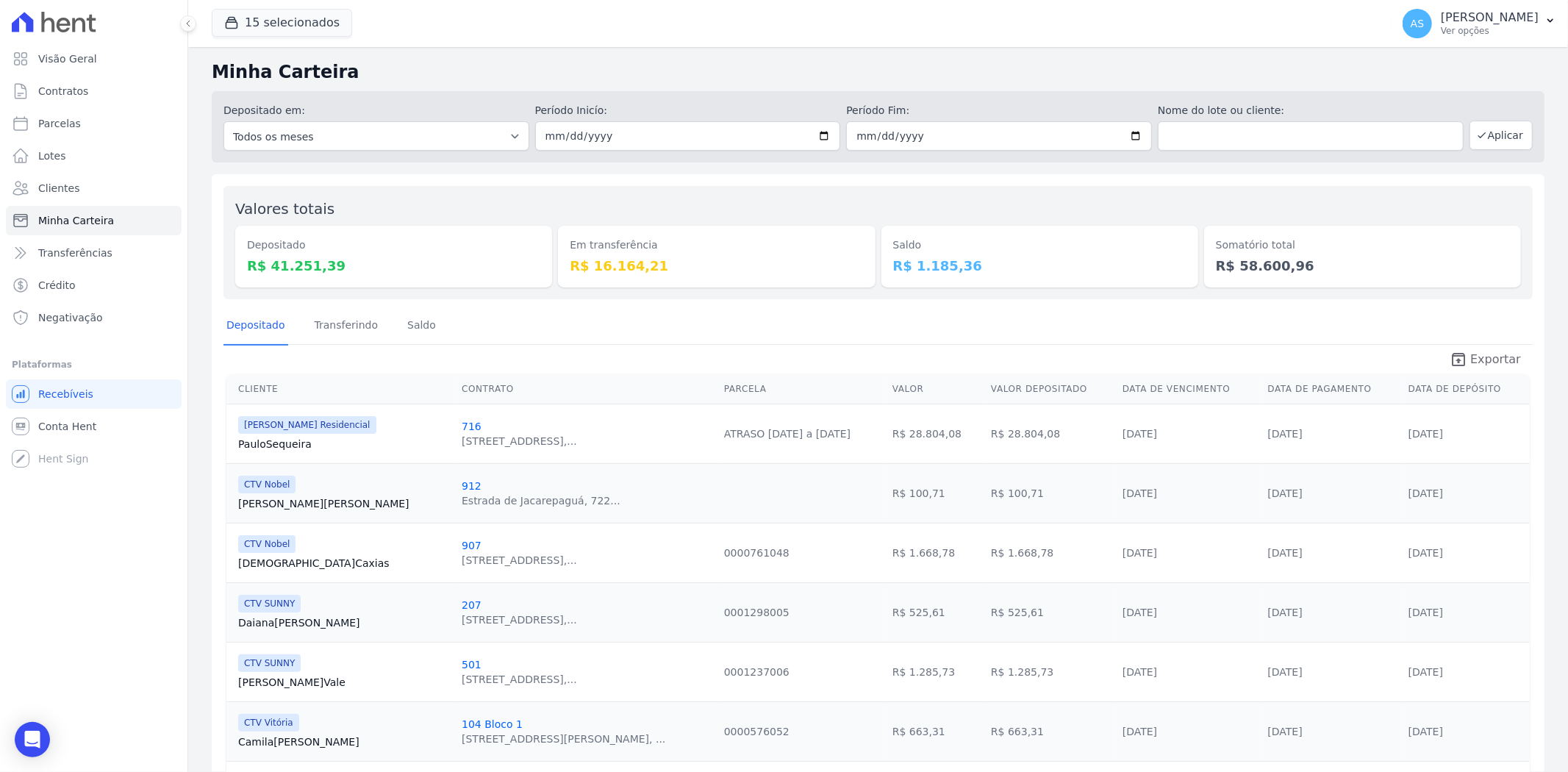
click at [1481, 358] on span "Exportar" at bounding box center [1495, 359] width 50 height 18
click at [1549, 11] on button "AS [PERSON_NAME] Ver opções" at bounding box center [1479, 24] width 177 height 41
click at [1416, 157] on link "Exportar retornos" at bounding box center [1473, 162] width 188 height 27
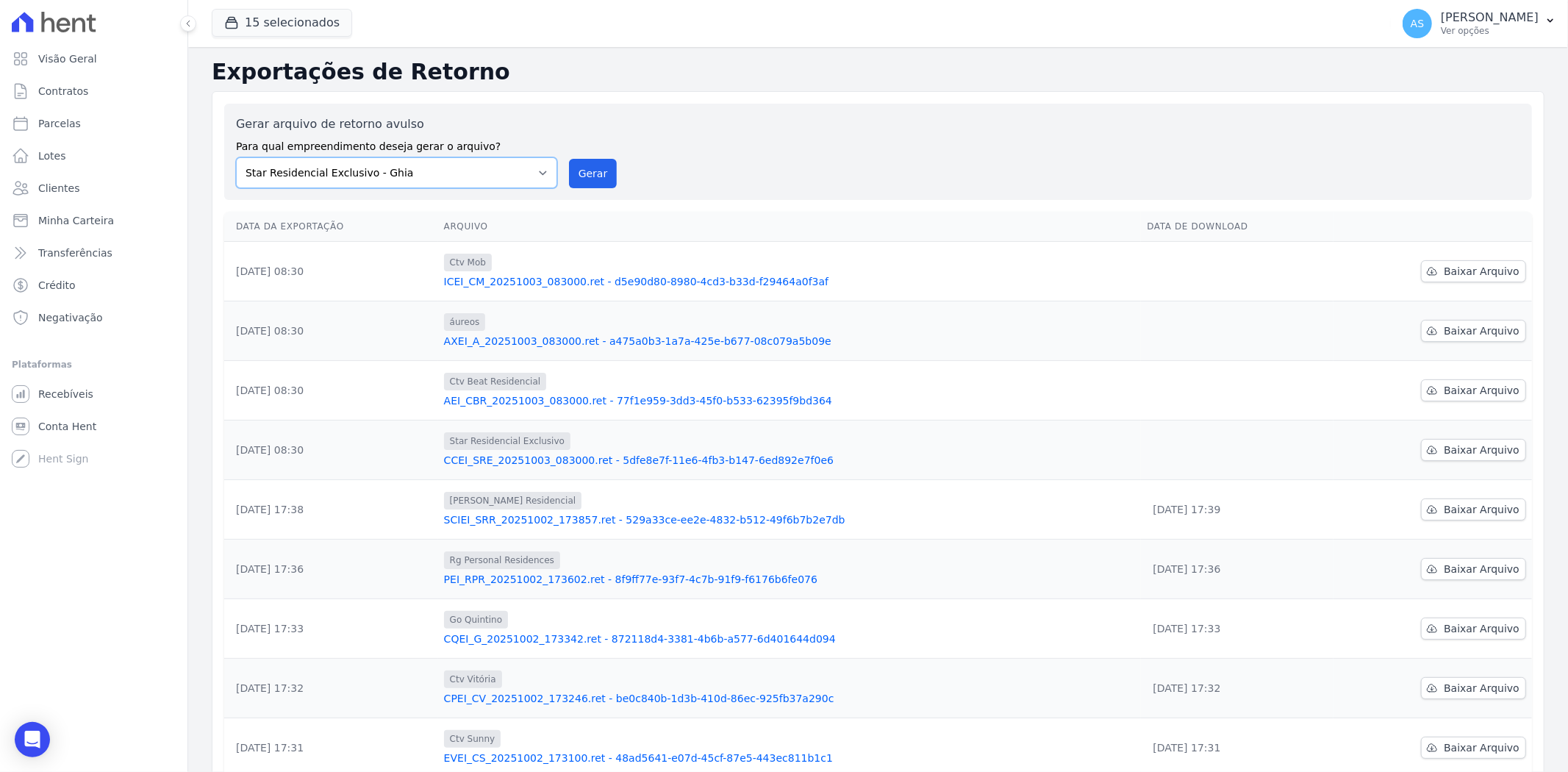
click at [537, 167] on select "[PERSON_NAME] Art Prime - [PERSON_NAME] Unique CTV Beat Residencial CTV Mob CTV…" at bounding box center [396, 172] width 321 height 31
select select "99ecfb74-b06a-4265-b540-74287d60a3a4"
click at [236, 157] on select "[PERSON_NAME] Art Prime - [PERSON_NAME] Unique CTV Beat Residencial CTV Mob CTV…" at bounding box center [396, 172] width 321 height 31
click at [248, 25] on button "15 selecionados" at bounding box center [282, 23] width 140 height 28
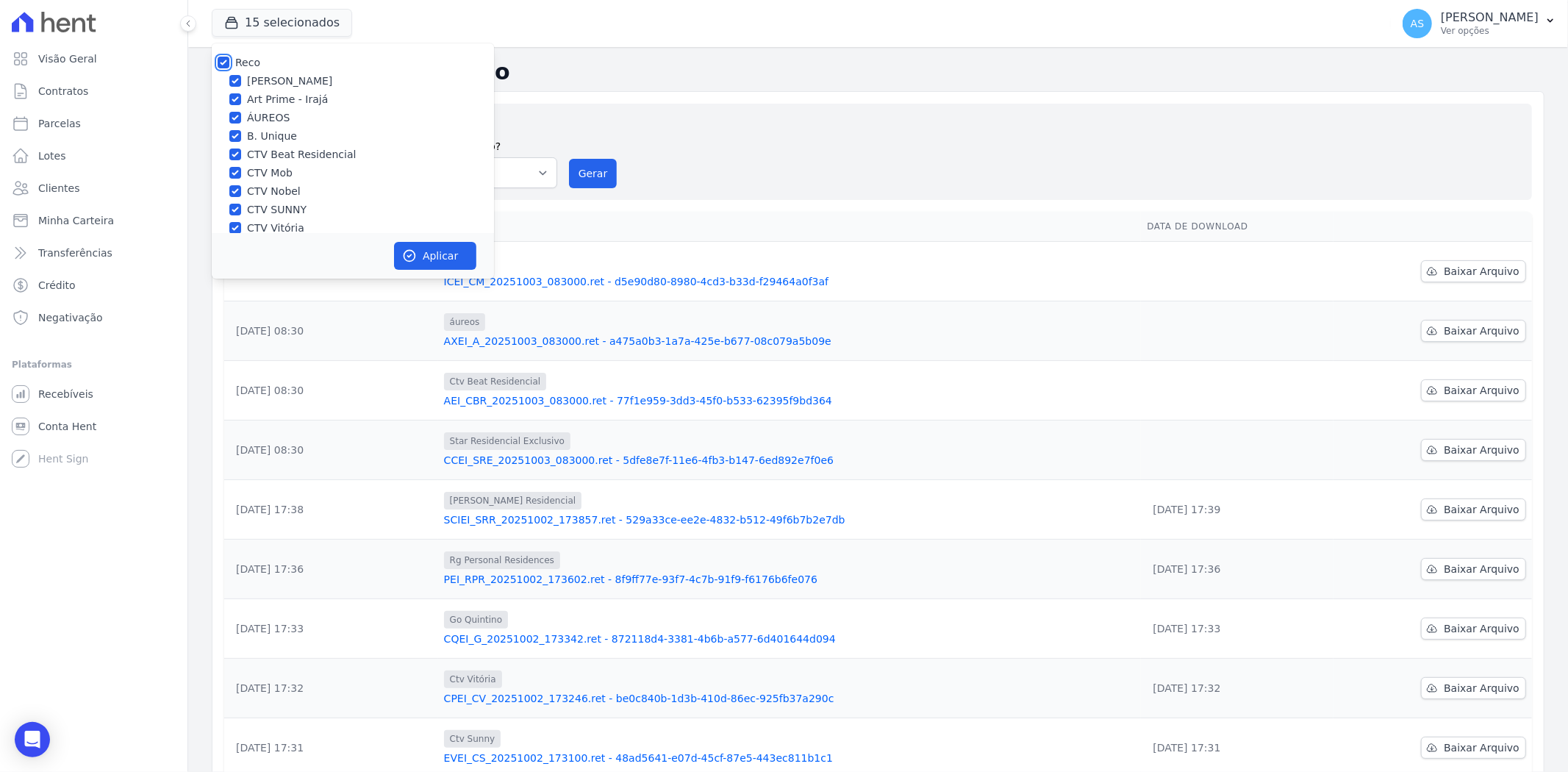
click at [224, 61] on input "Reco" at bounding box center [223, 62] width 11 height 11
checkbox input "false"
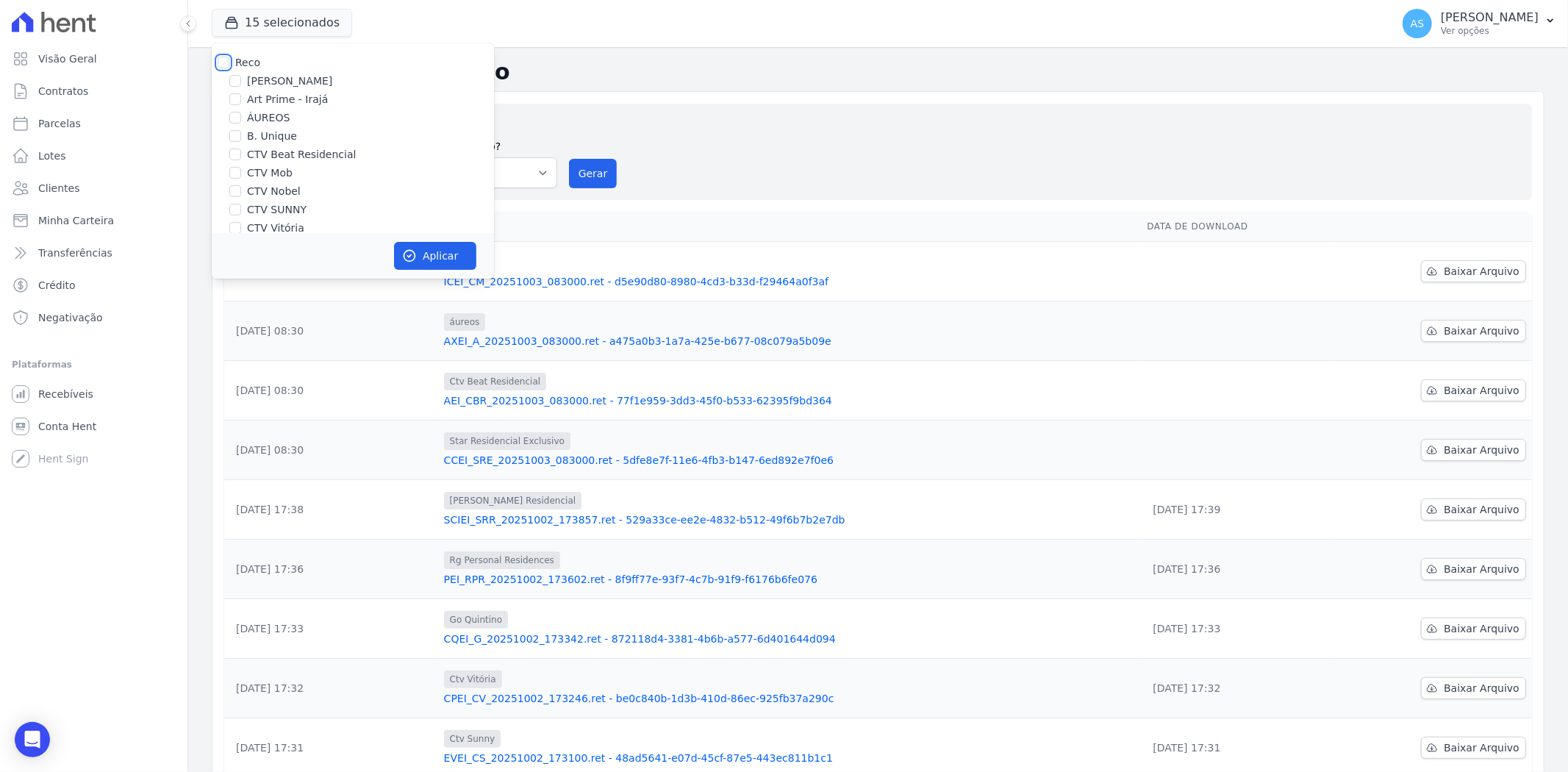
checkbox input "false"
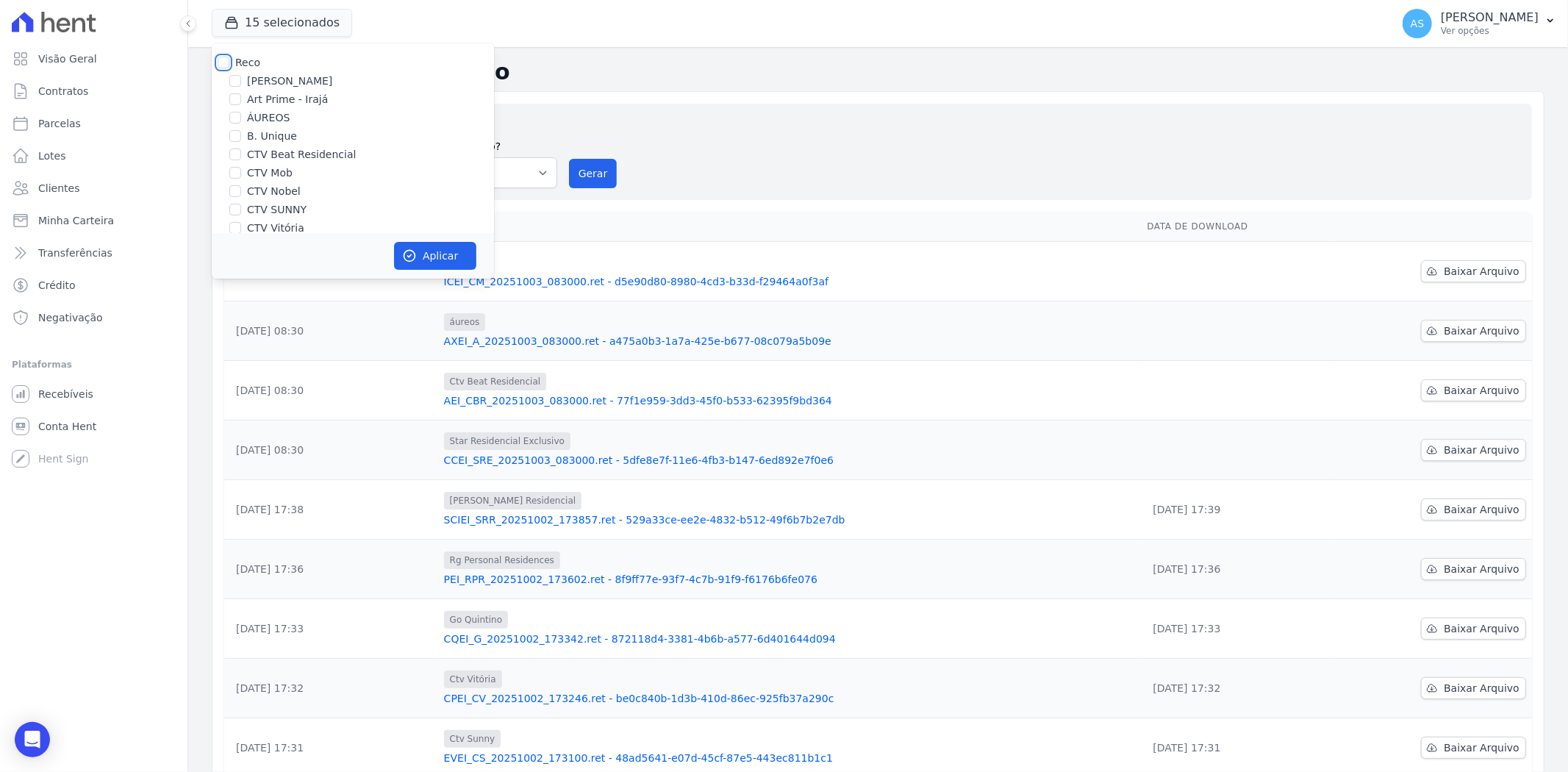
checkbox input "false"
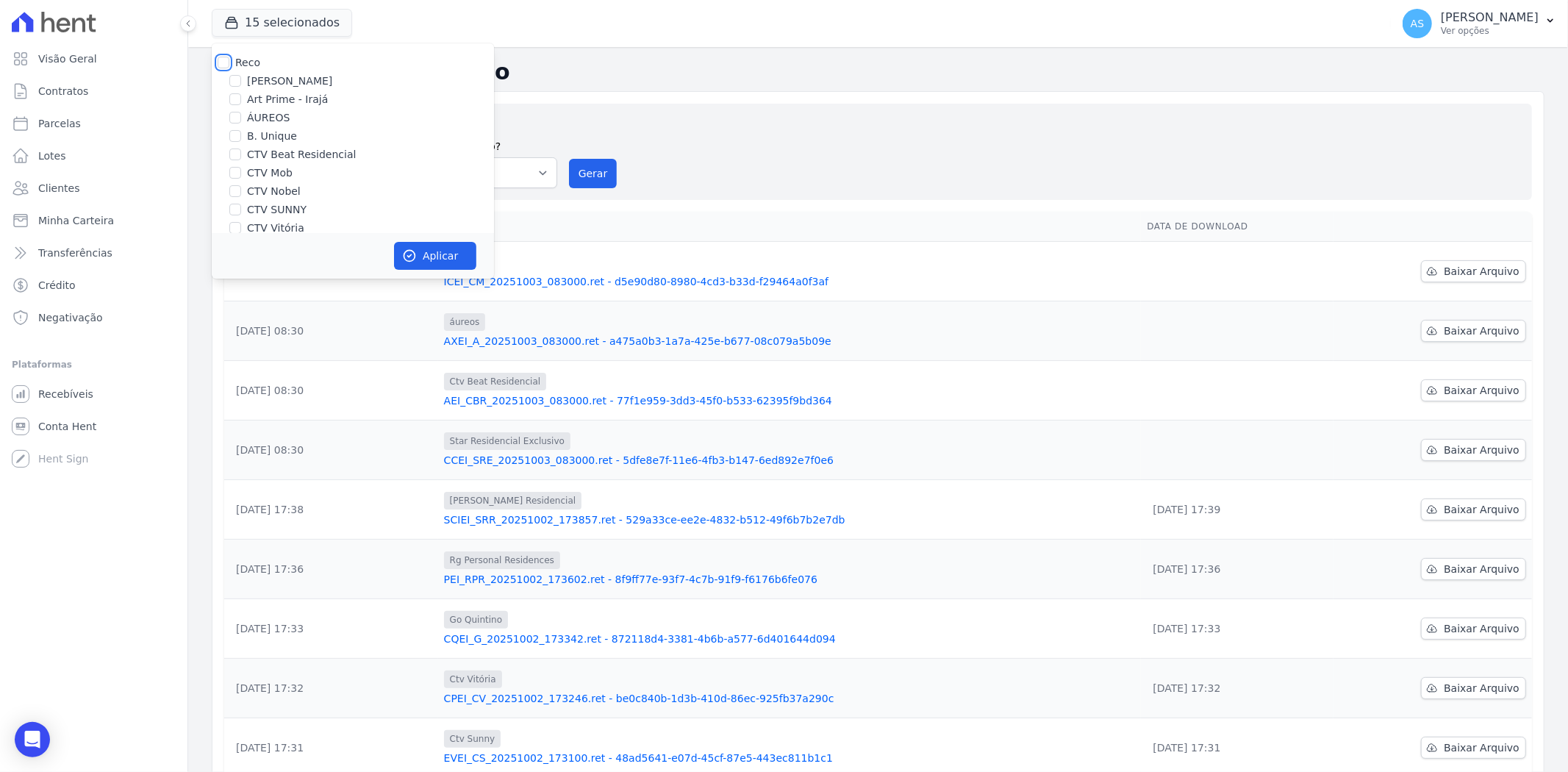
checkbox input "false"
click at [281, 187] on label "CTV Nobel" at bounding box center [274, 191] width 53 height 15
click at [241, 187] on input "CTV Nobel" at bounding box center [235, 191] width 11 height 11
checkbox input "true"
click at [414, 259] on icon "button" at bounding box center [410, 256] width 11 height 11
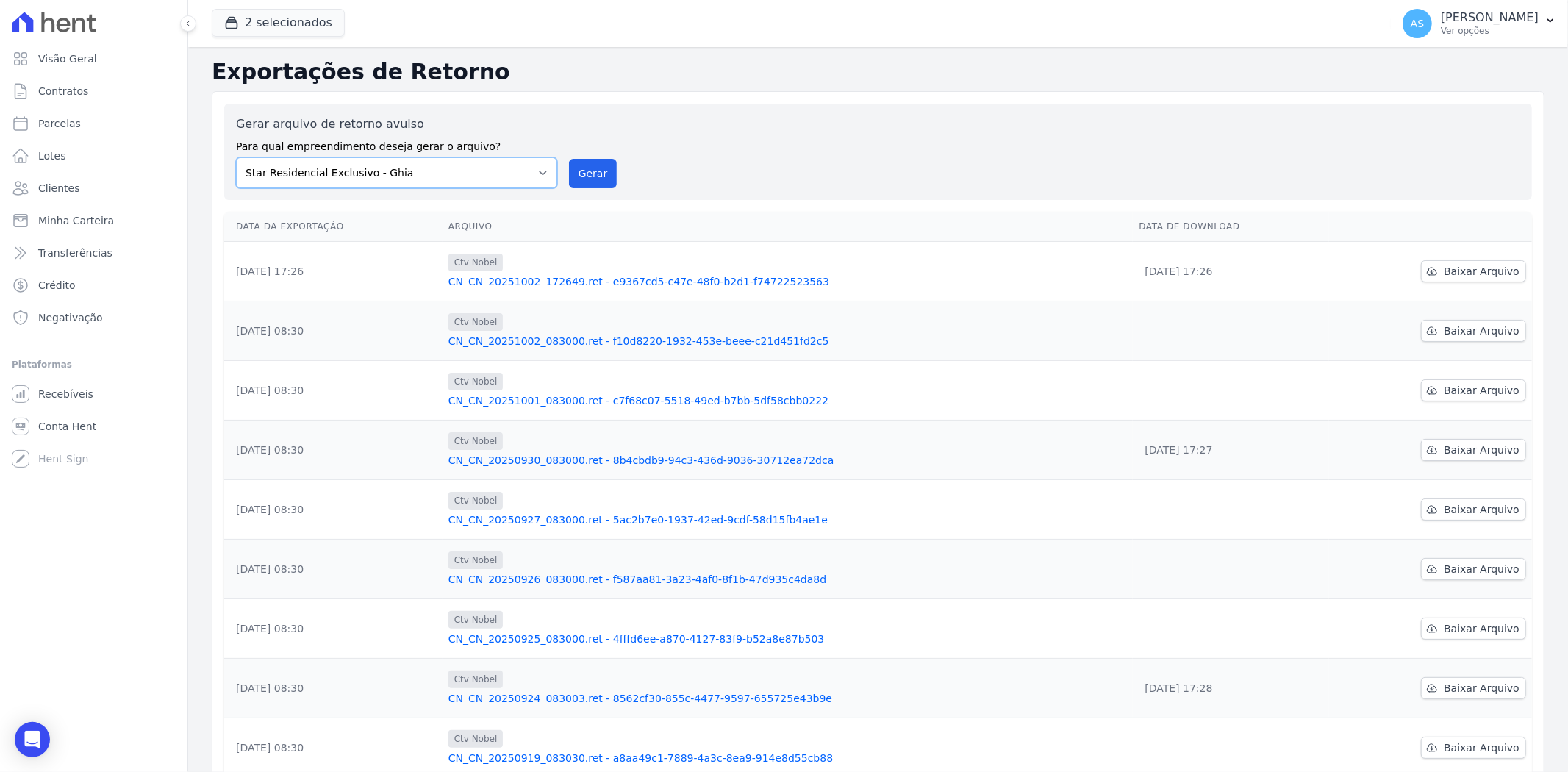
click at [539, 172] on select "[PERSON_NAME] Art Prime - [PERSON_NAME] Unique CTV Beat Residencial CTV Mob CTV…" at bounding box center [396, 172] width 321 height 31
select select "99ecfb74-b06a-4265-b540-74287d60a3a4"
click at [236, 157] on select "[PERSON_NAME] Art Prime - [PERSON_NAME] Unique CTV Beat Residencial CTV Mob CTV…" at bounding box center [396, 172] width 321 height 31
click at [589, 171] on button "Gerar" at bounding box center [593, 173] width 49 height 30
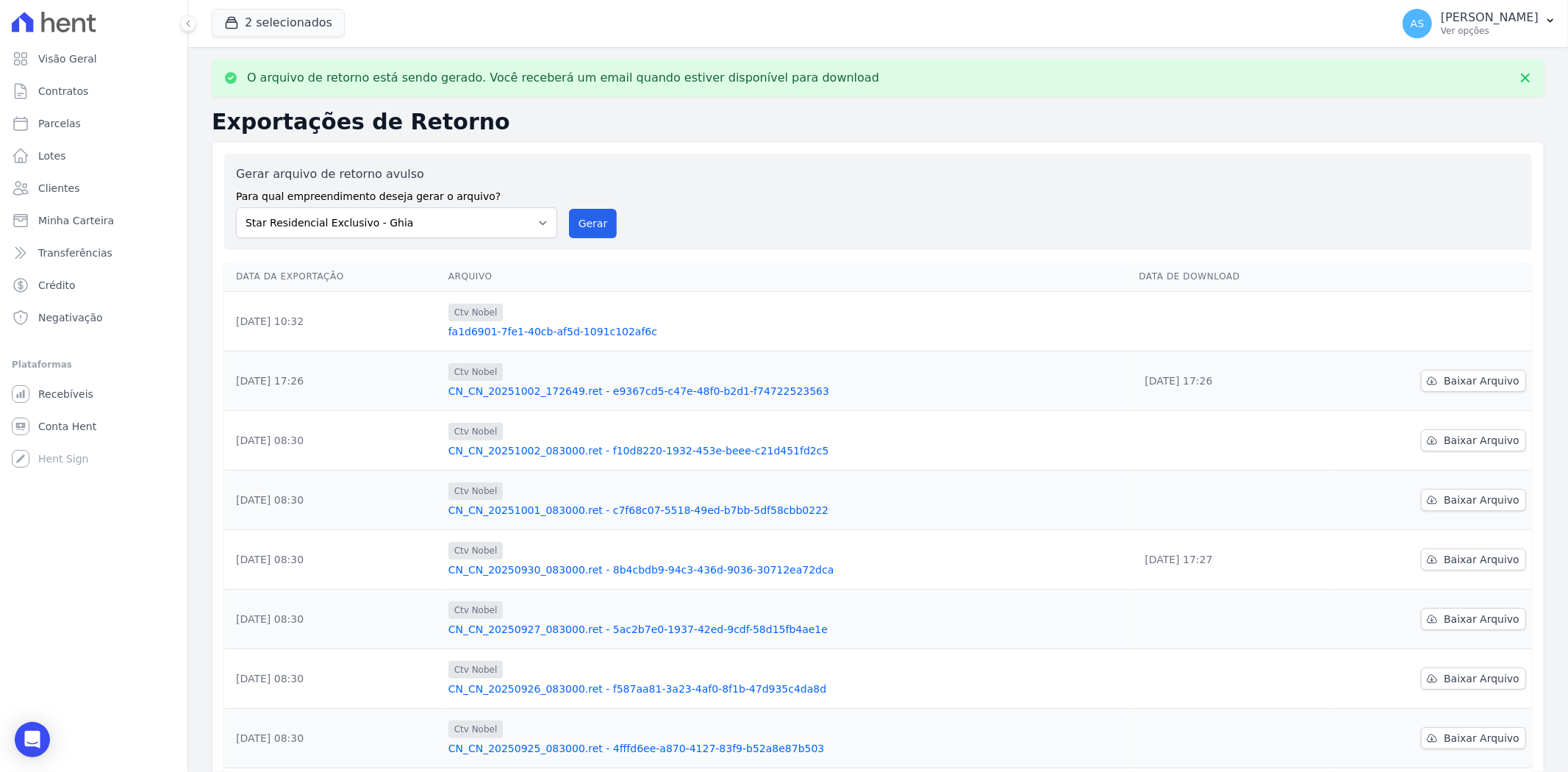
click at [570, 331] on link "fa1d6901-7fe1-40cb-af5d-1091c102af6c" at bounding box center [788, 331] width 679 height 14
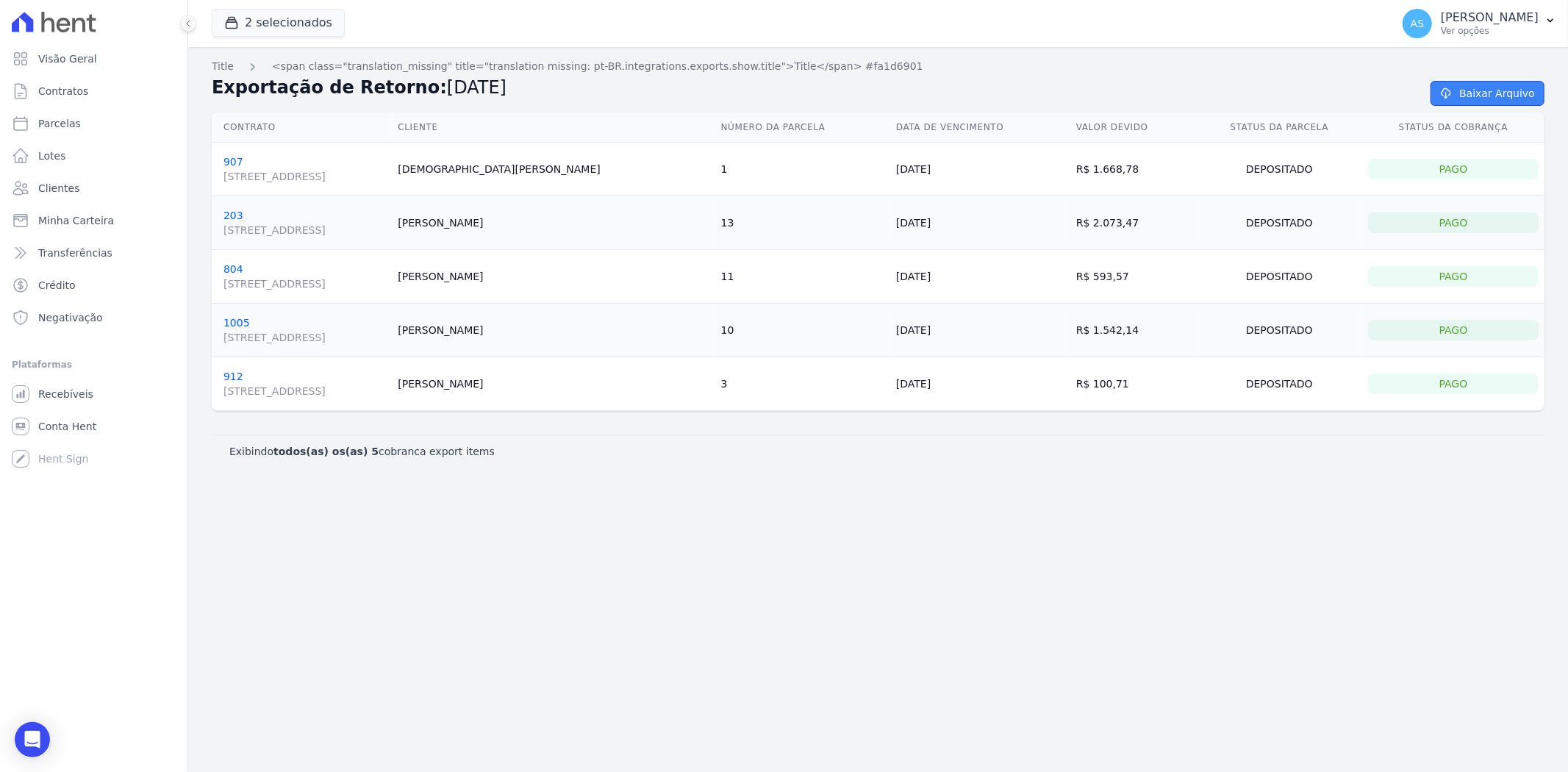
click at [1496, 91] on link "Baixar Arquivo" at bounding box center [1486, 93] width 114 height 25
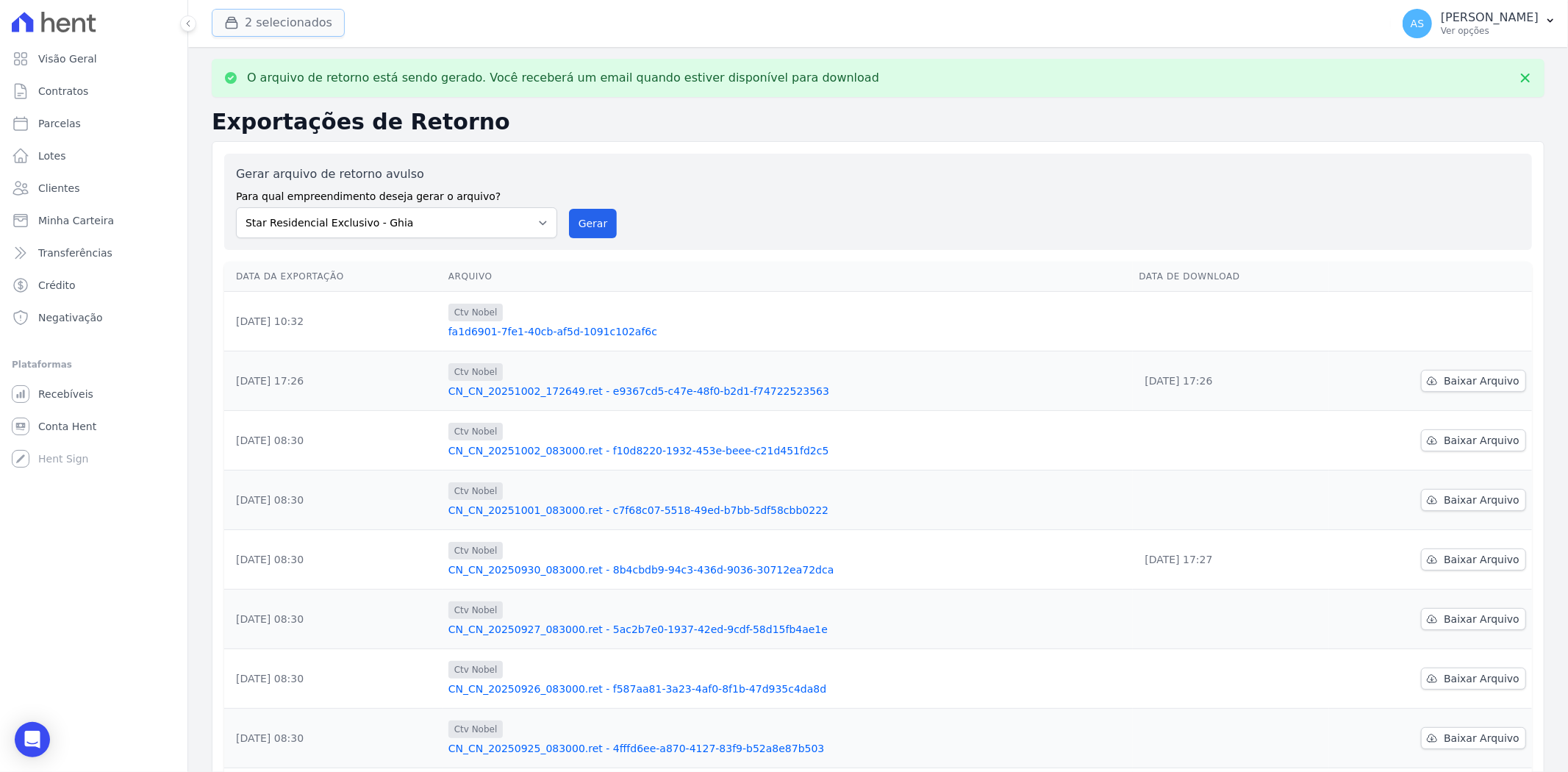
click at [236, 19] on icon "button" at bounding box center [231, 22] width 14 height 14
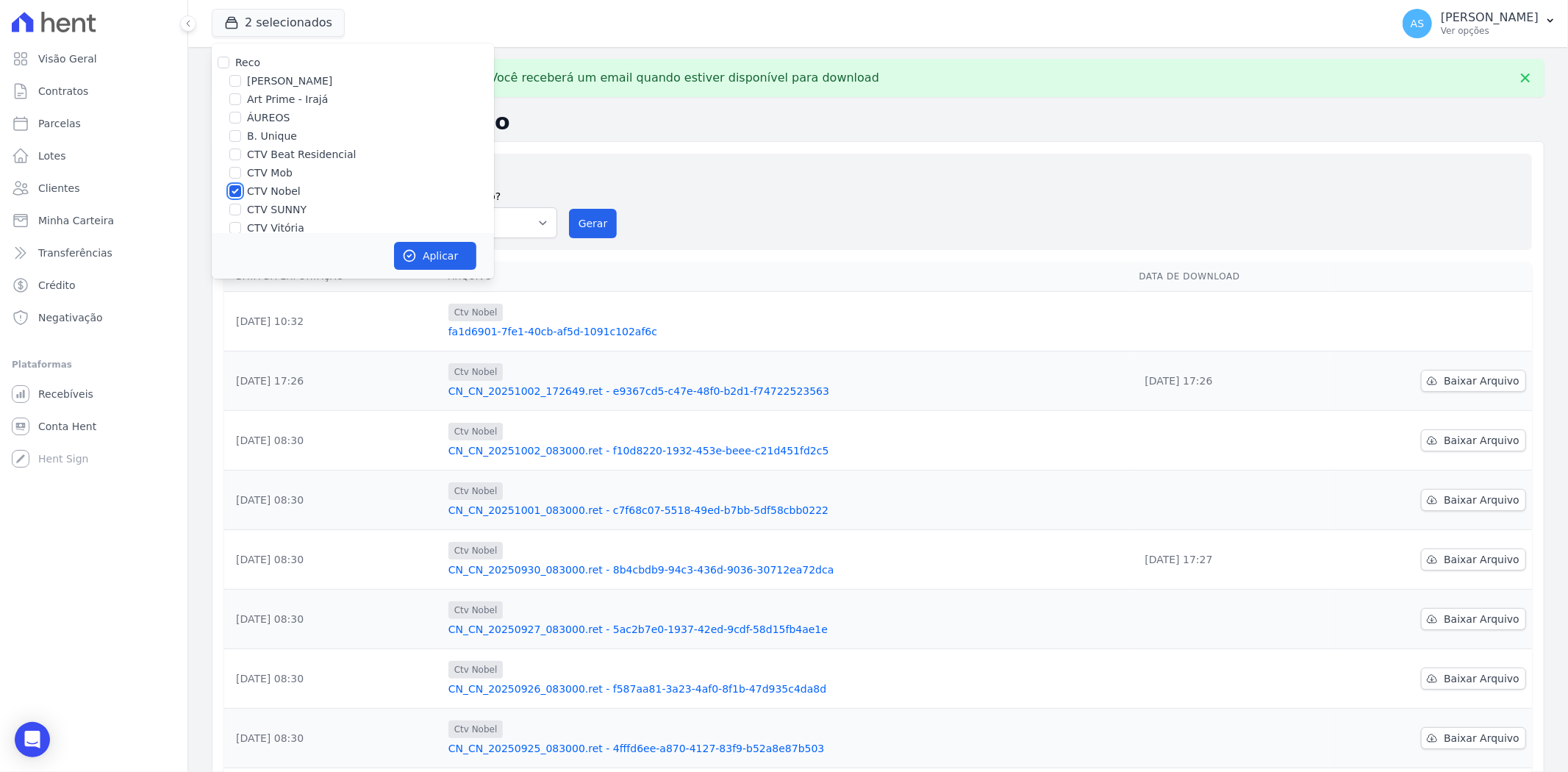
click at [236, 193] on input "CTV Nobel" at bounding box center [235, 191] width 11 height 11
checkbox input "false"
click at [243, 211] on div "CTV SUNNY" at bounding box center [353, 210] width 282 height 15
click at [238, 130] on input "CTV SUNNY" at bounding box center [235, 127] width 11 height 11
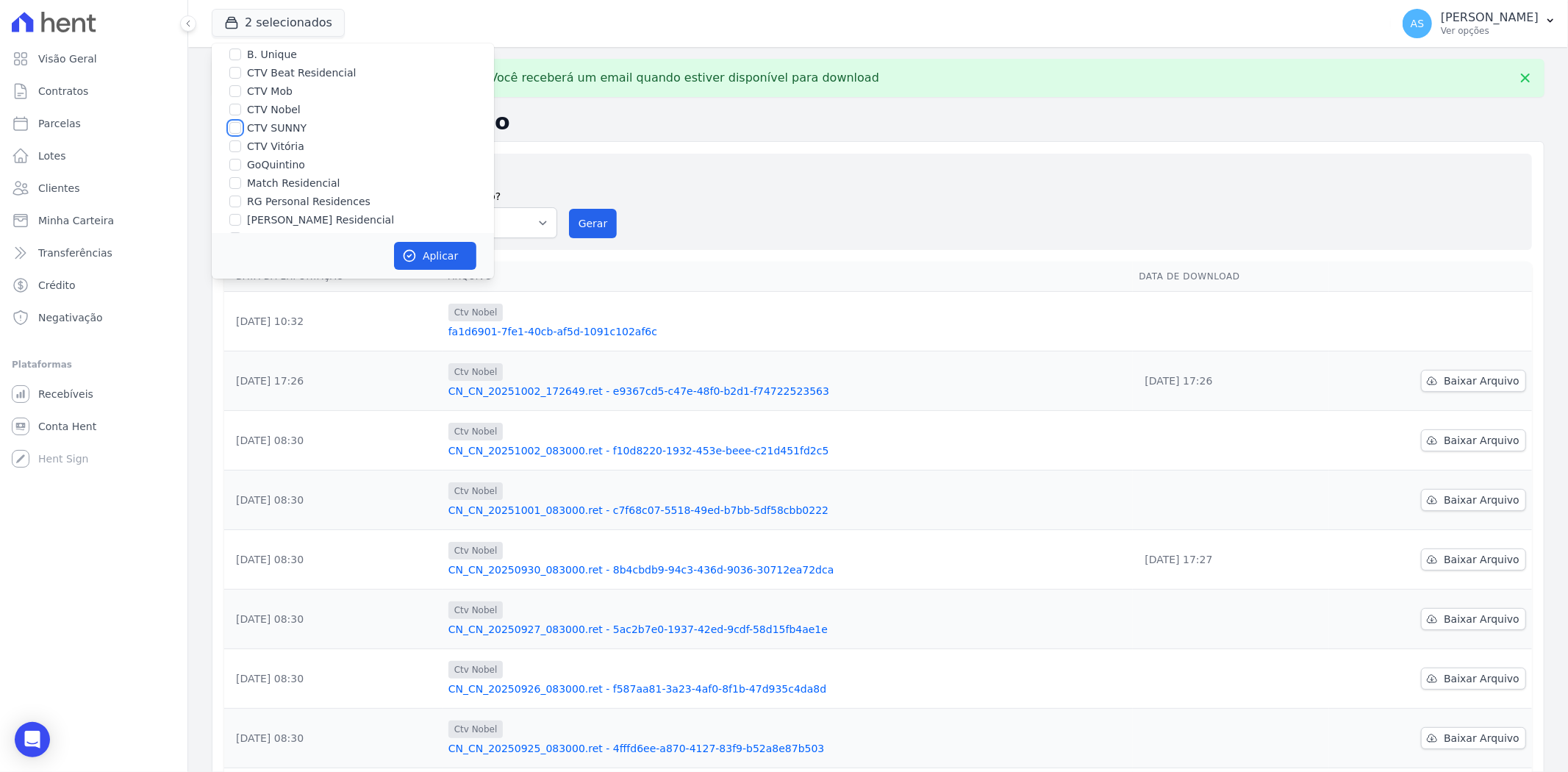
checkbox input "true"
click at [239, 212] on input "Star Residencial Exclusivo - Ghia" at bounding box center [235, 213] width 11 height 11
checkbox input "false"
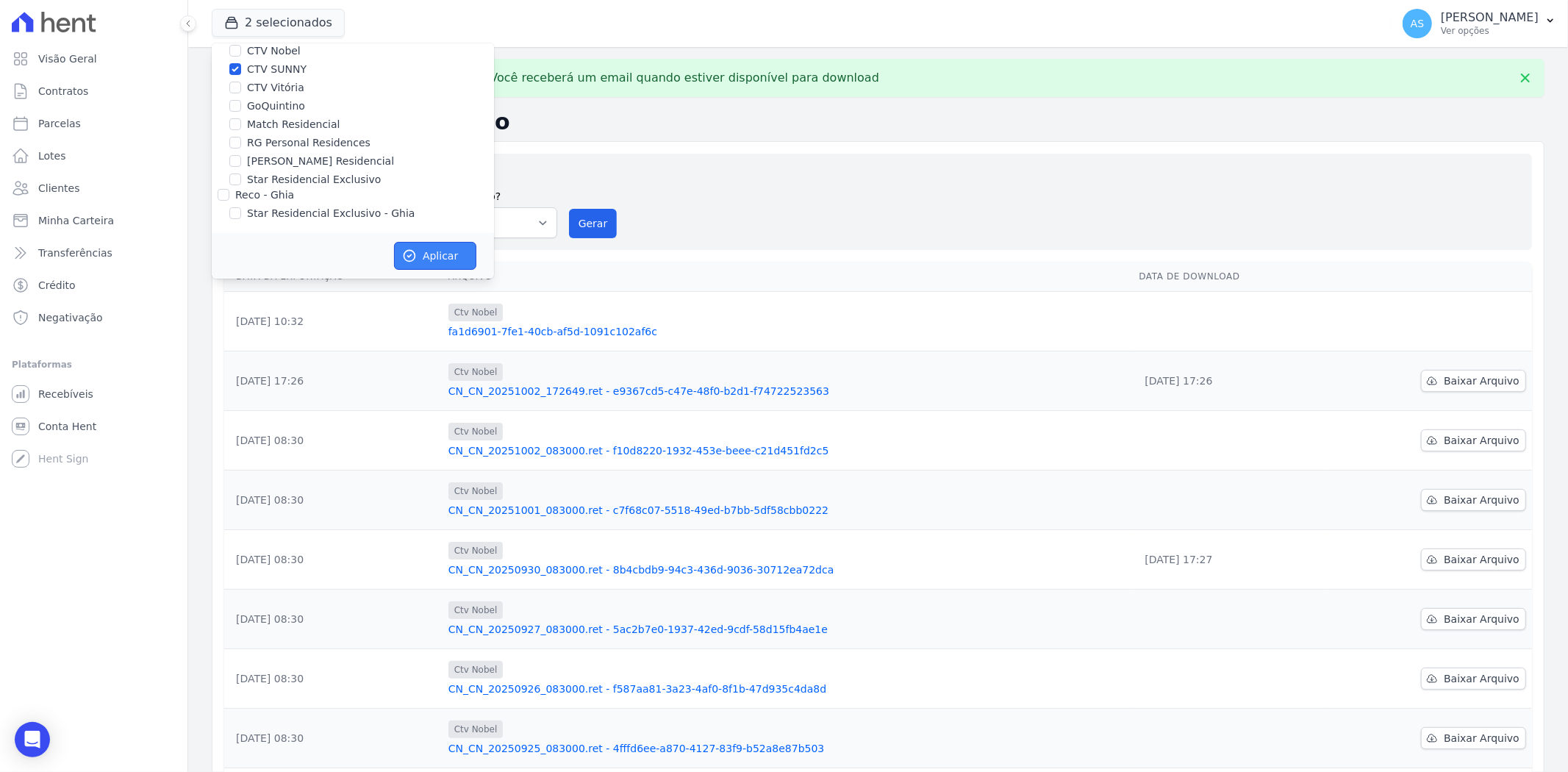
click at [436, 262] on button "Aplicar" at bounding box center [435, 256] width 82 height 28
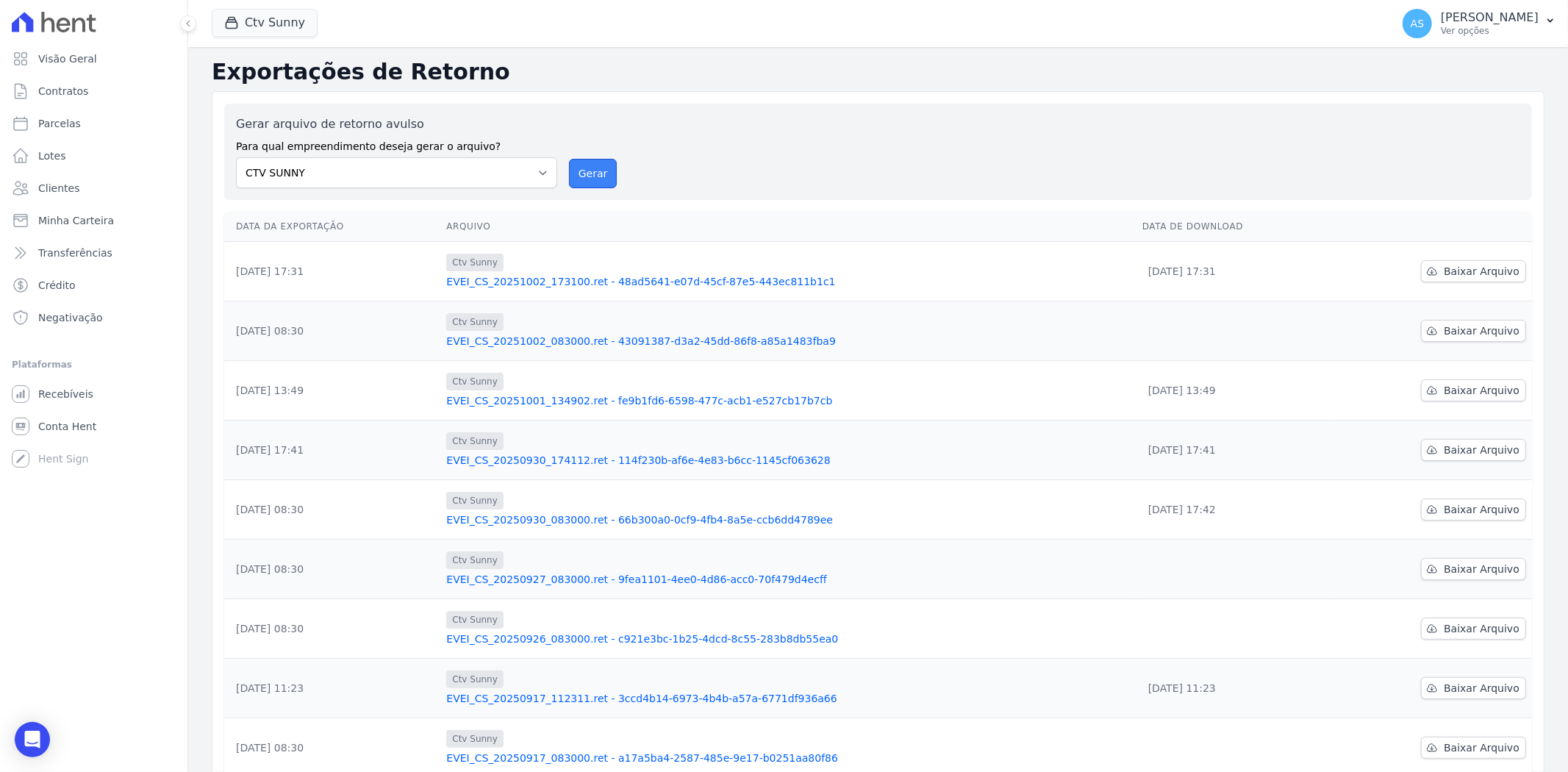
click at [589, 176] on button "Gerar" at bounding box center [593, 173] width 49 height 30
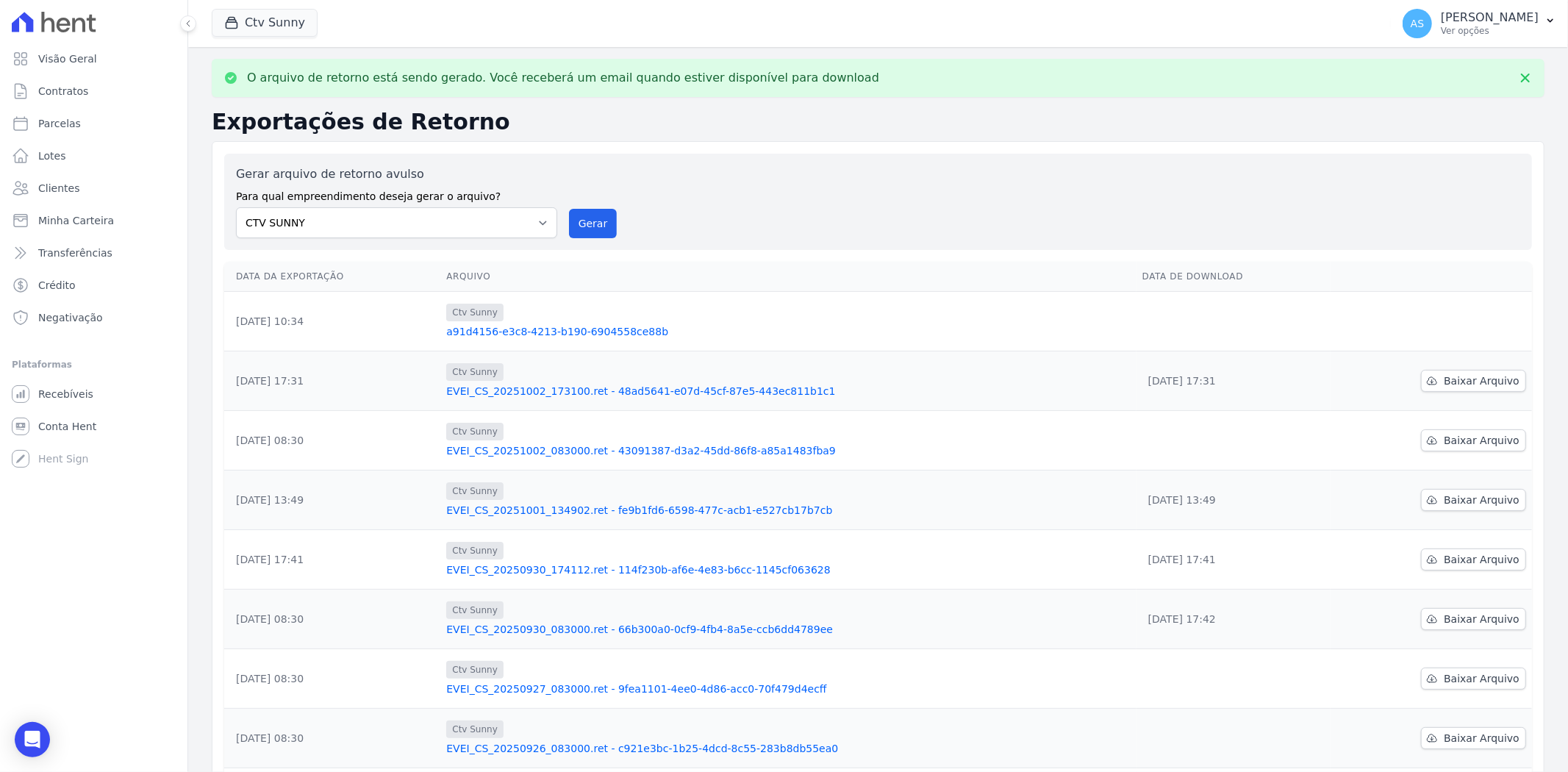
click at [581, 331] on link "a91d4156-e3c8-4213-b190-6904558ce88b" at bounding box center [788, 331] width 684 height 14
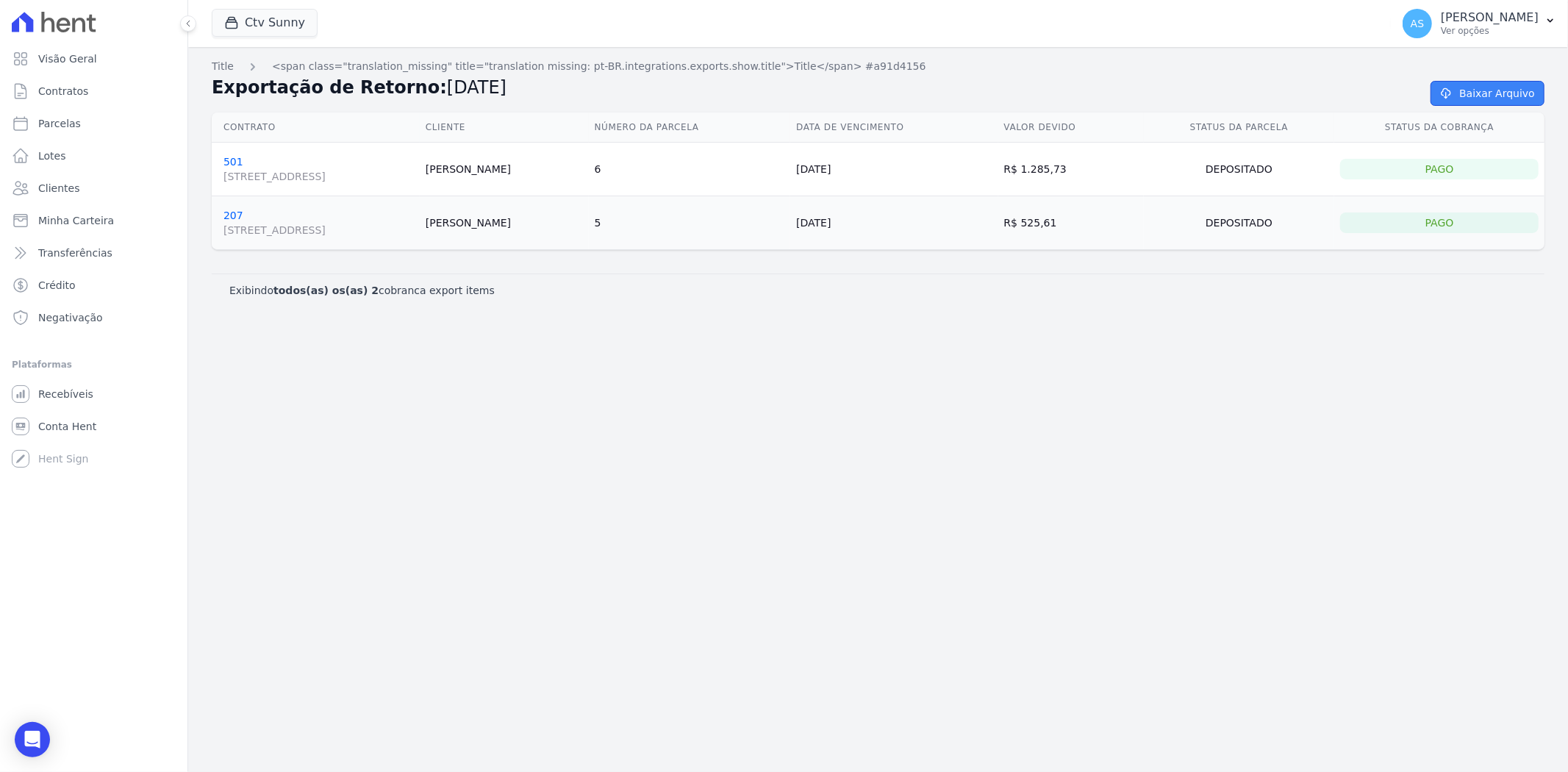
click at [1468, 88] on link "Baixar Arquivo" at bounding box center [1486, 93] width 114 height 25
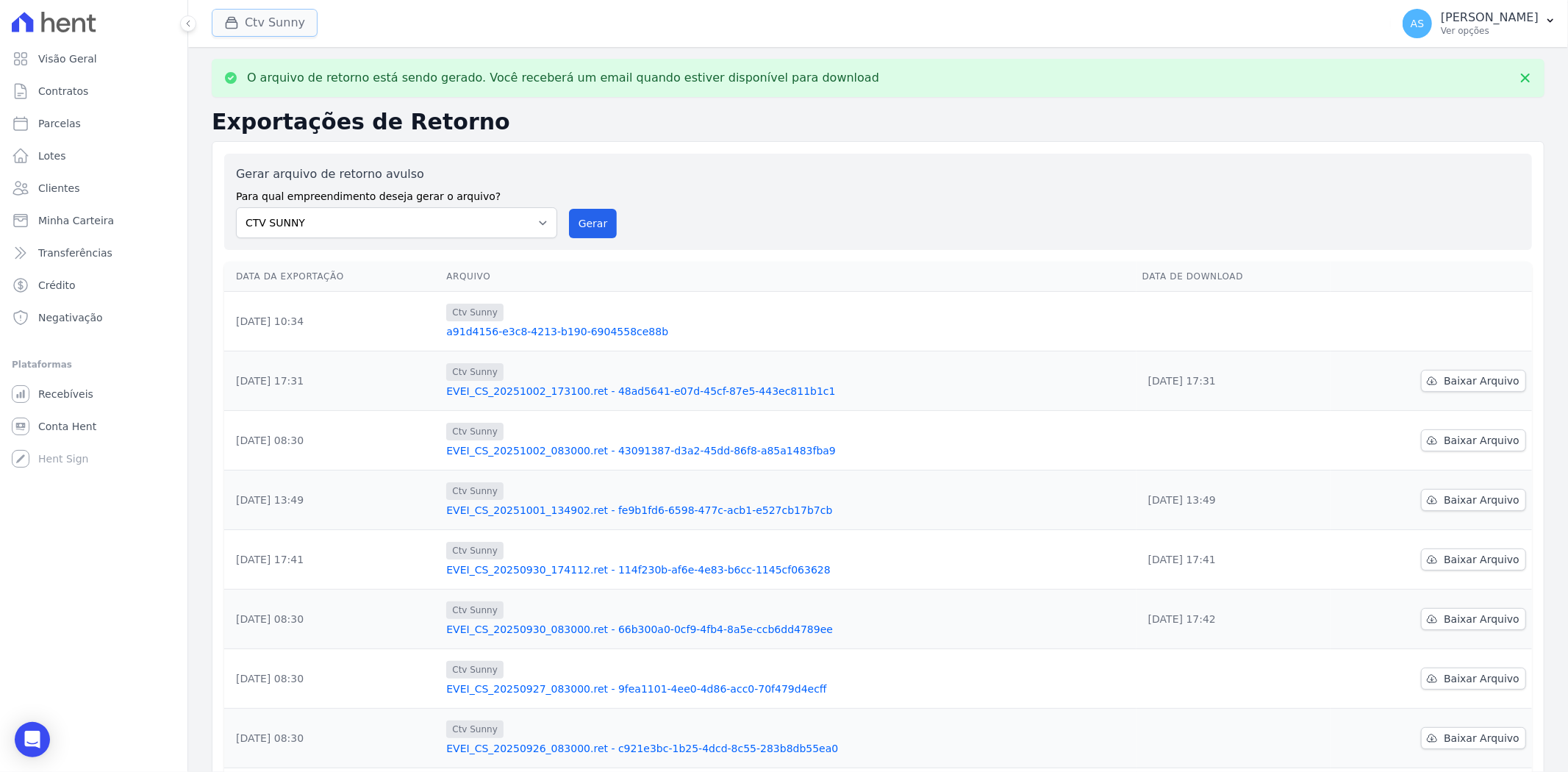
click at [268, 18] on button "Ctv Sunny" at bounding box center [265, 23] width 106 height 28
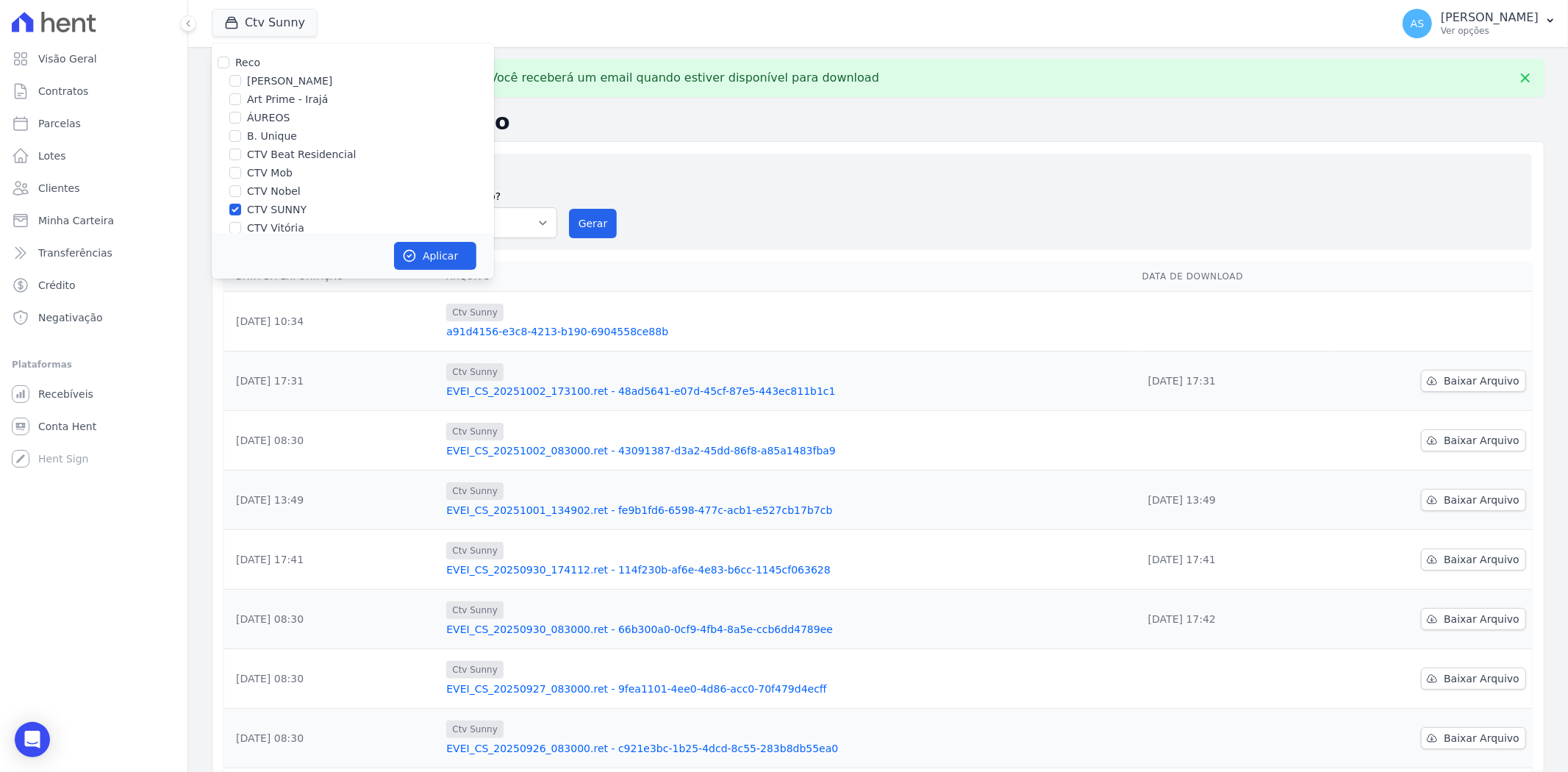
click at [257, 202] on label "CTV SUNNY" at bounding box center [277, 210] width 59 height 15
click at [241, 204] on input "CTV SUNNY" at bounding box center [235, 209] width 11 height 11
checkbox input "false"
click at [253, 222] on label "CTV Vitória" at bounding box center [275, 228] width 57 height 15
click at [241, 222] on input "CTV Vitória" at bounding box center [235, 227] width 11 height 11
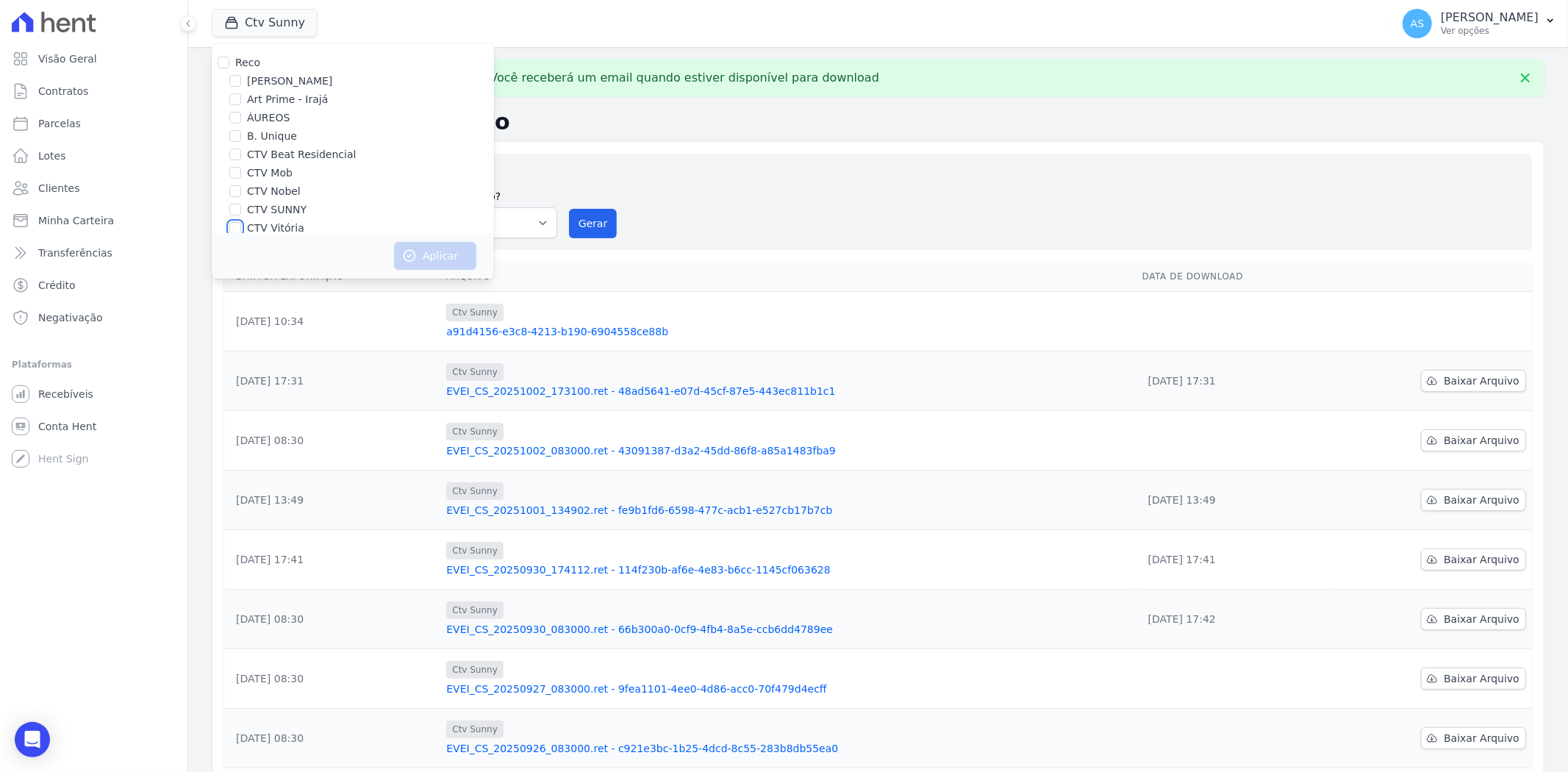
checkbox input "true"
click at [431, 249] on button "Aplicar" at bounding box center [435, 256] width 82 height 28
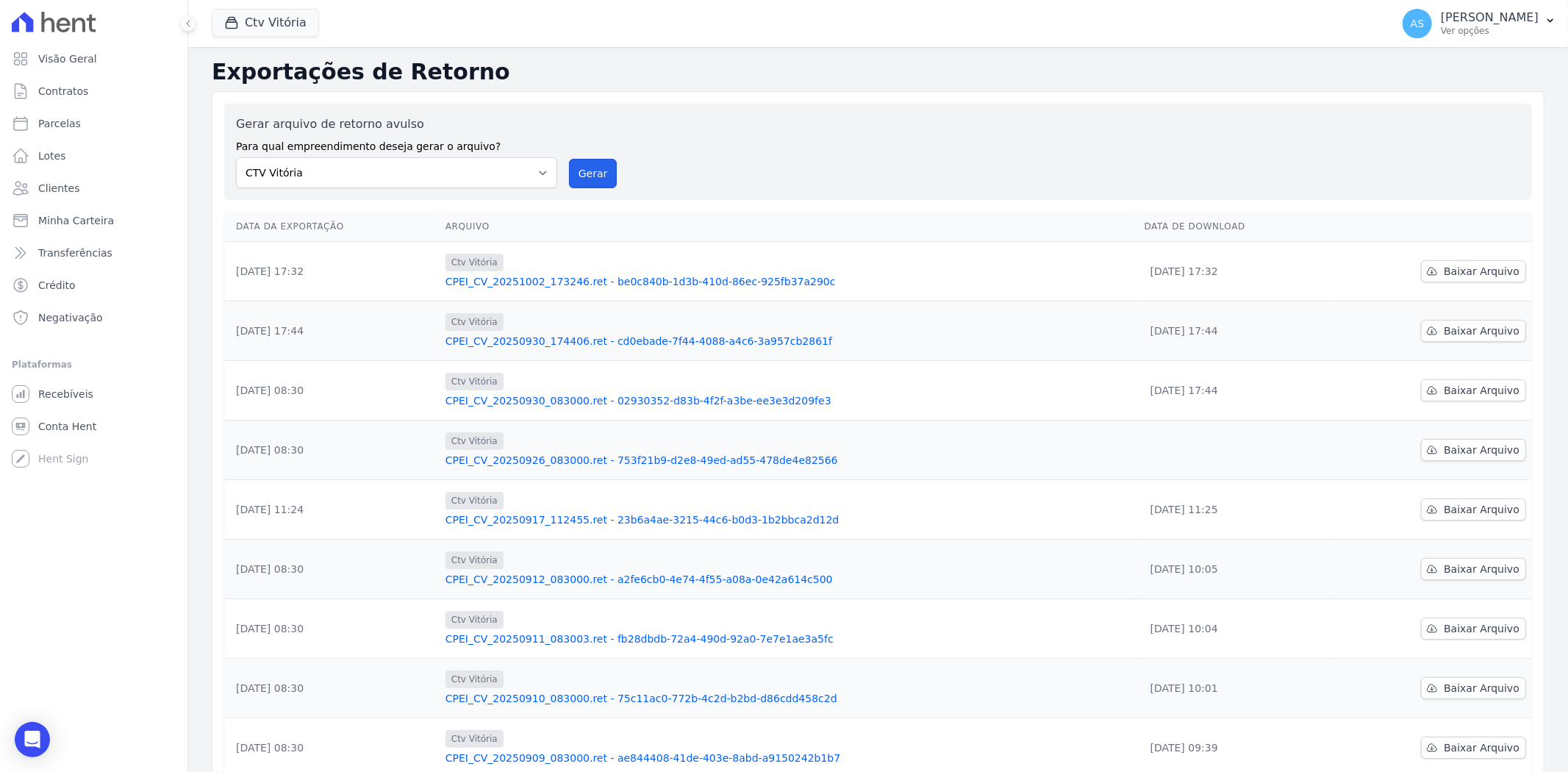
click at [594, 169] on button "Gerar" at bounding box center [593, 173] width 49 height 30
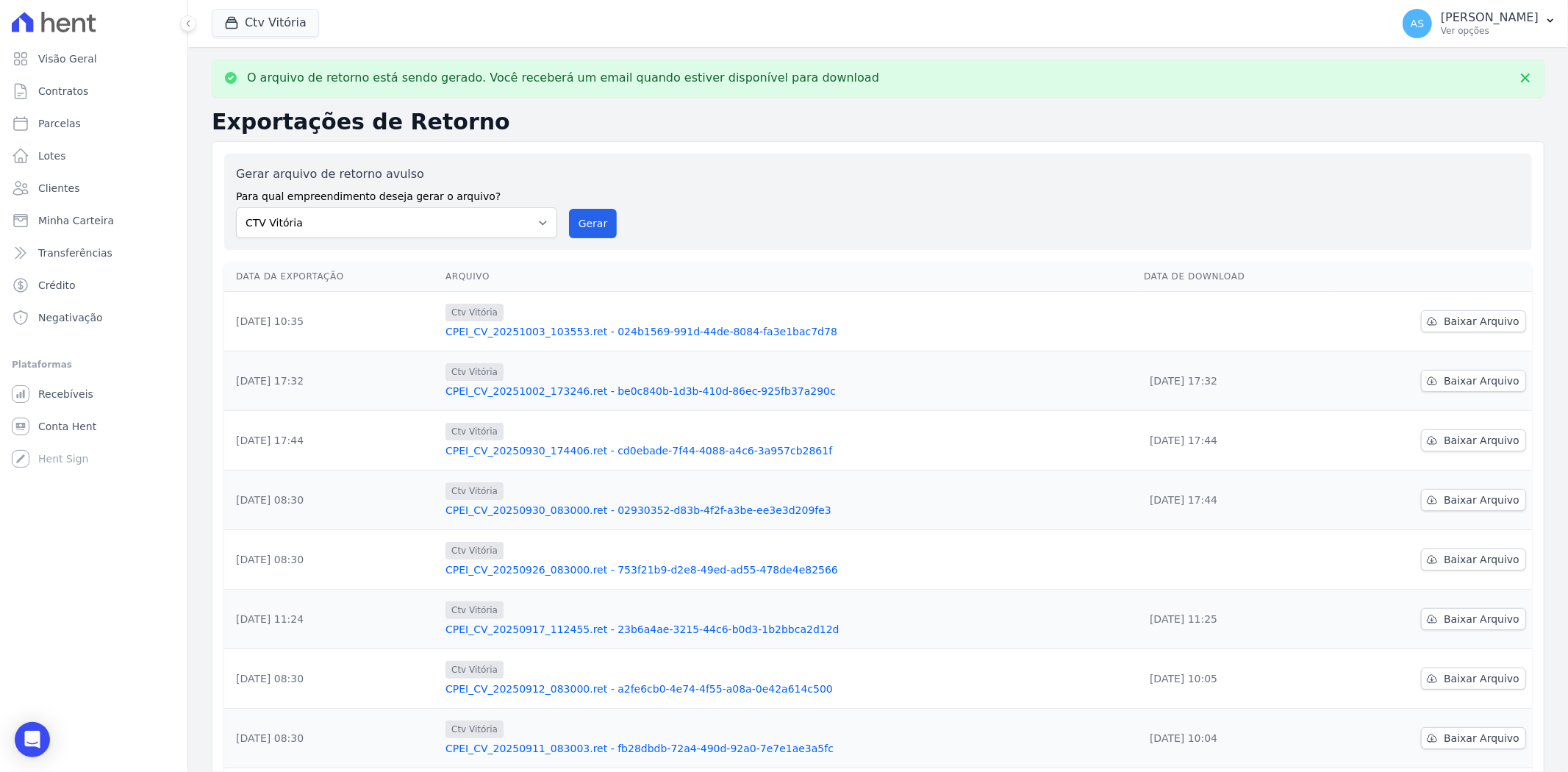
click at [588, 329] on link "CPEI_CV_20251003_103553.ret - 024b1569-991d-44de-8084-fa3e1bac7d78" at bounding box center [789, 331] width 686 height 14
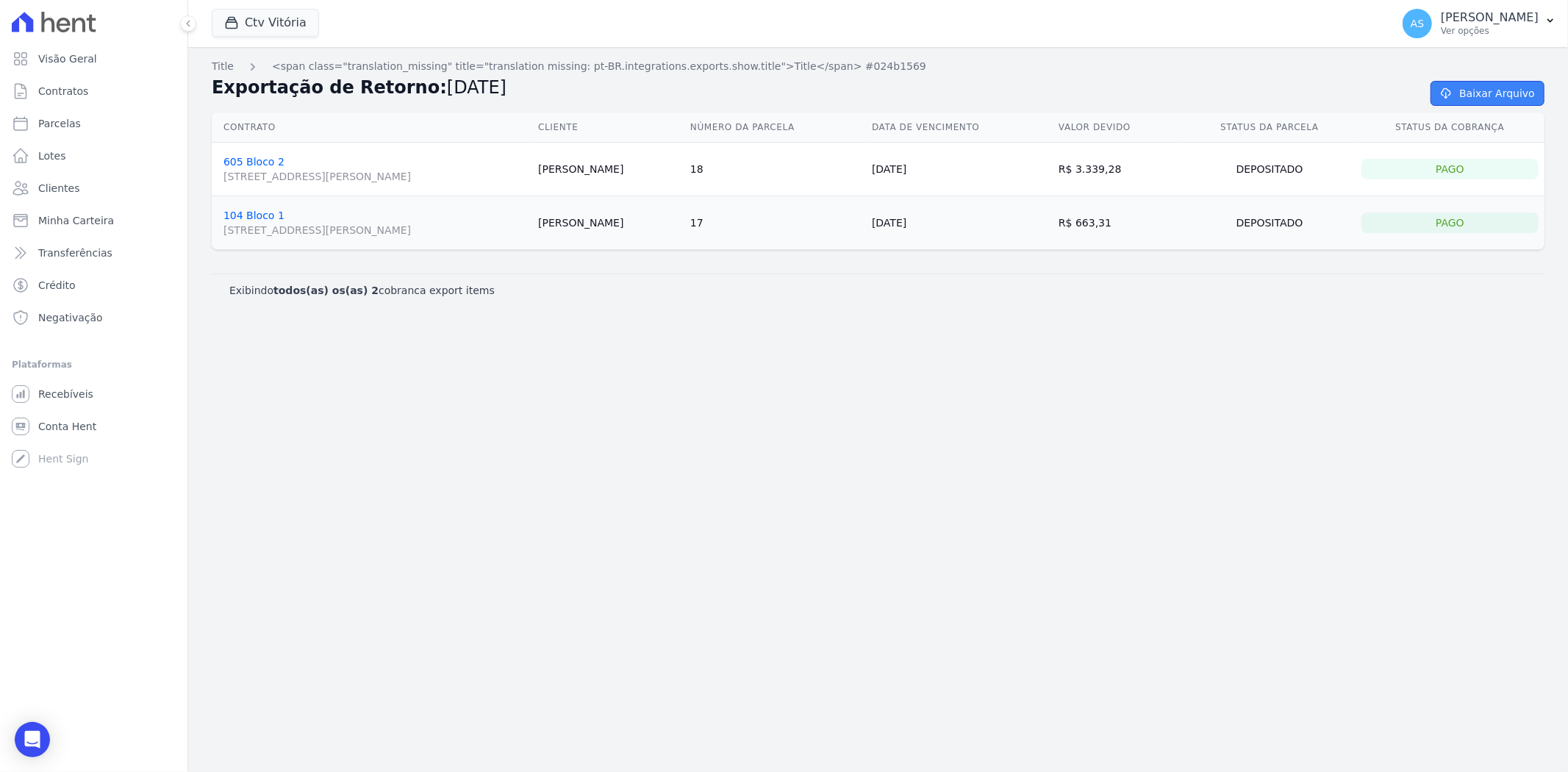
click at [1468, 91] on link "Baixar Arquivo" at bounding box center [1486, 93] width 114 height 25
